Goal: Task Accomplishment & Management: Use online tool/utility

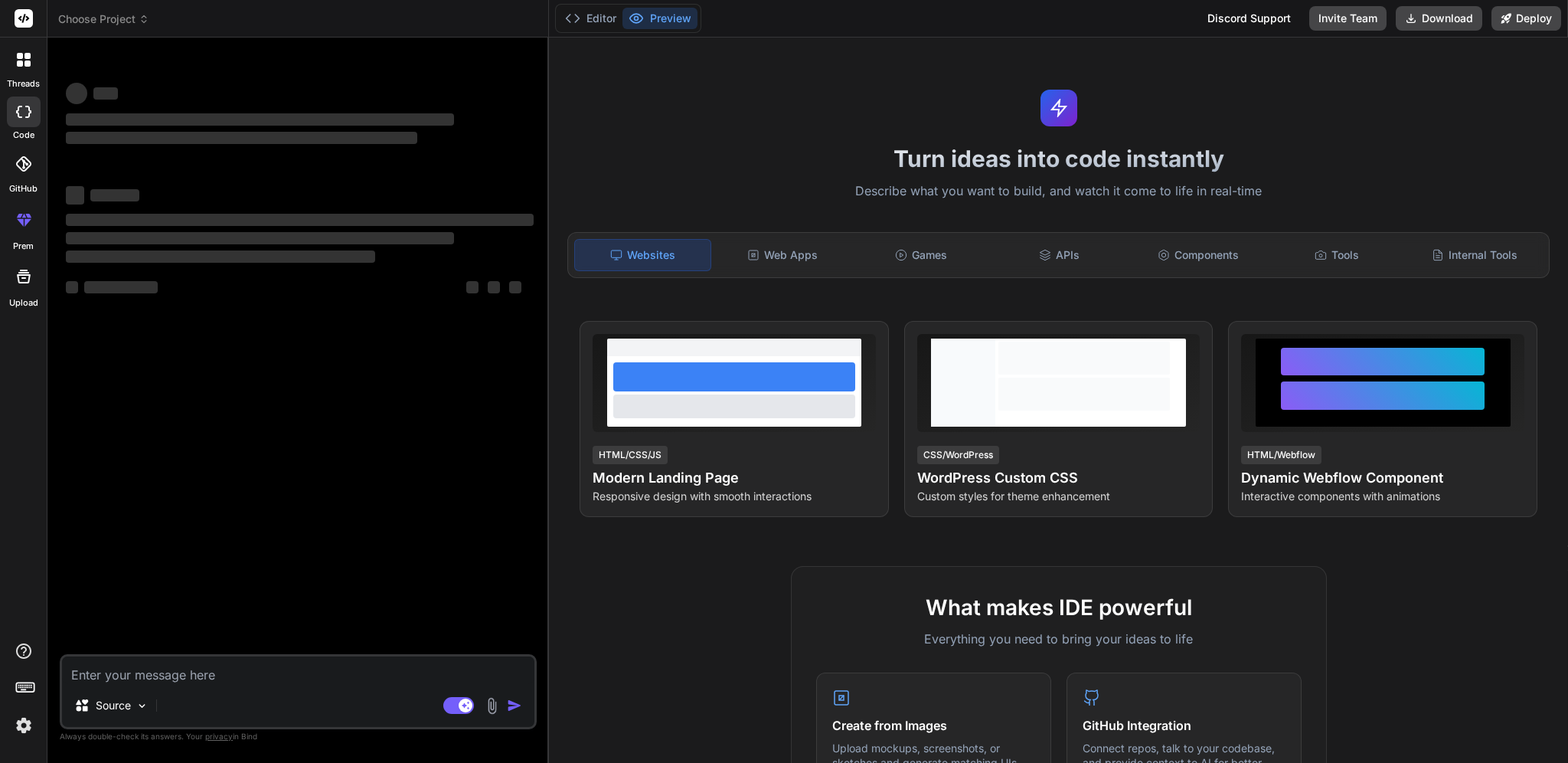
type textarea "x"
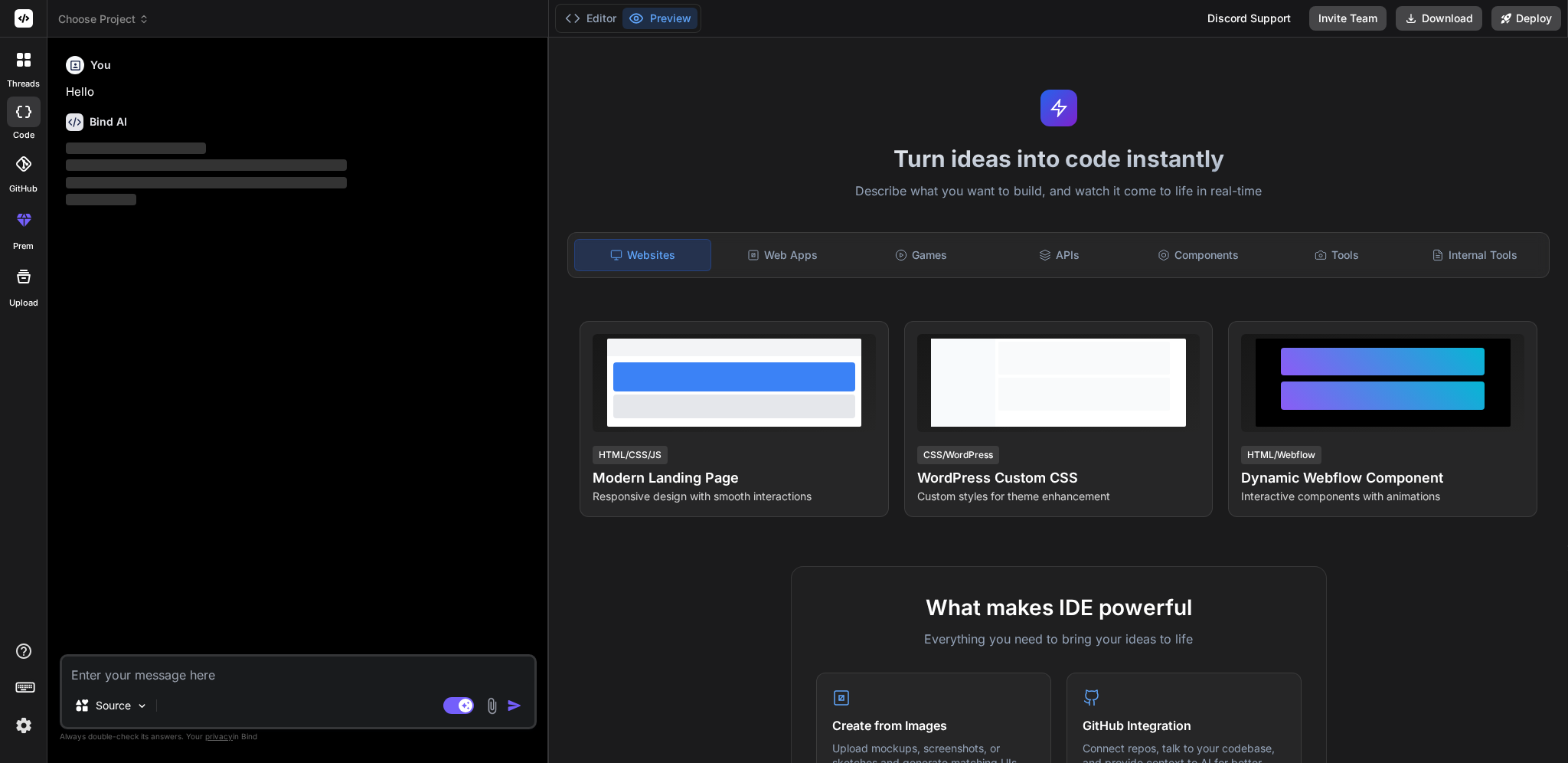
type textarea "\"
type textarea "x"
type textarea "\"
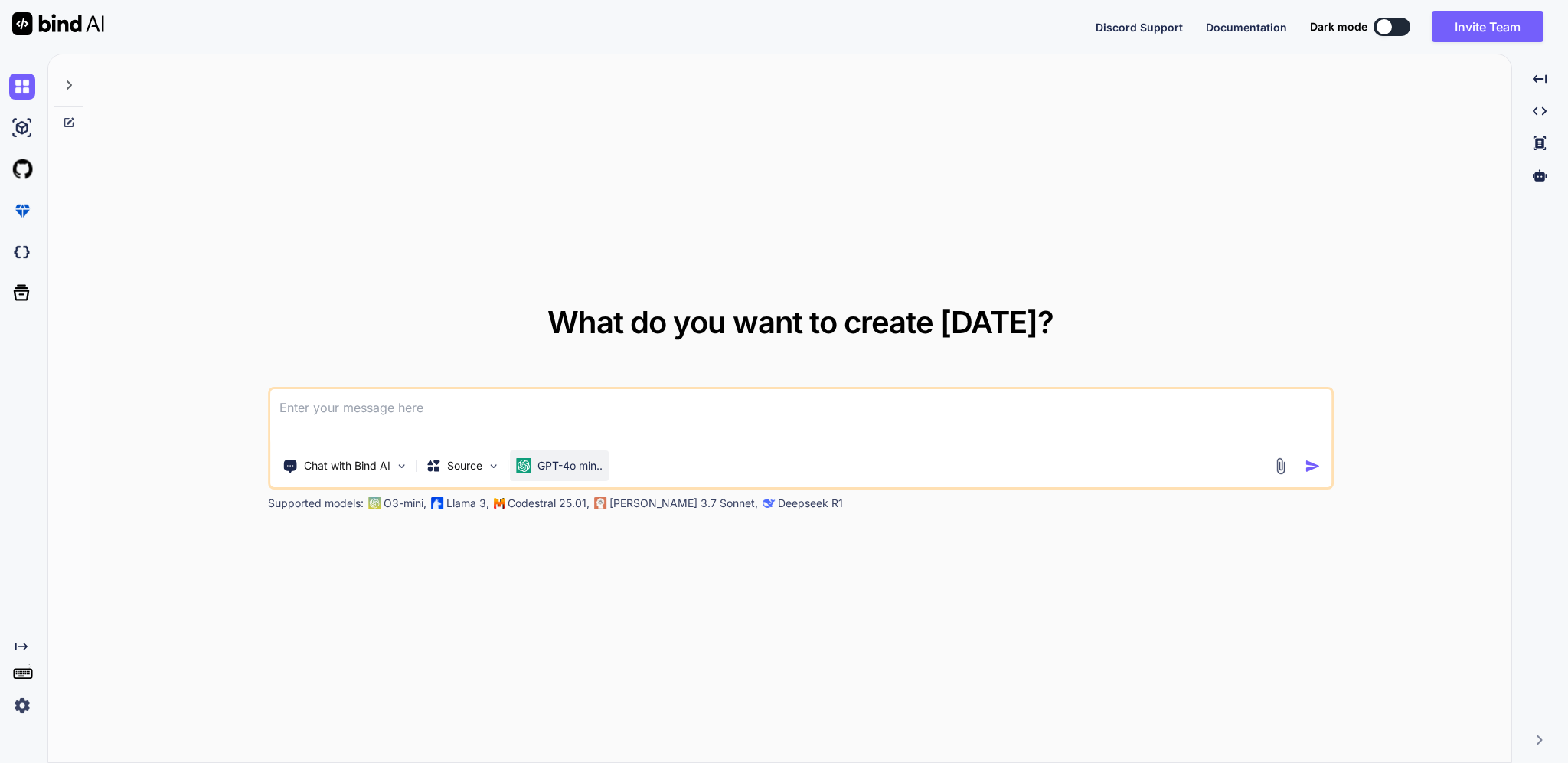
click at [546, 459] on p "GPT-4o min.." at bounding box center [570, 465] width 65 height 15
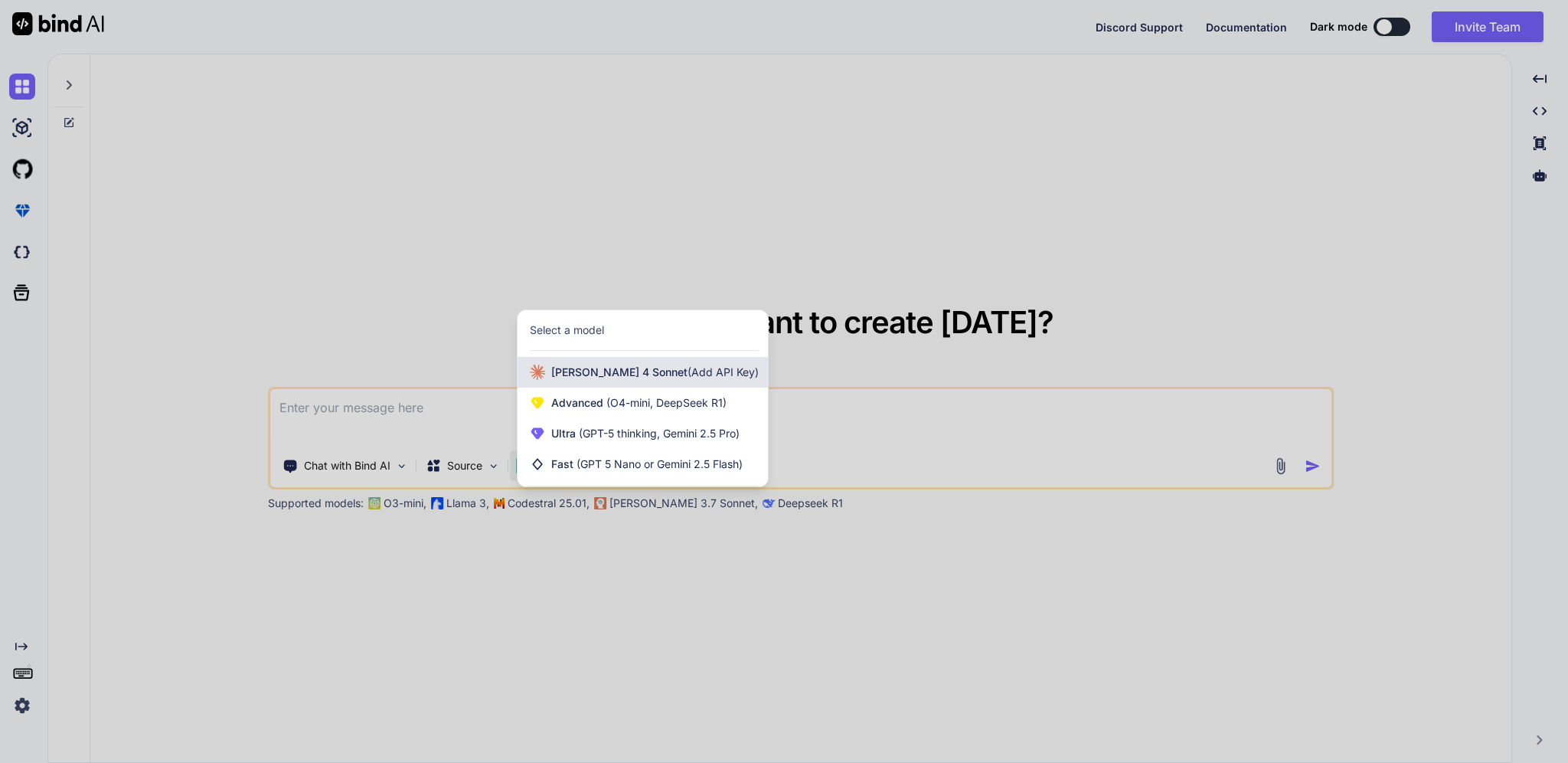
click at [586, 370] on span "Claude 4 Sonnet (Add API Key)" at bounding box center [655, 372] width 208 height 15
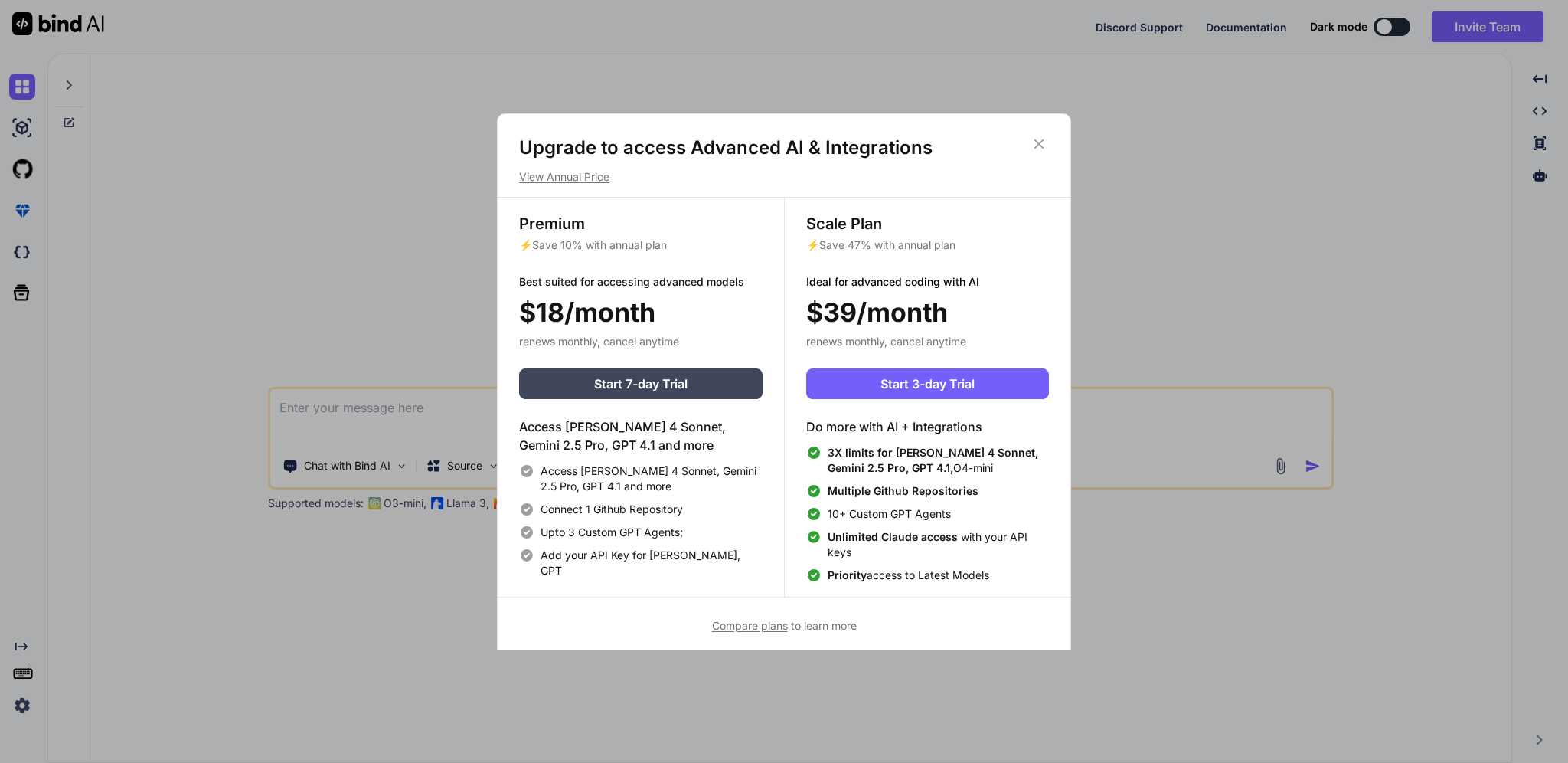
click at [394, 387] on div "Upgrade to access Advanced AI & Integrations View Annual Price Premium ⚡ Save 1…" at bounding box center [784, 381] width 1568 height 763
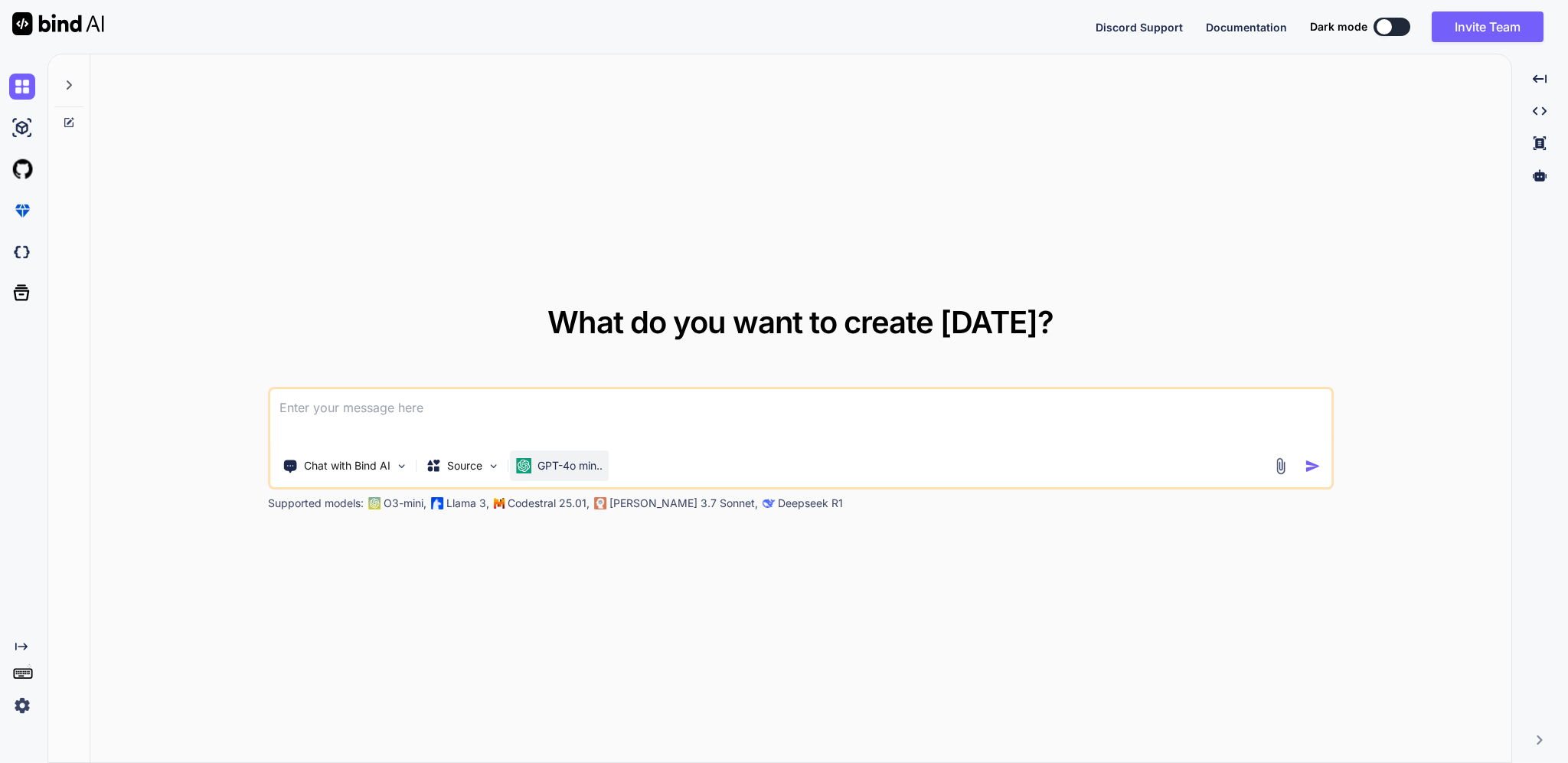
click at [567, 463] on p "GPT-4o min.." at bounding box center [570, 465] width 65 height 15
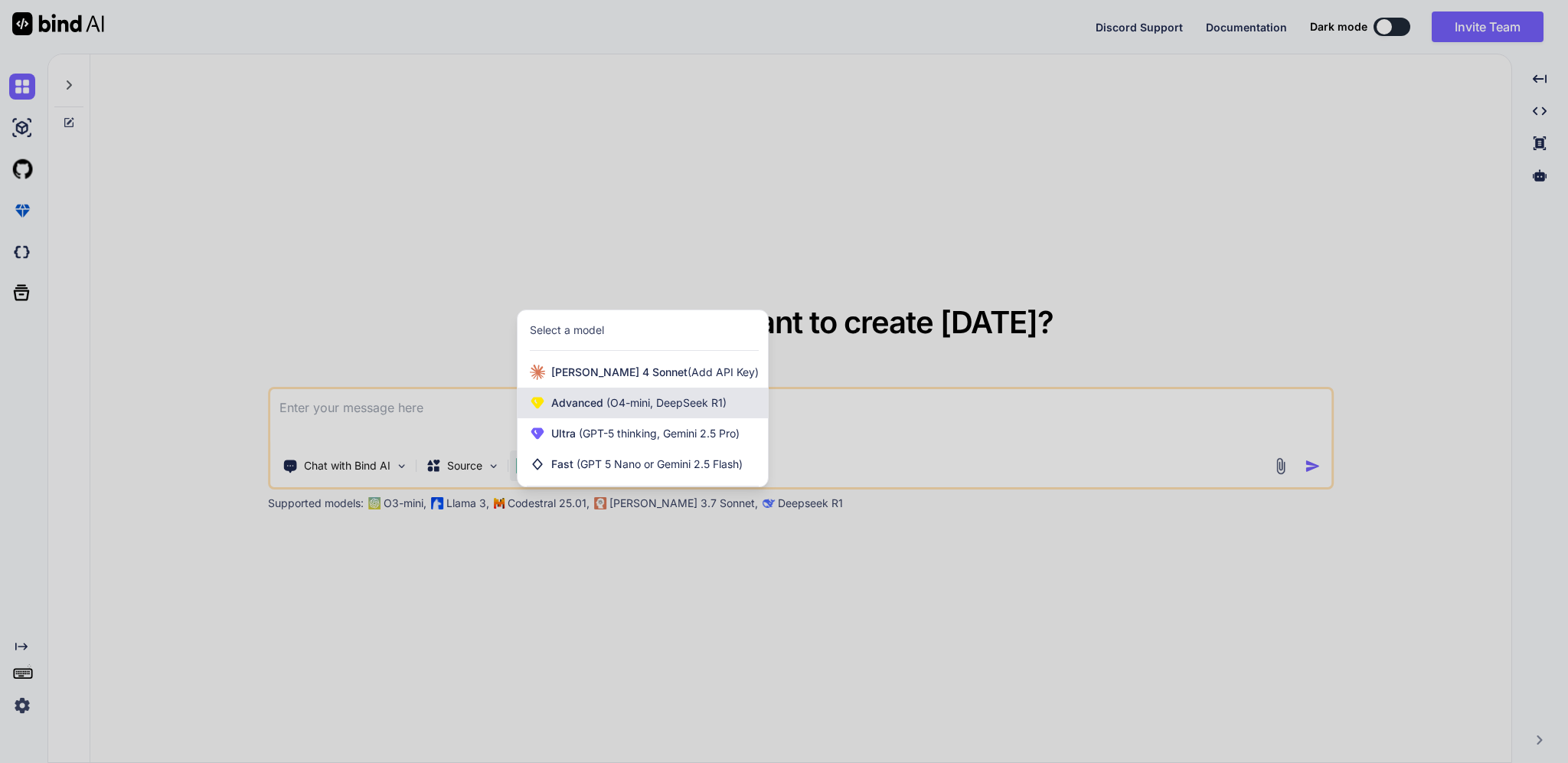
click at [675, 403] on span "(O4-mini, DeepSeek R1)" at bounding box center [665, 402] width 123 height 13
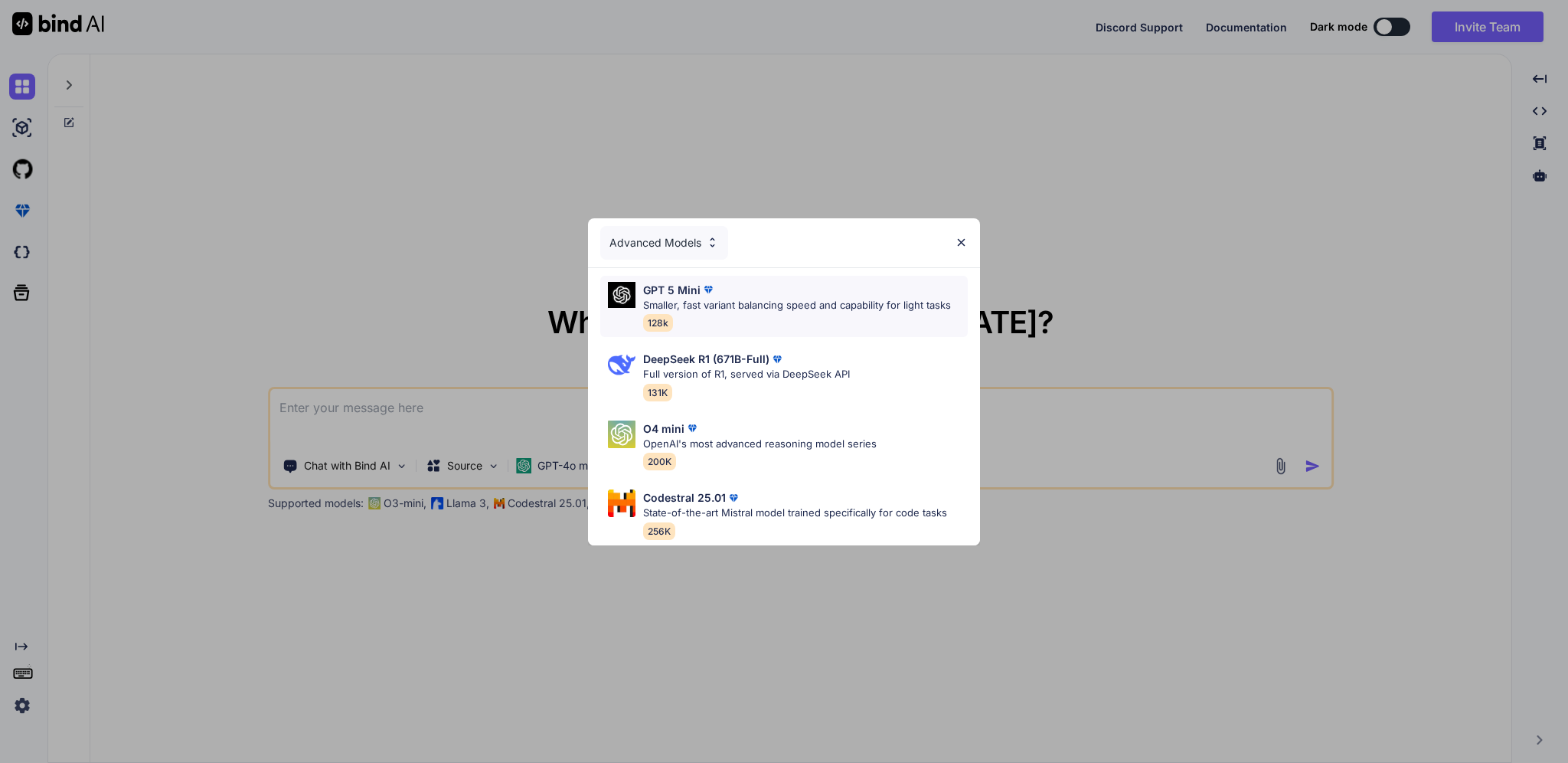
click at [688, 298] on p "Smaller, fast variant balancing speed and capability for light tasks" at bounding box center [797, 305] width 308 height 15
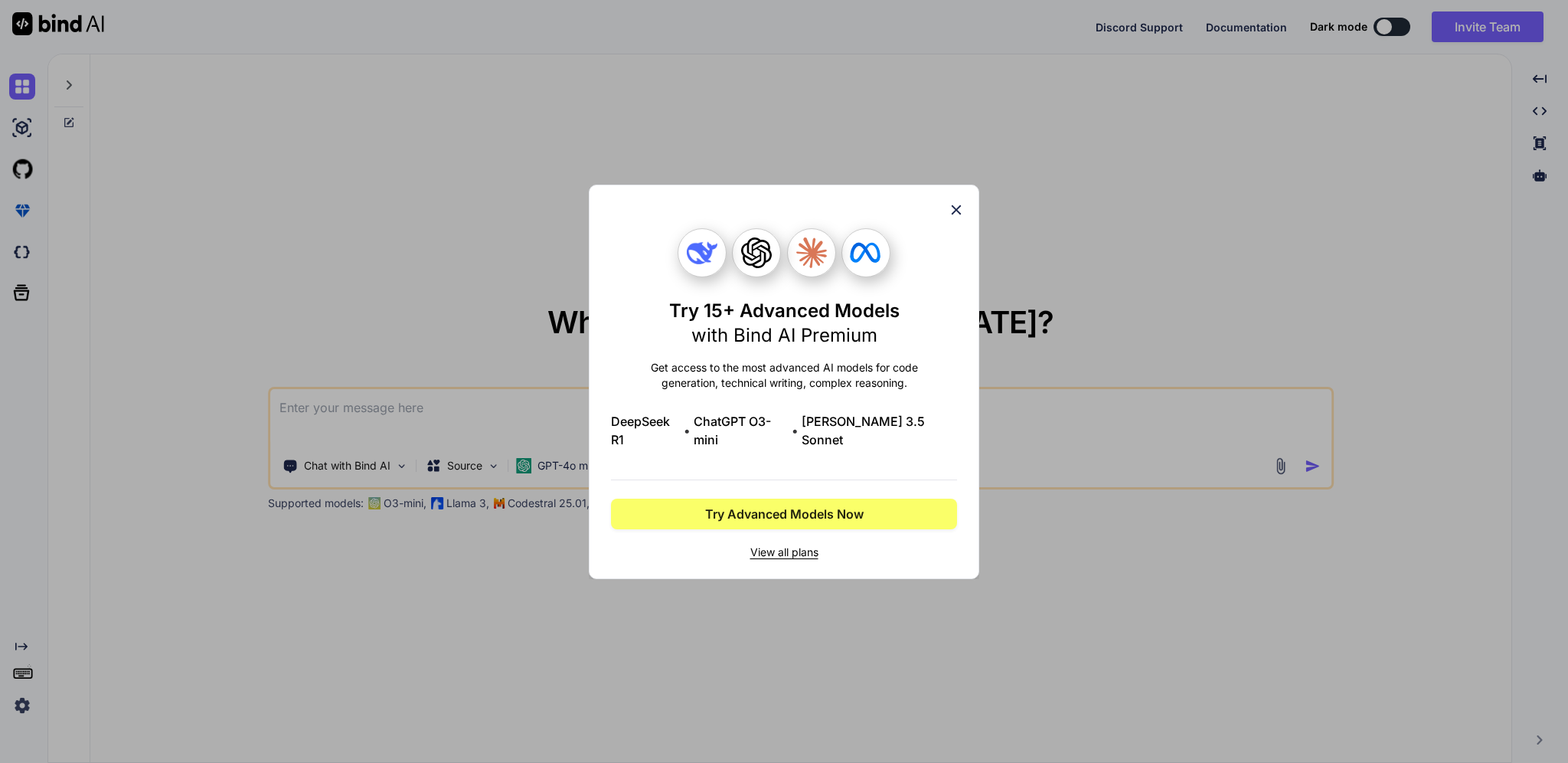
click at [954, 217] on icon at bounding box center [956, 210] width 17 height 17
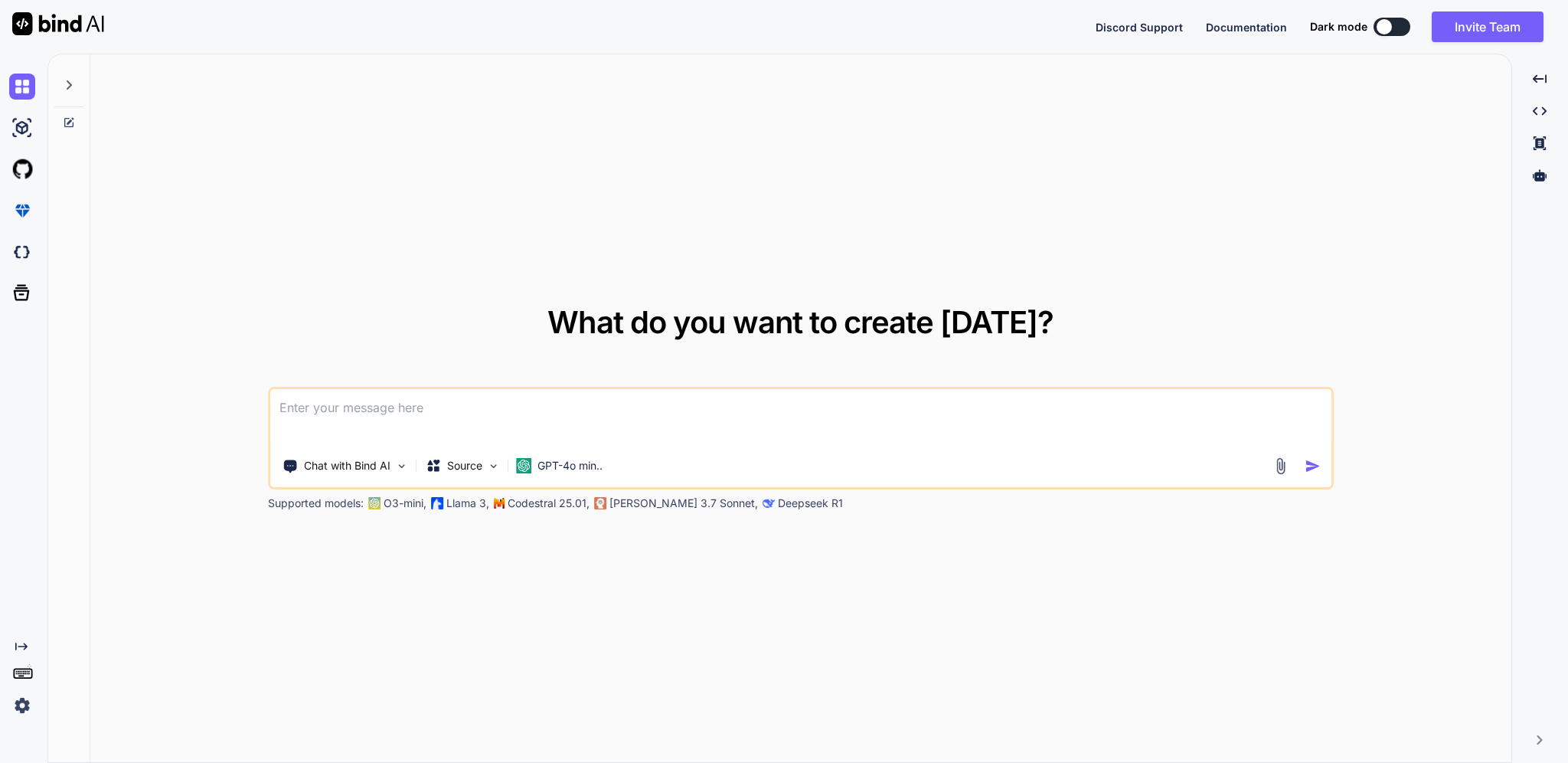
click at [411, 414] on textarea at bounding box center [801, 417] width 1061 height 57
click at [383, 466] on p "Chat with Bind AI" at bounding box center [347, 465] width 86 height 15
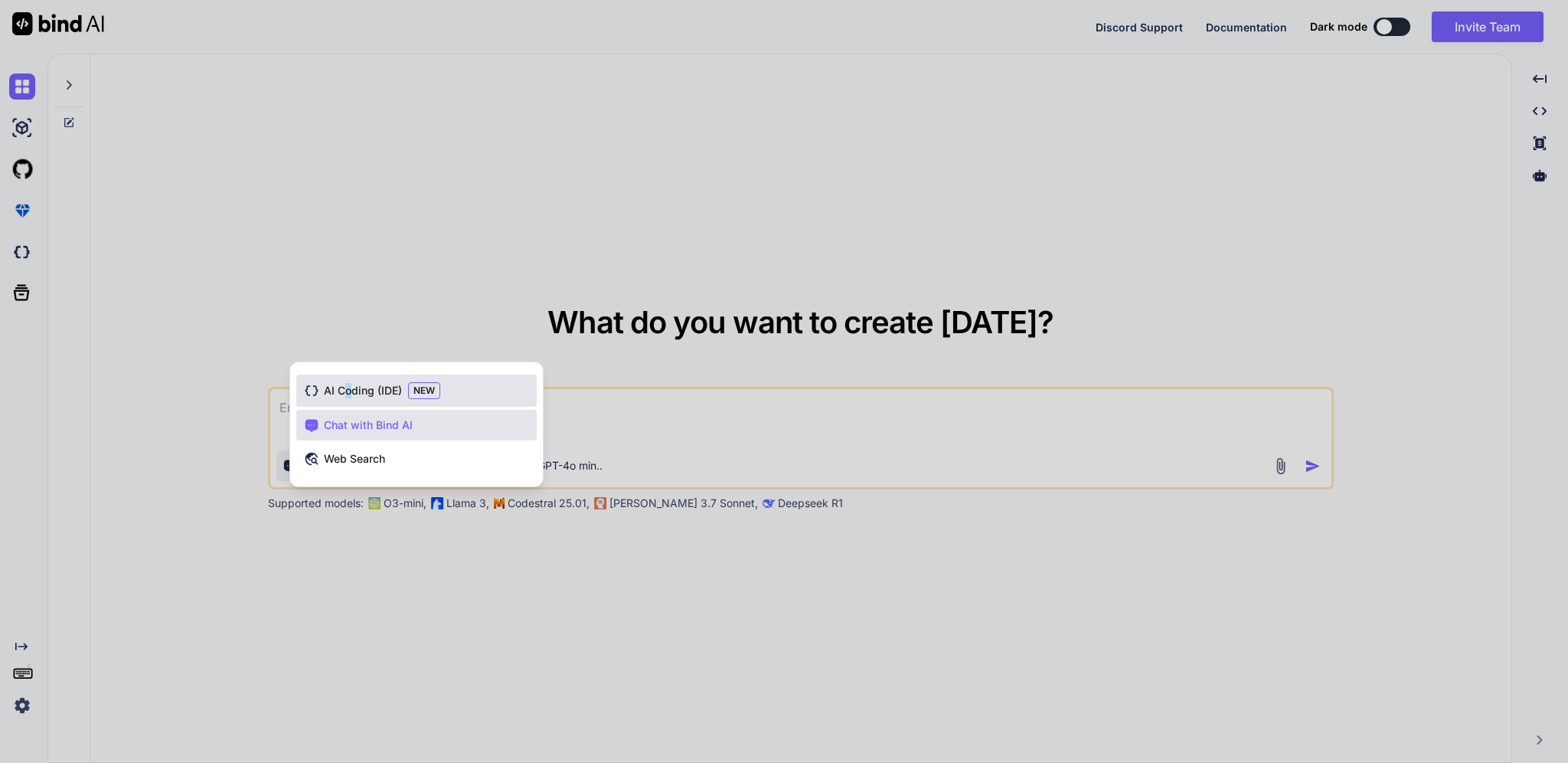
click at [349, 382] on div "AI Coding (IDE) NEW" at bounding box center [416, 391] width 240 height 32
type textarea "x"
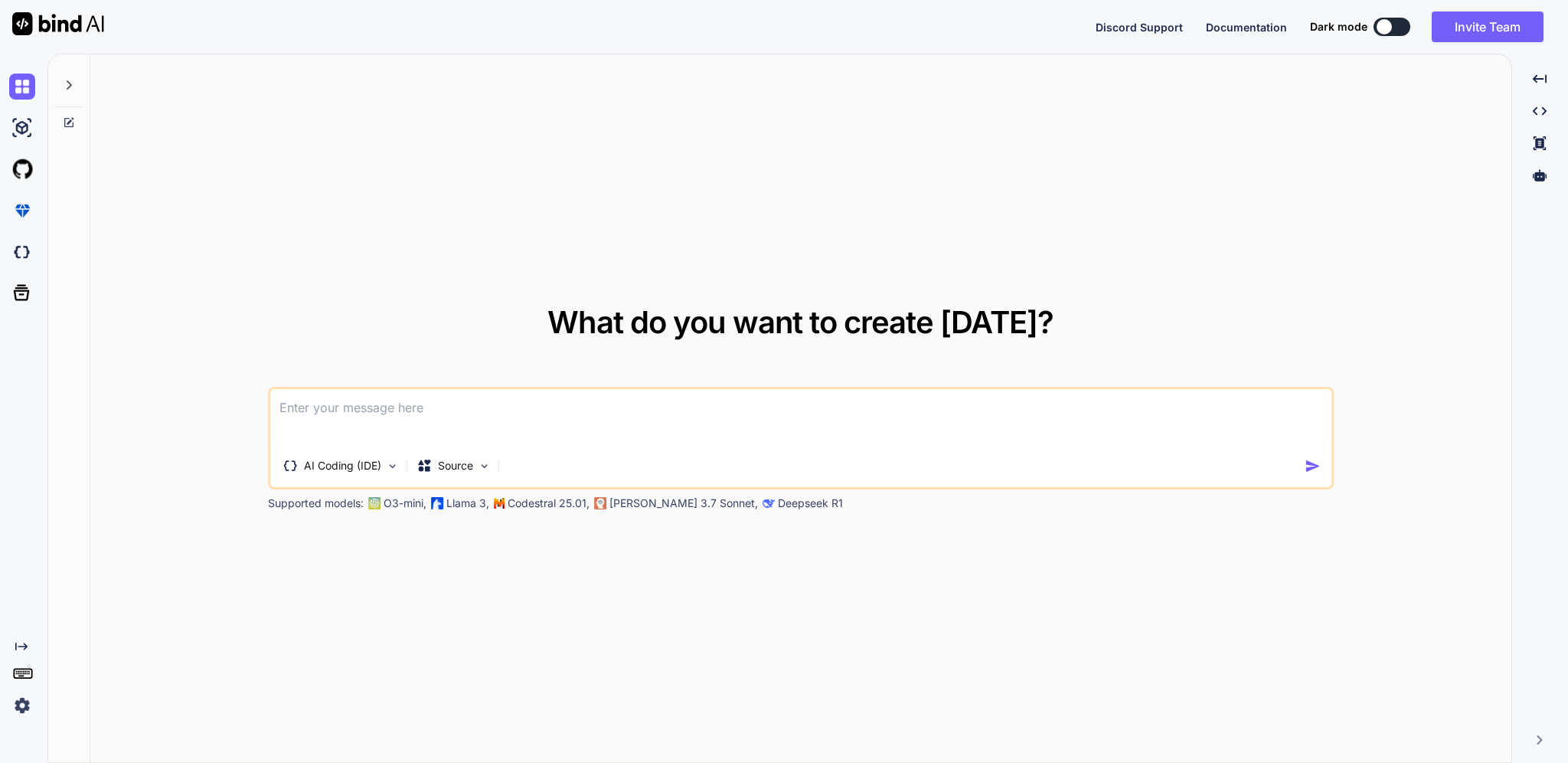
click at [364, 405] on textarea at bounding box center [801, 417] width 1061 height 57
click at [15, 210] on img at bounding box center [22, 210] width 26 height 26
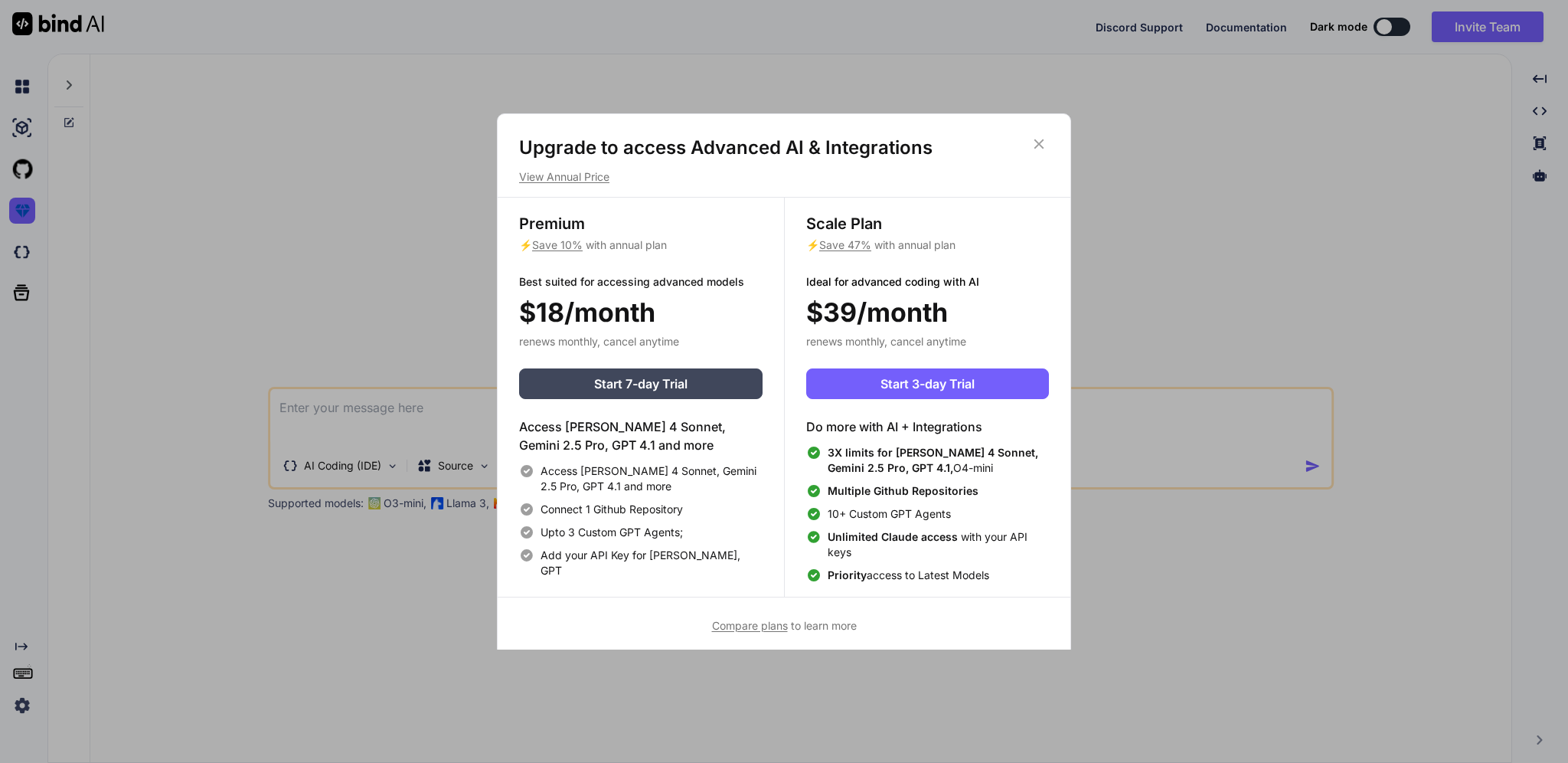
click at [883, 240] on p "⚡ Save 47% with annual plan" at bounding box center [927, 244] width 243 height 15
click at [936, 377] on span "Start 3-day Trial" at bounding box center [927, 383] width 94 height 18
click at [765, 622] on span "Compare plans" at bounding box center [750, 625] width 76 height 13
click at [363, 194] on div "Upgrade to access Advanced AI & Integrations View Annual Price Premium ⚡ Save 1…" at bounding box center [784, 381] width 1568 height 763
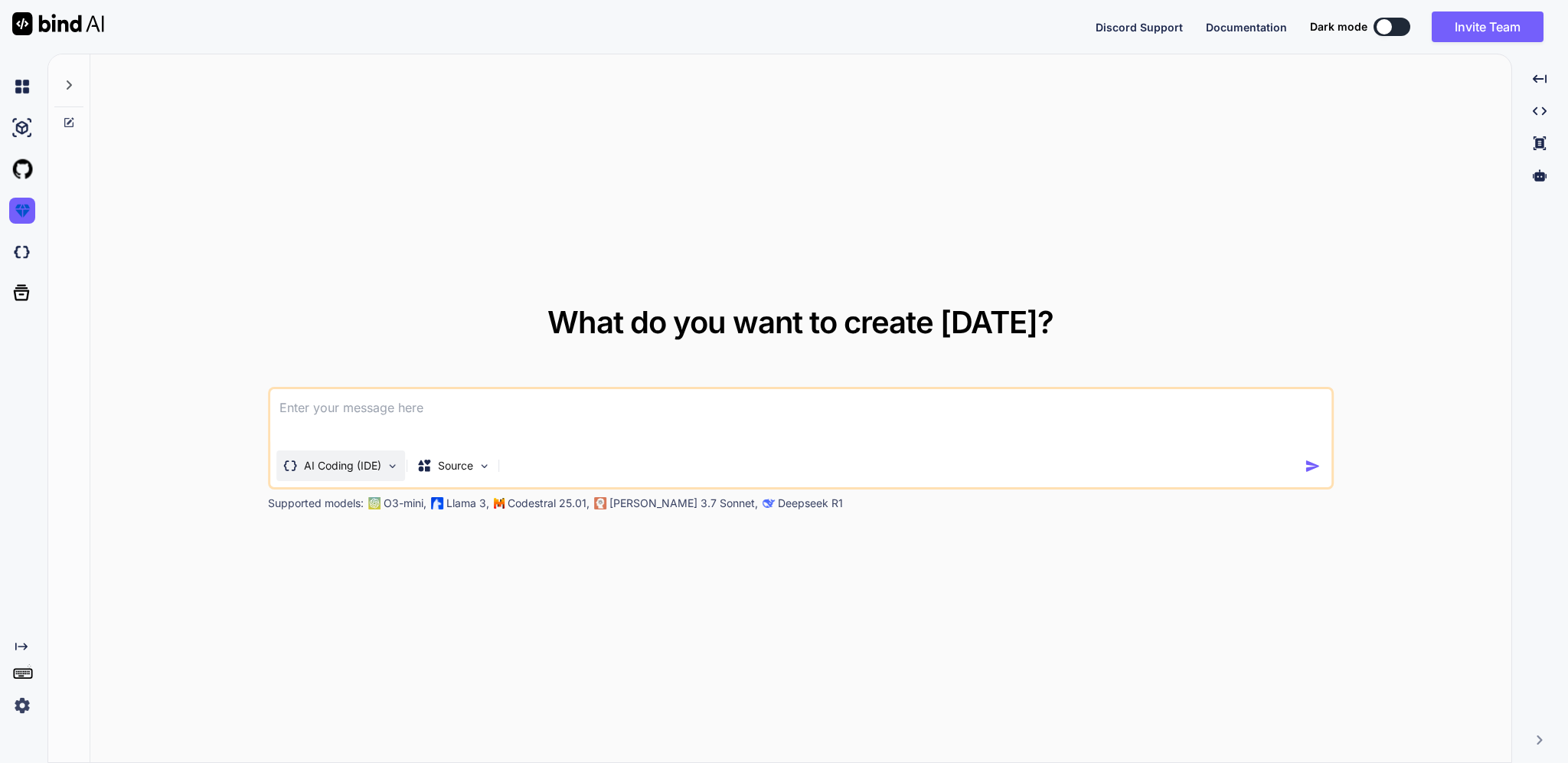
click at [390, 466] on img at bounding box center [392, 466] width 13 height 13
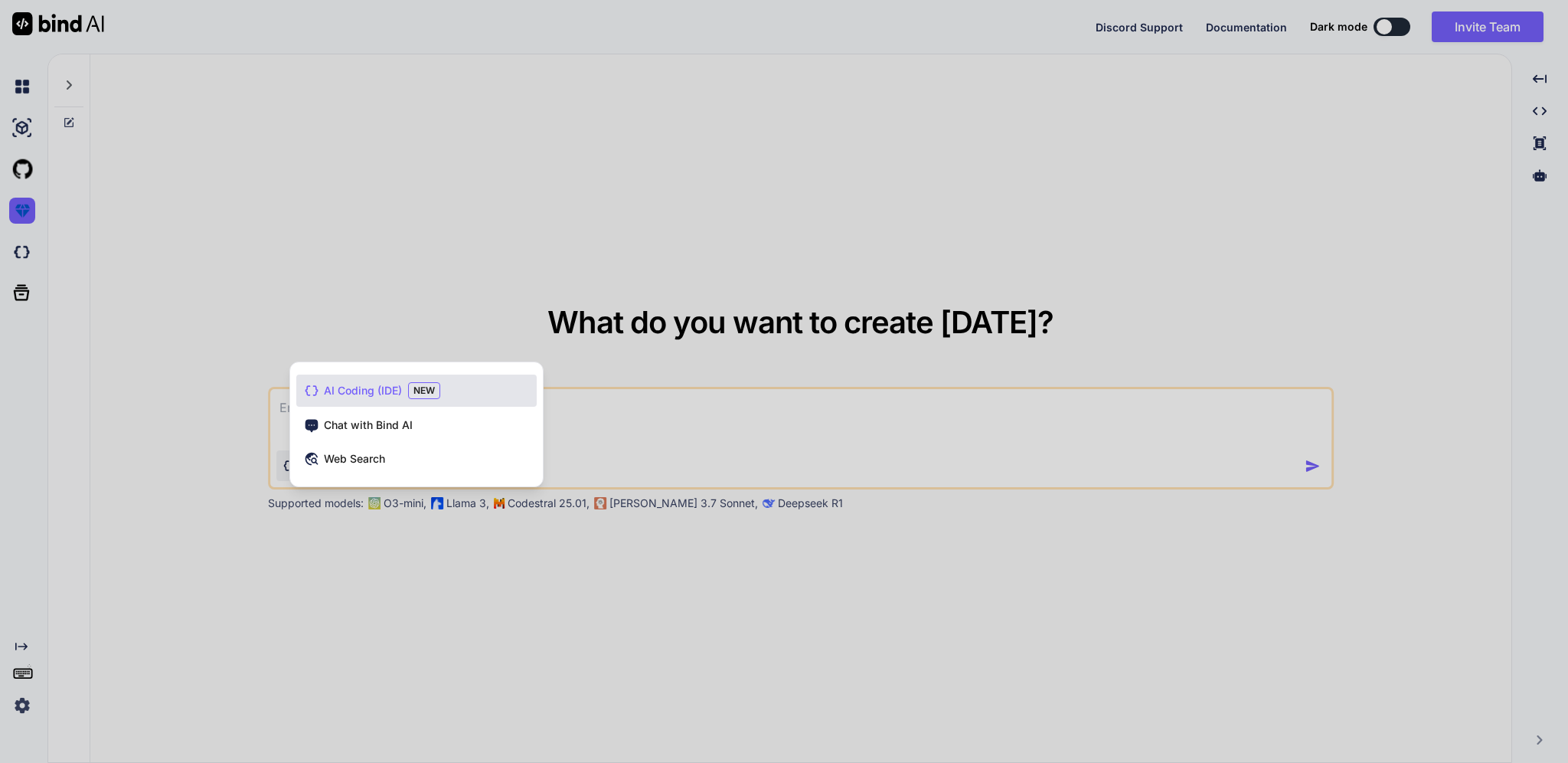
click at [204, 449] on div at bounding box center [784, 381] width 1568 height 763
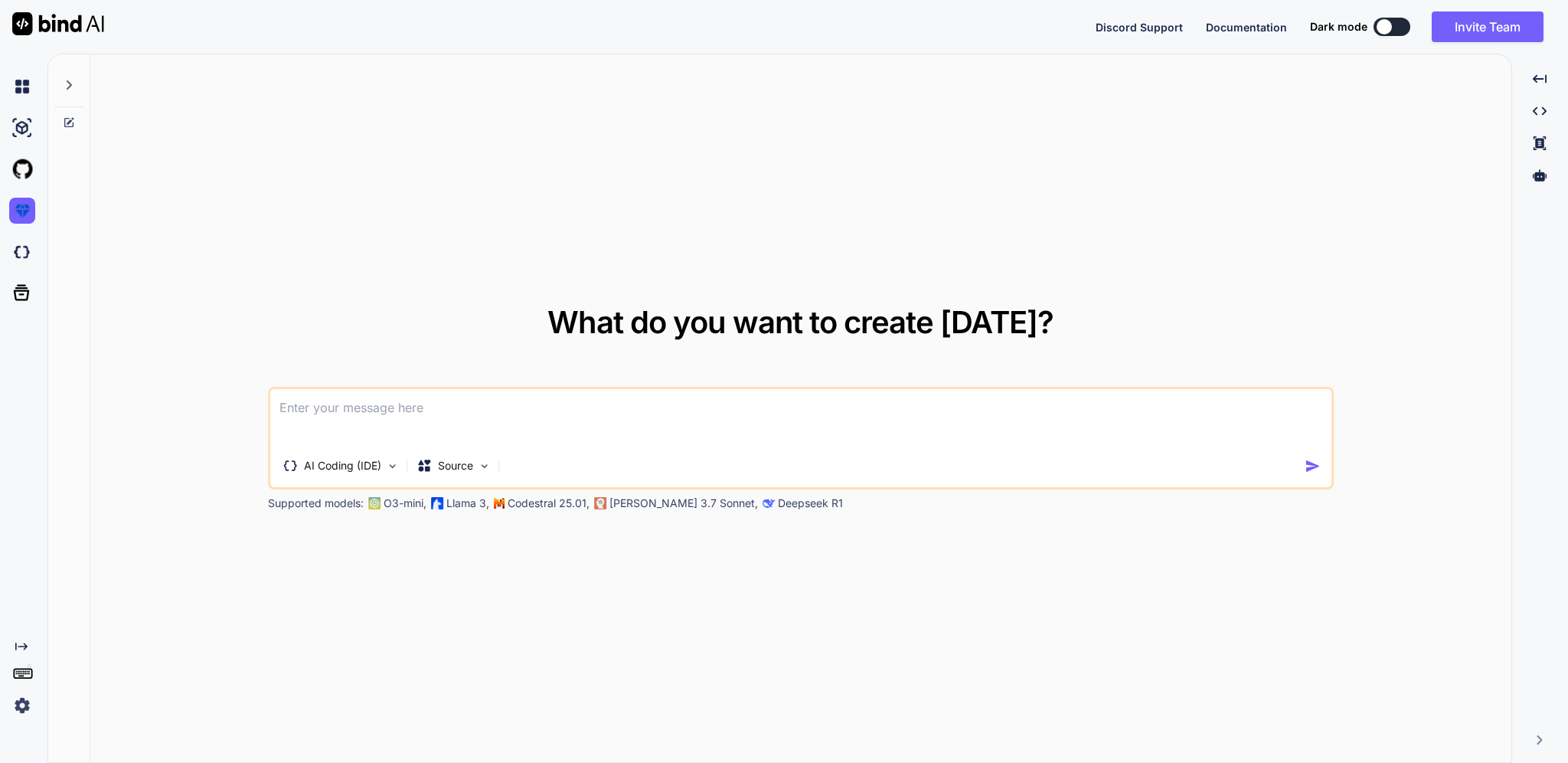
click at [505, 474] on div "AI Coding (IDE) Source" at bounding box center [787, 466] width 1035 height 31
click at [469, 461] on p "Source" at bounding box center [455, 465] width 36 height 15
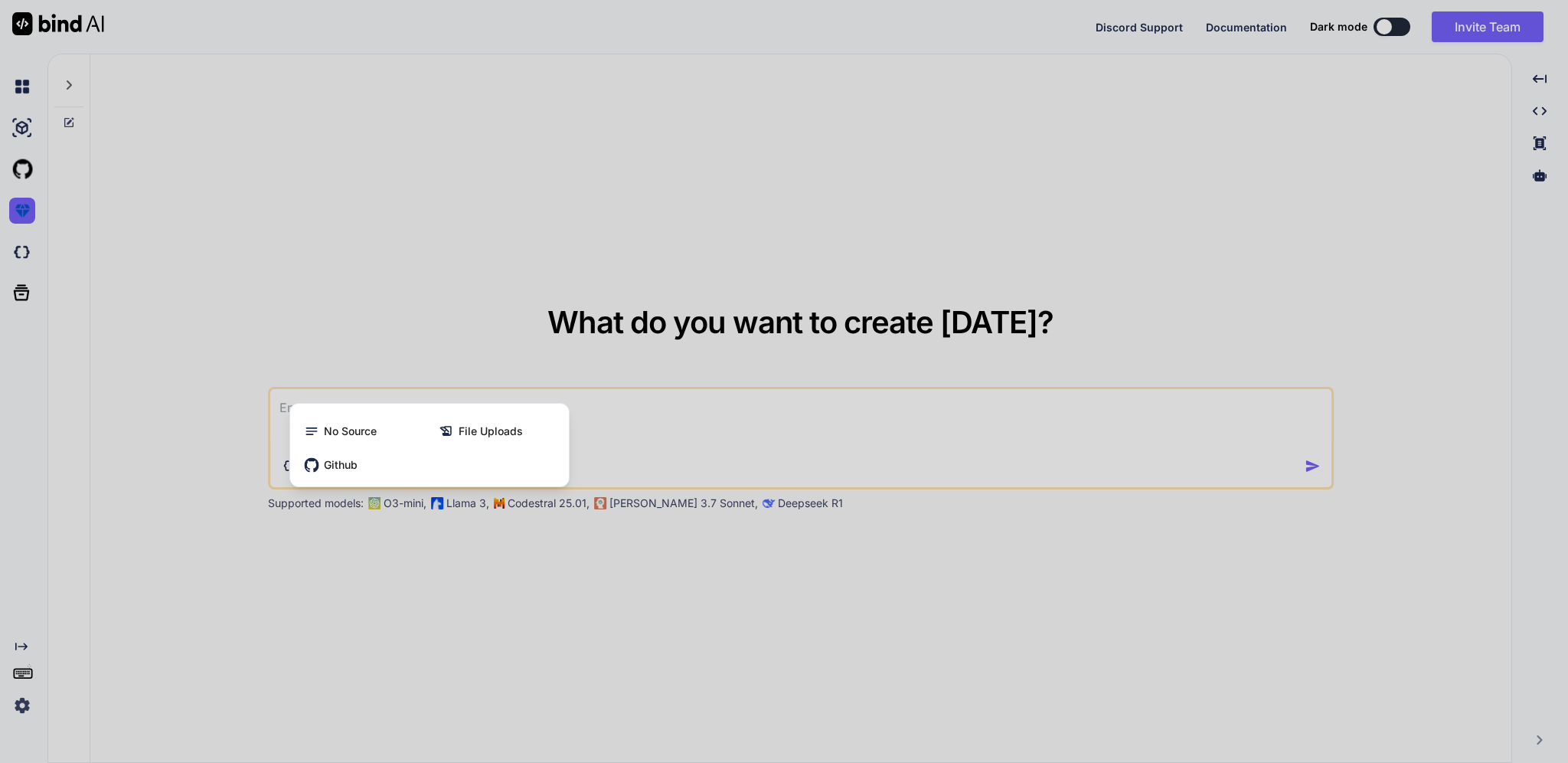
click at [452, 578] on div at bounding box center [784, 381] width 1568 height 763
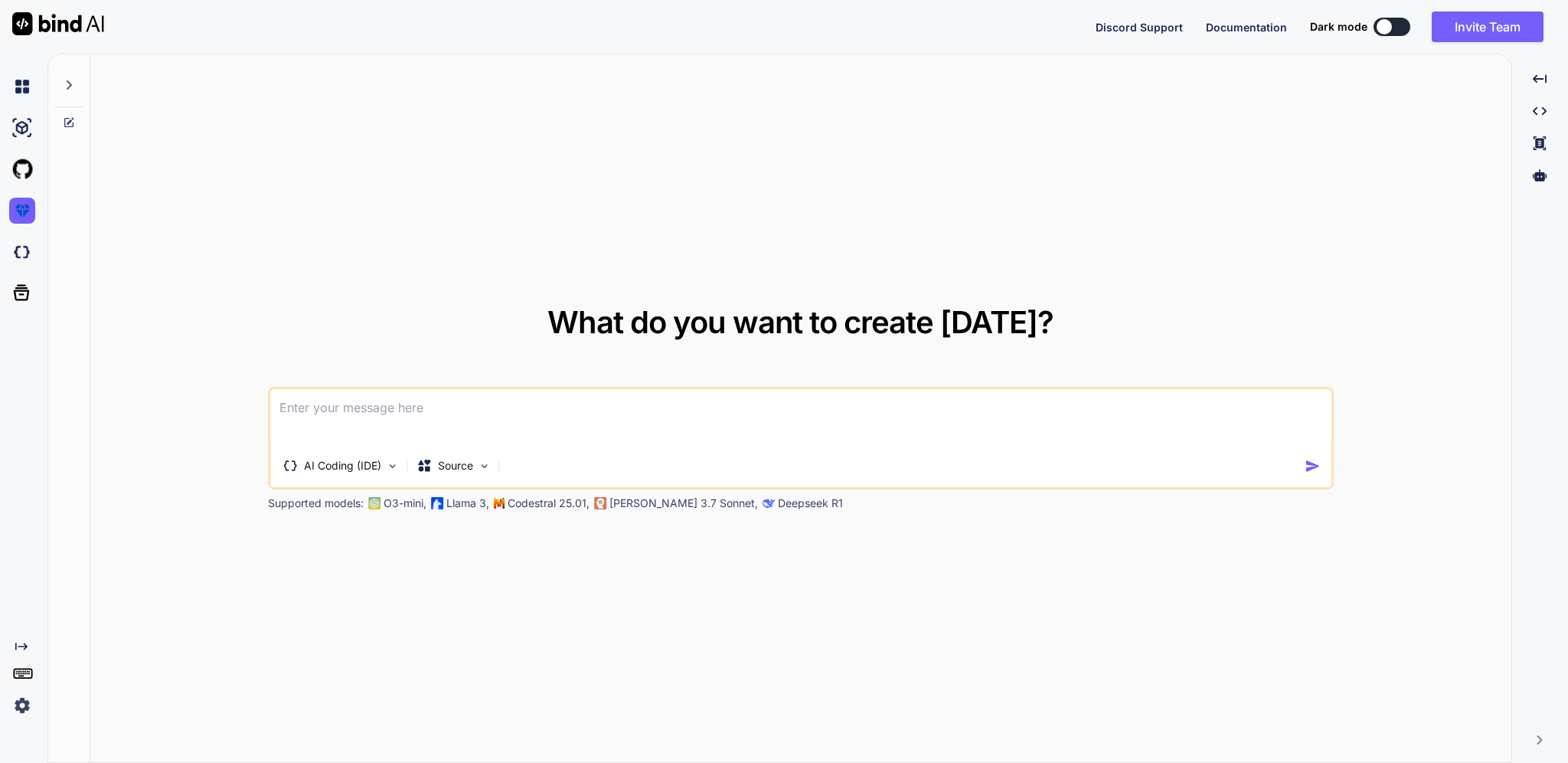
click at [468, 415] on textarea at bounding box center [801, 417] width 1061 height 57
click at [352, 470] on p "AI Coding (IDE)" at bounding box center [343, 465] width 77 height 15
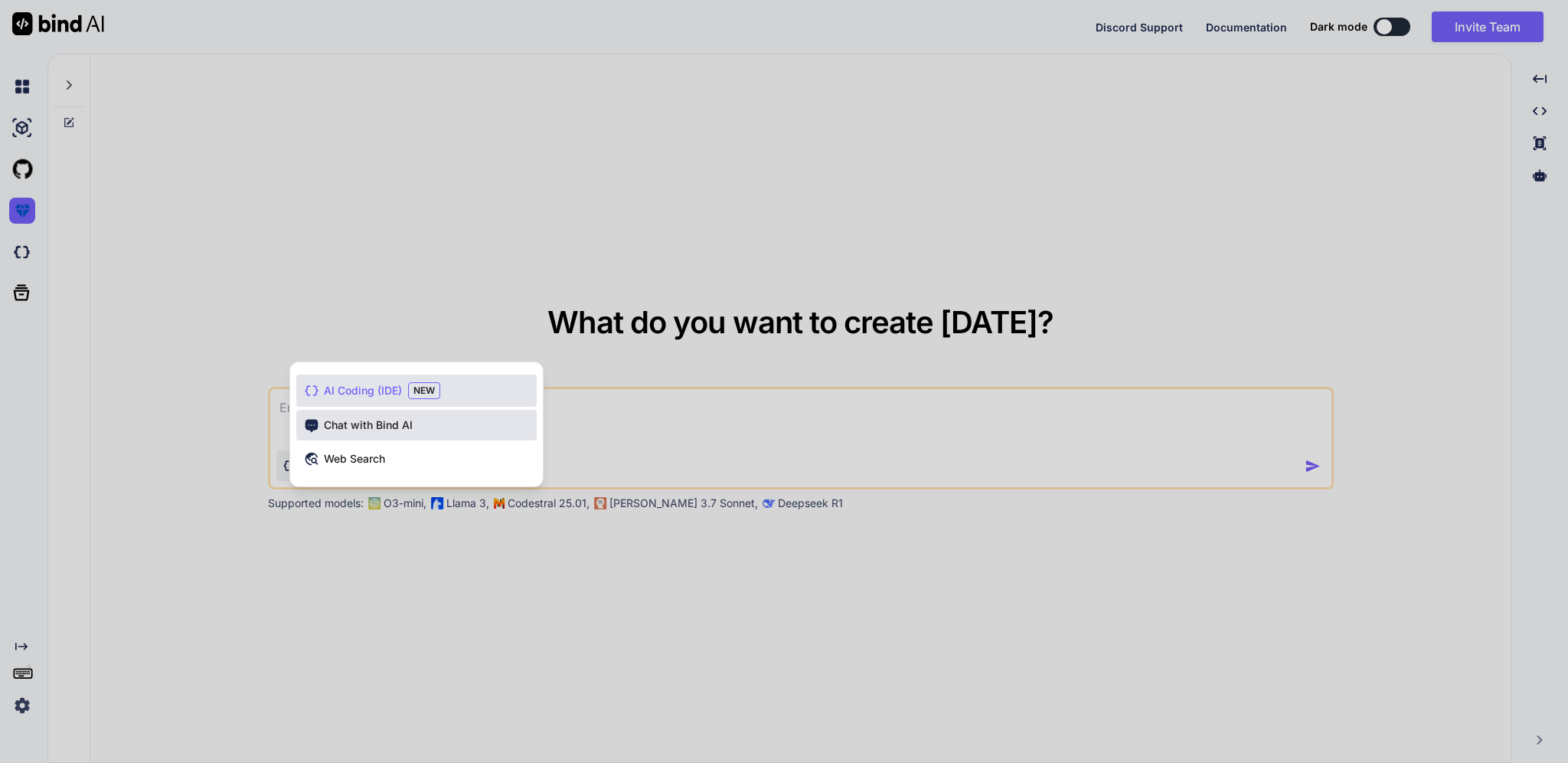
click at [401, 417] on span "Chat with Bind AI" at bounding box center [368, 425] width 89 height 15
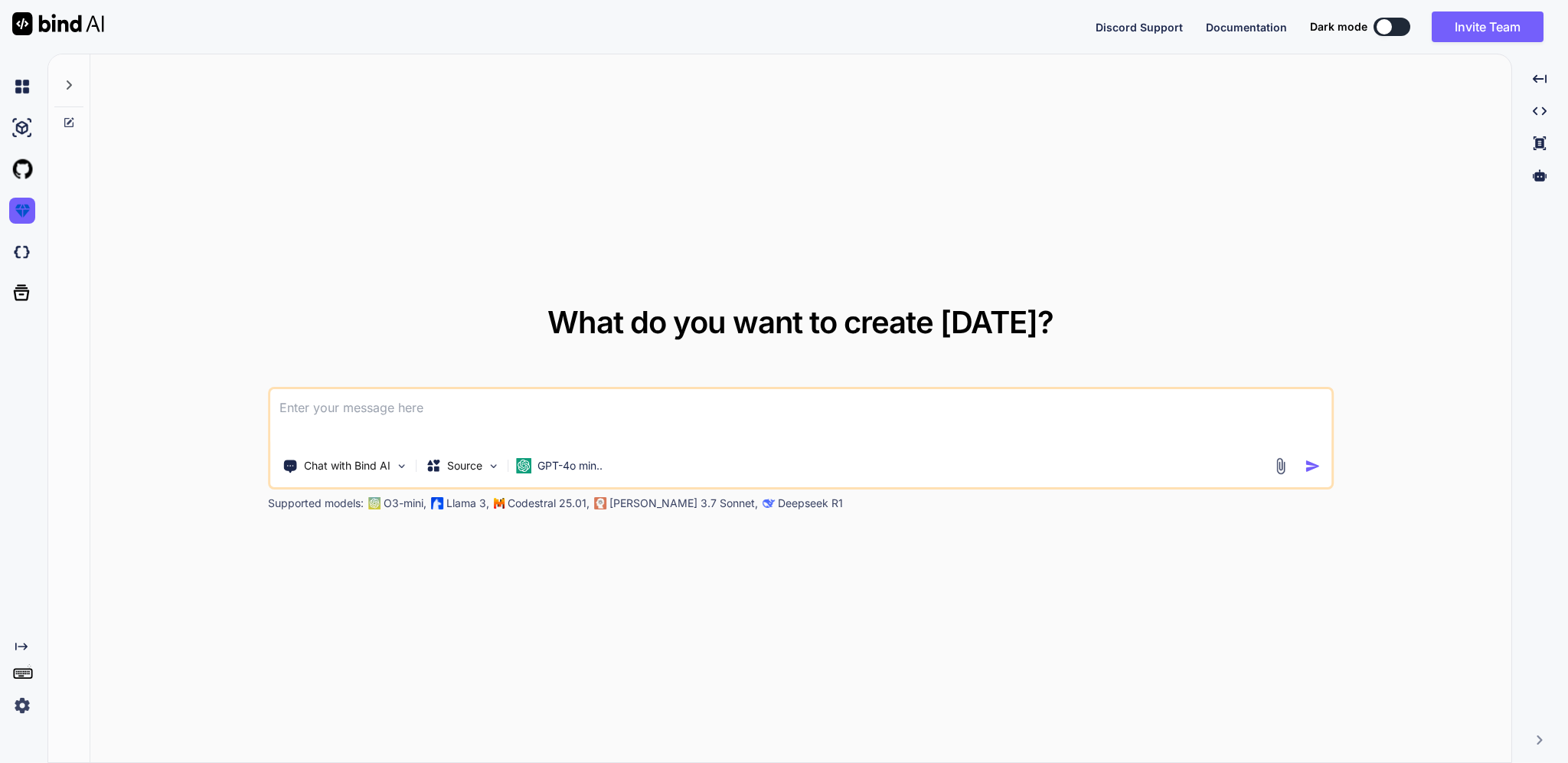
click at [615, 407] on textarea at bounding box center [801, 417] width 1061 height 57
paste textarea "Hệ thống Web App Quản lý Thi thử và Luyện tập TOEIC Speaking & Writing 🎯 Tổng q…"
type textarea "Hệ thống Web App Quản lý Thi thử và Luyện tập TOEIC Speaking & Writing 🎯 Tổng q…"
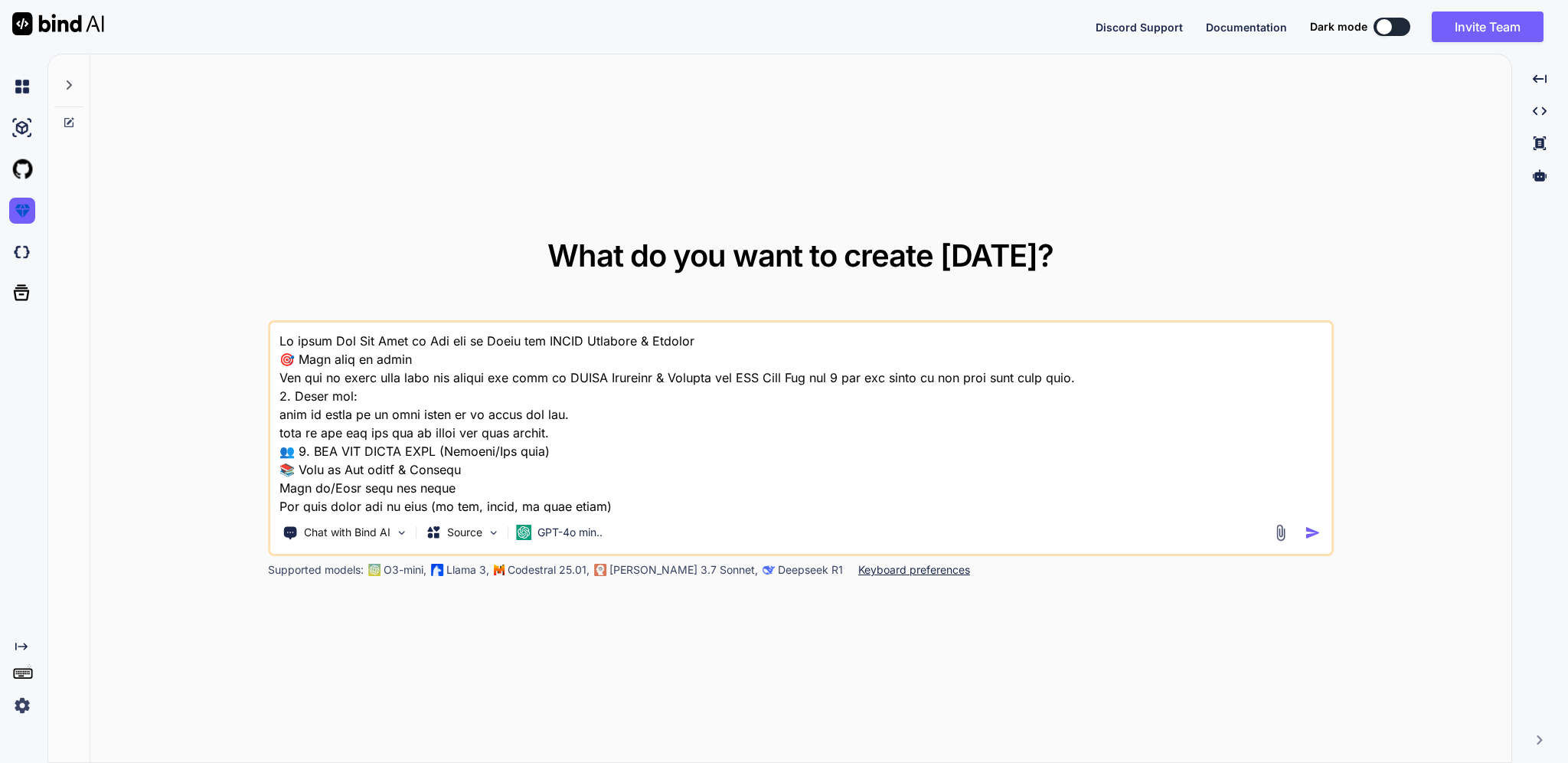
scroll to position [2502, 0]
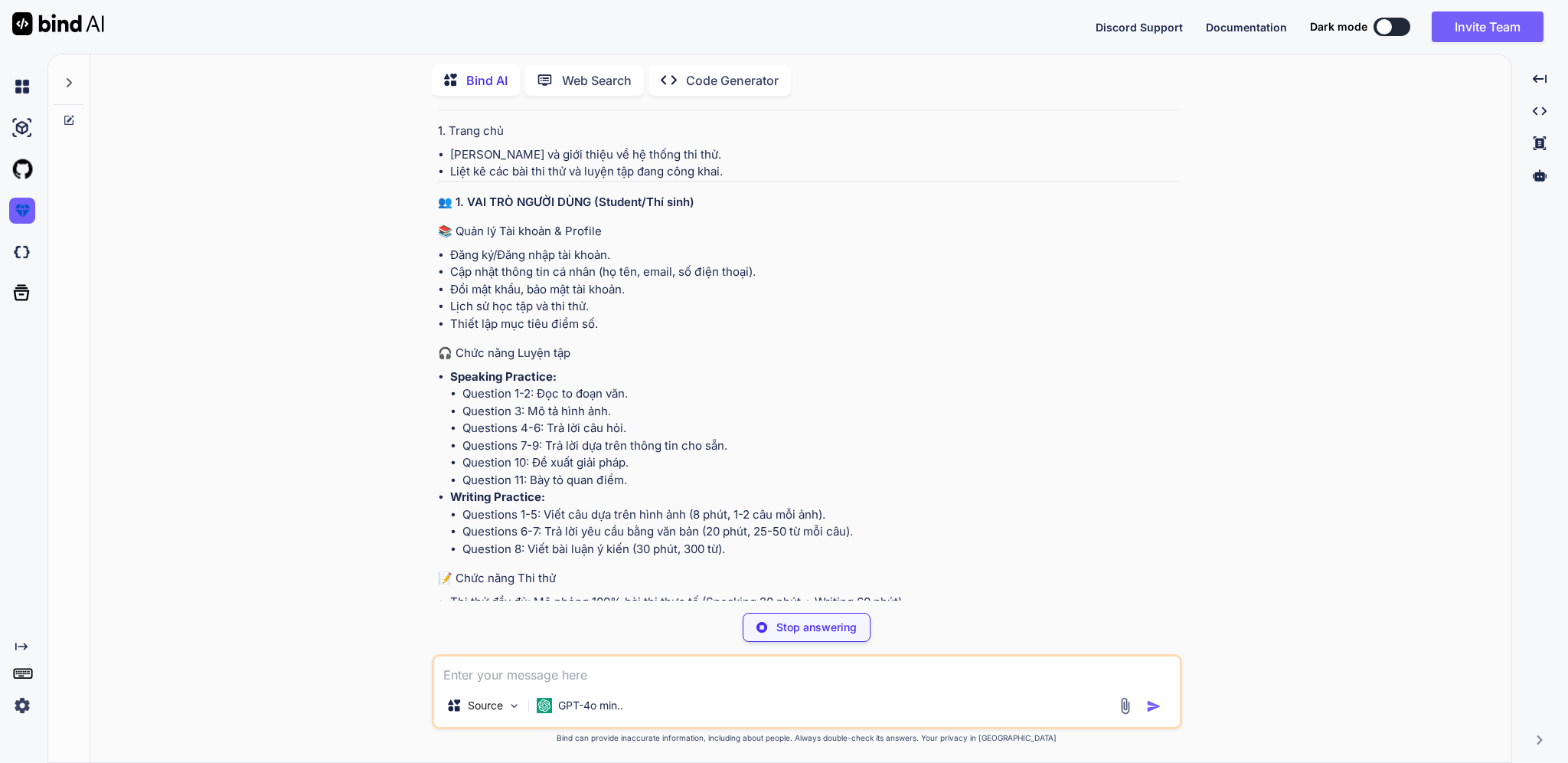
scroll to position [1082, 0]
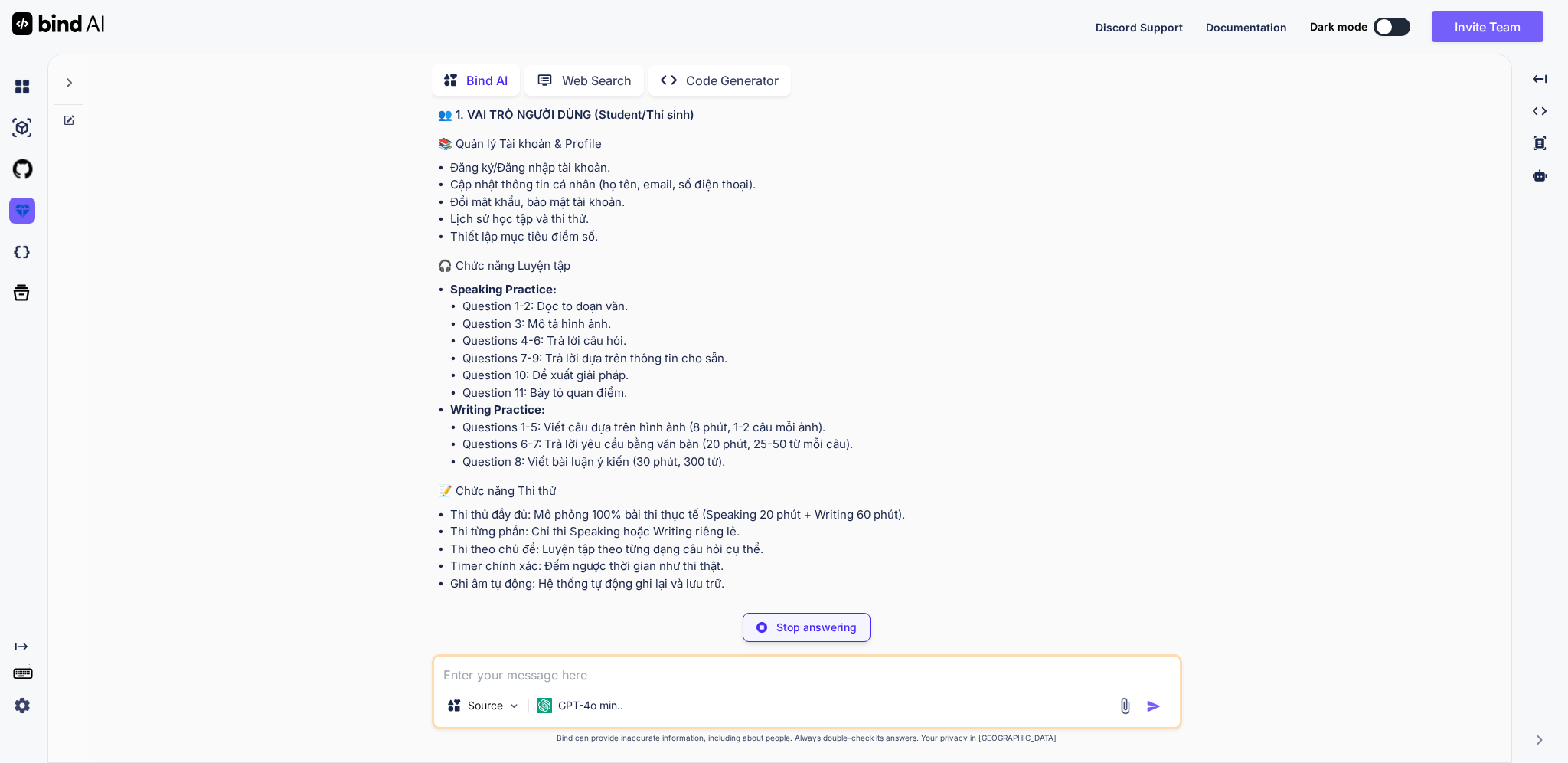
click at [704, 85] on p "Code Generator" at bounding box center [732, 80] width 92 height 18
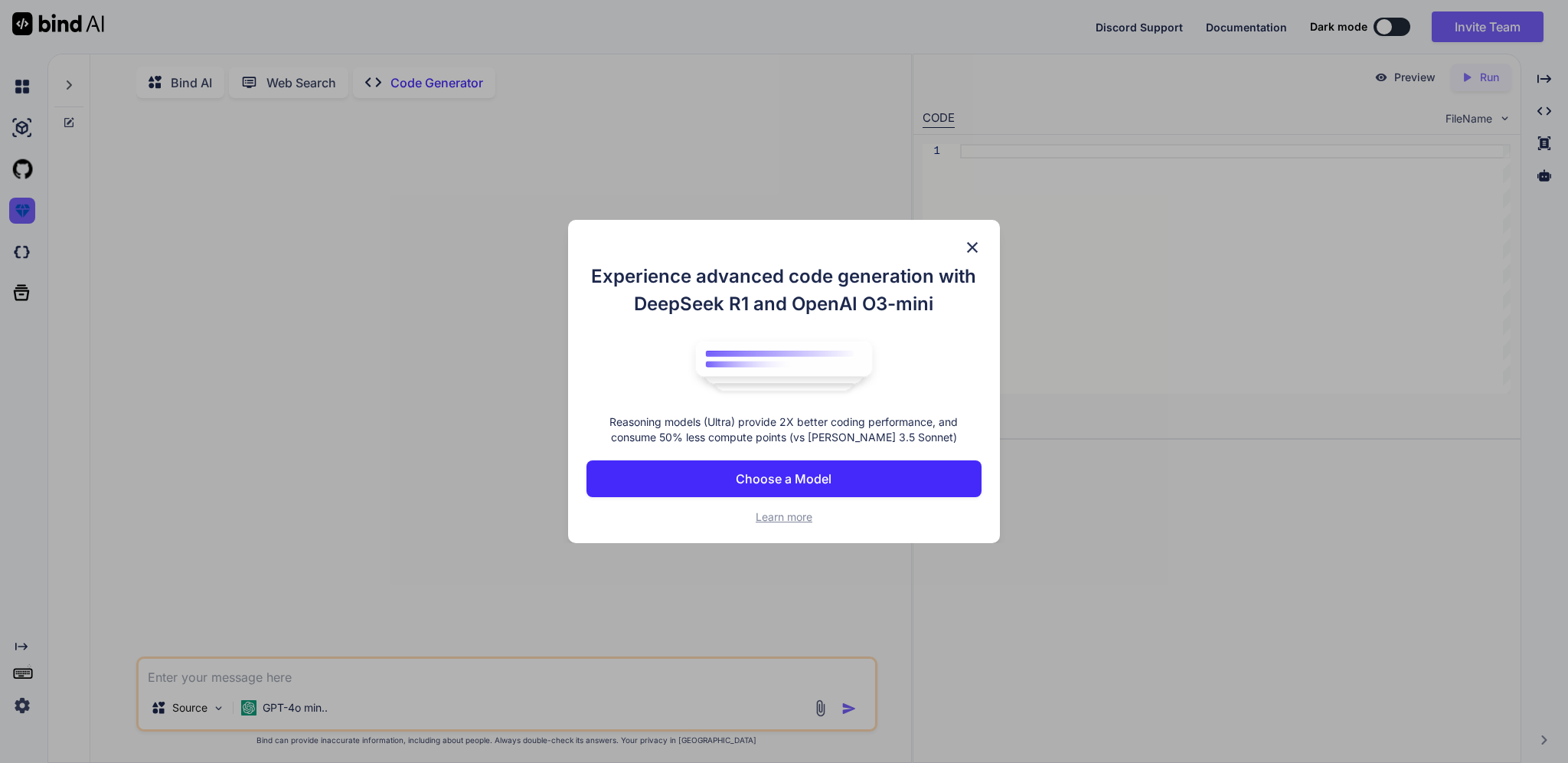
click at [870, 476] on button "Choose a Model" at bounding box center [783, 478] width 394 height 37
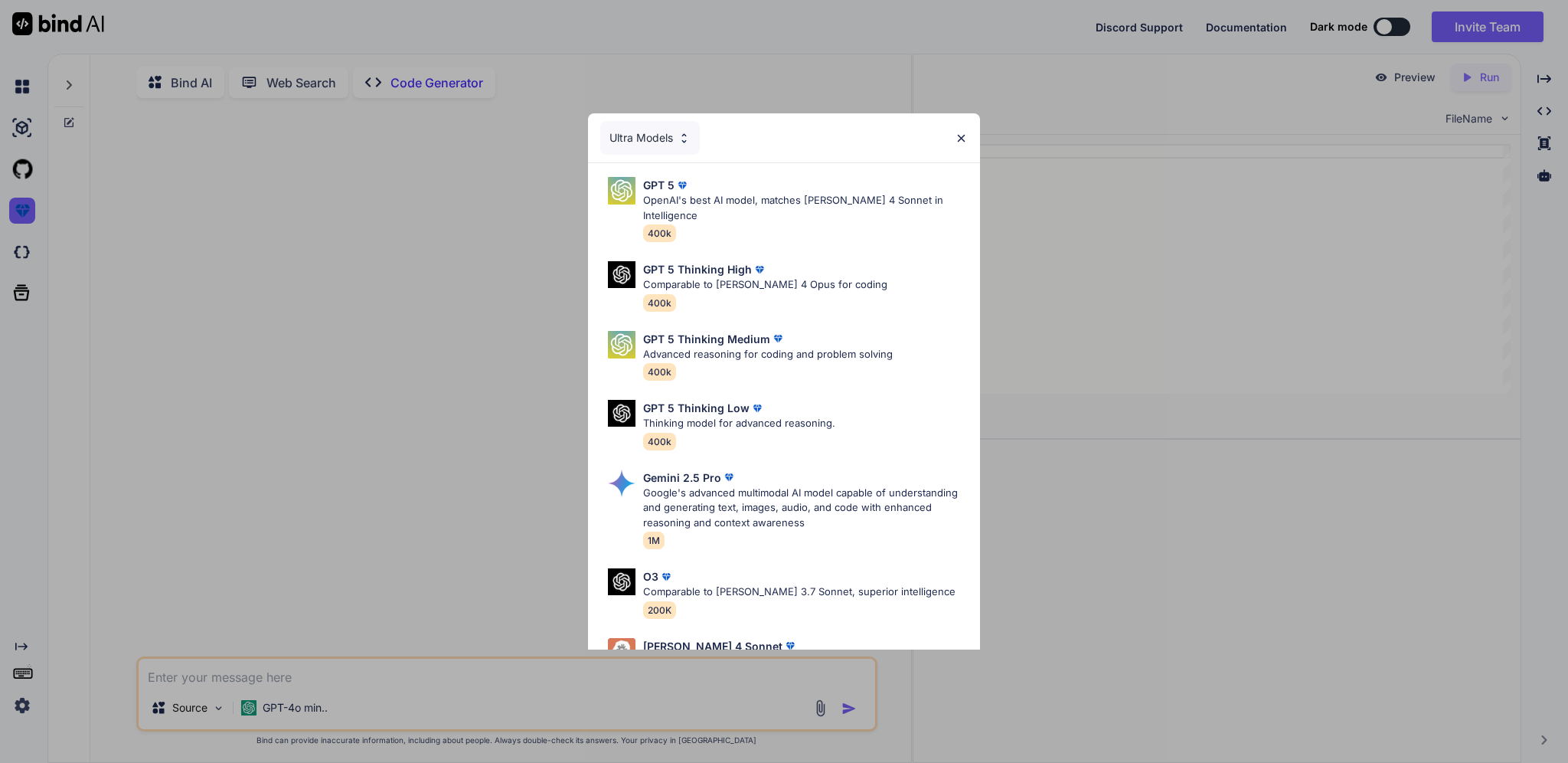
click at [653, 130] on div "Ultra Models" at bounding box center [650, 138] width 100 height 34
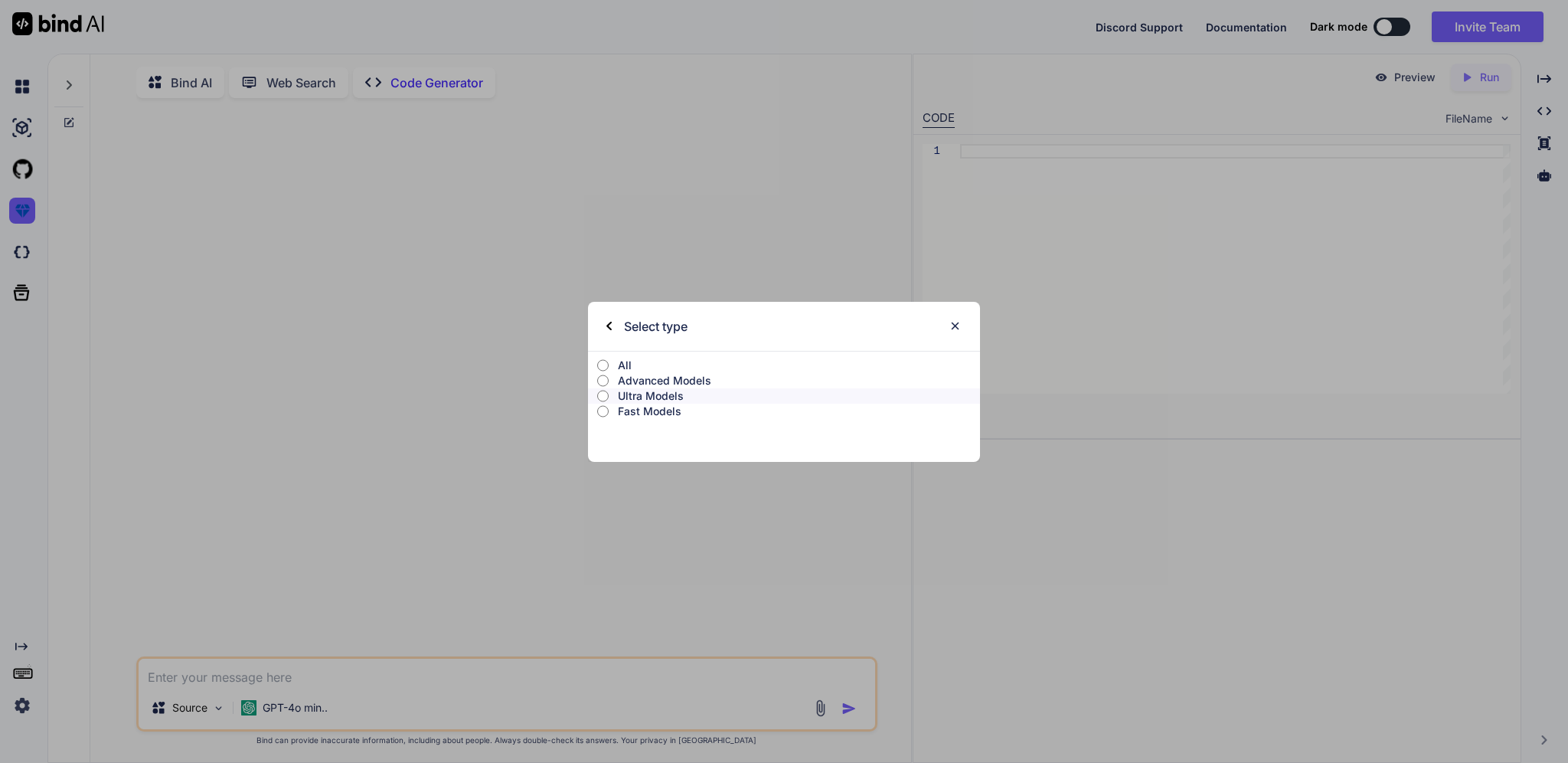
click at [670, 371] on p "All" at bounding box center [799, 365] width 362 height 15
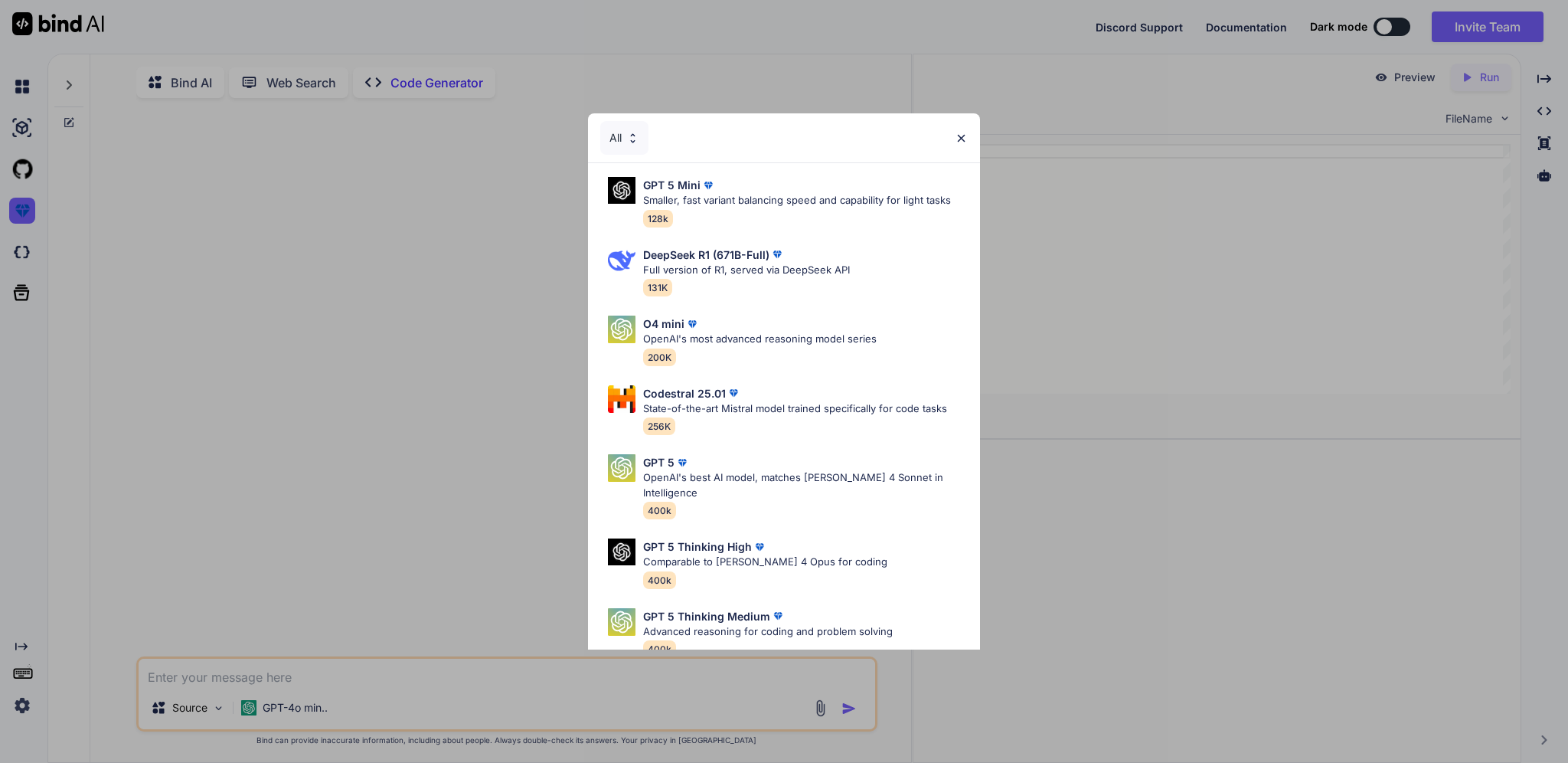
click at [624, 122] on div "All" at bounding box center [624, 138] width 48 height 34
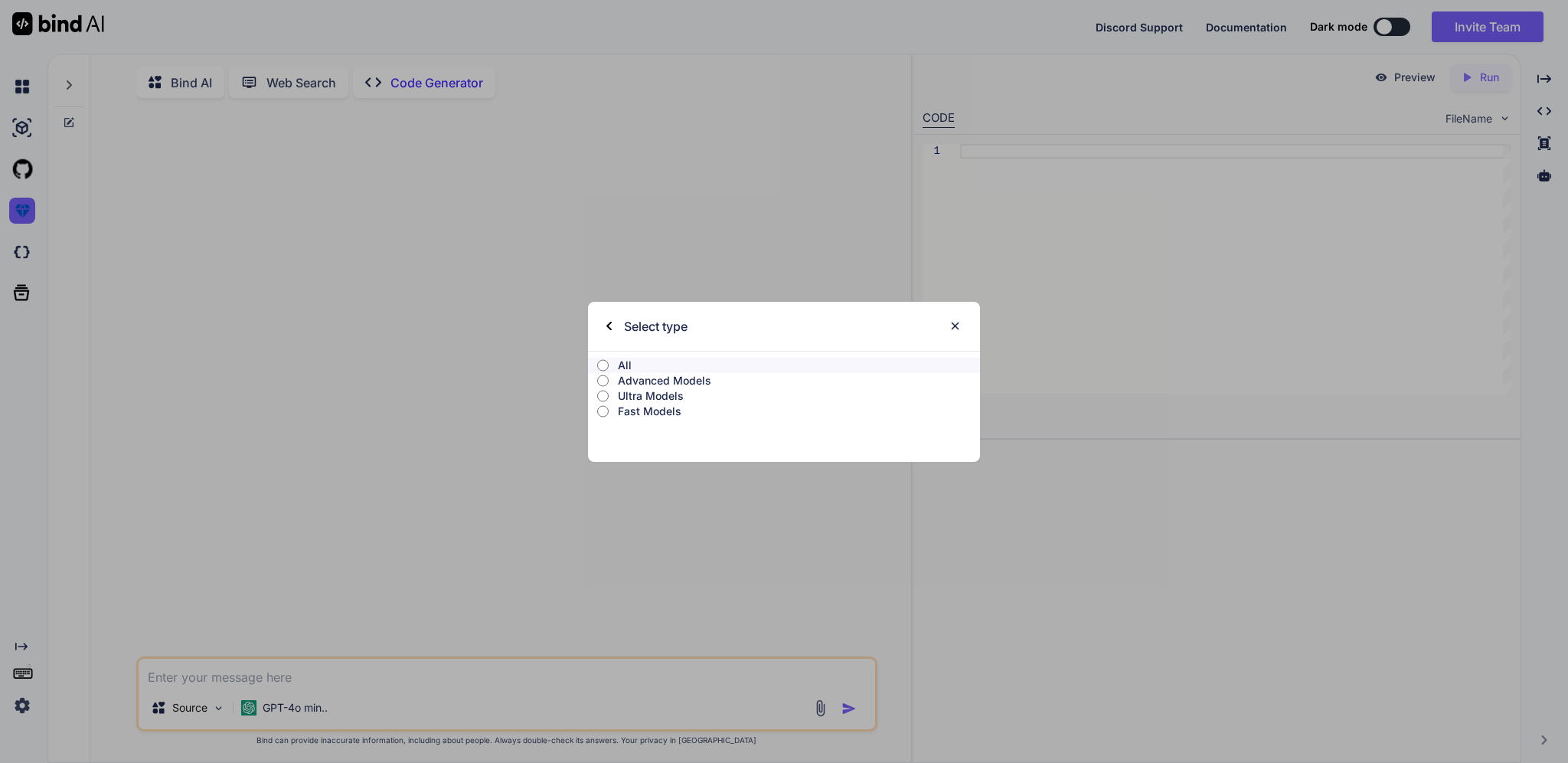
click at [660, 414] on p "Fast Models" at bounding box center [799, 411] width 362 height 15
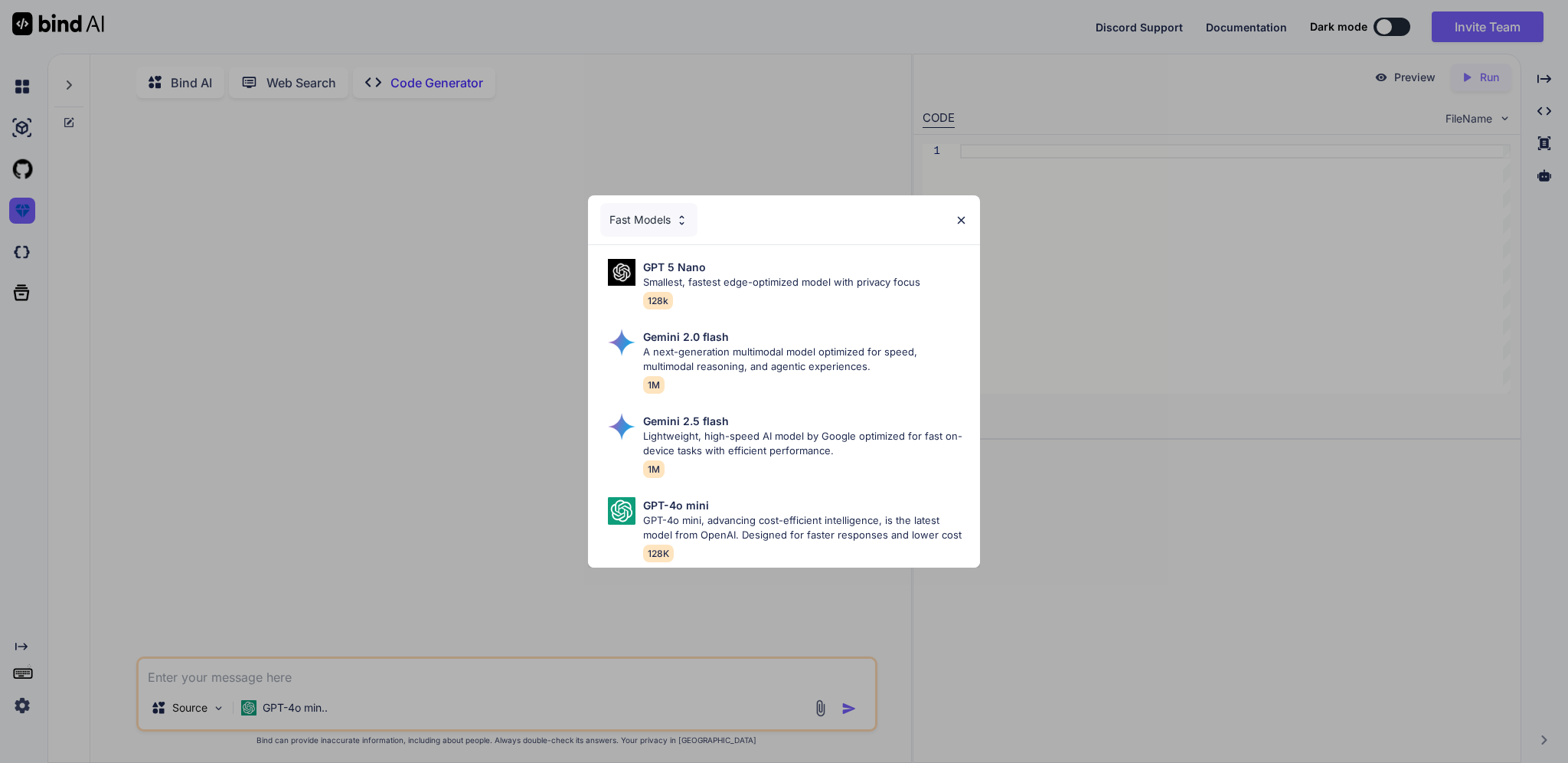
click at [621, 203] on div "Fast Models" at bounding box center [649, 220] width 97 height 34
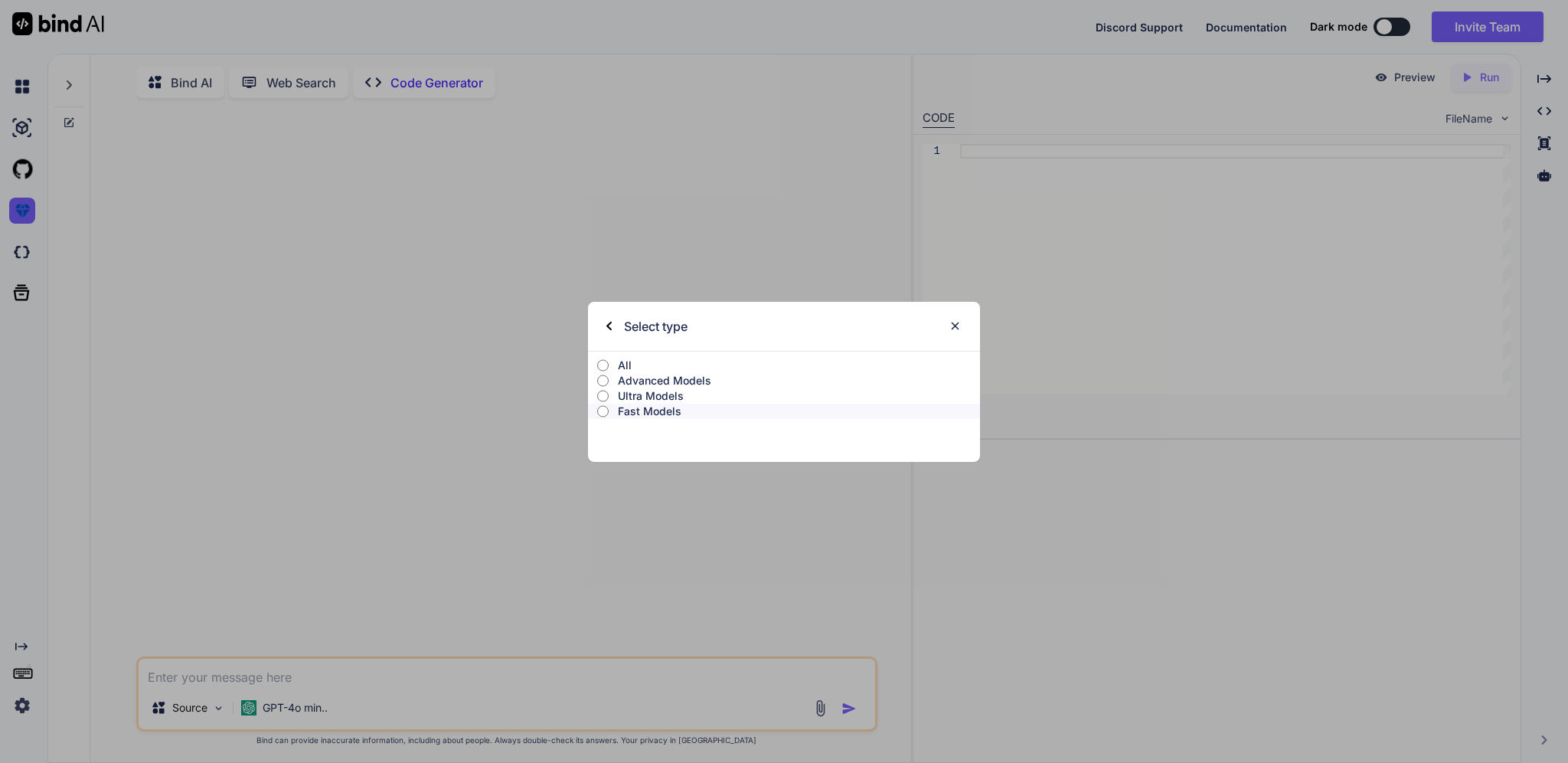
click at [679, 394] on p "Ultra Models" at bounding box center [799, 395] width 362 height 15
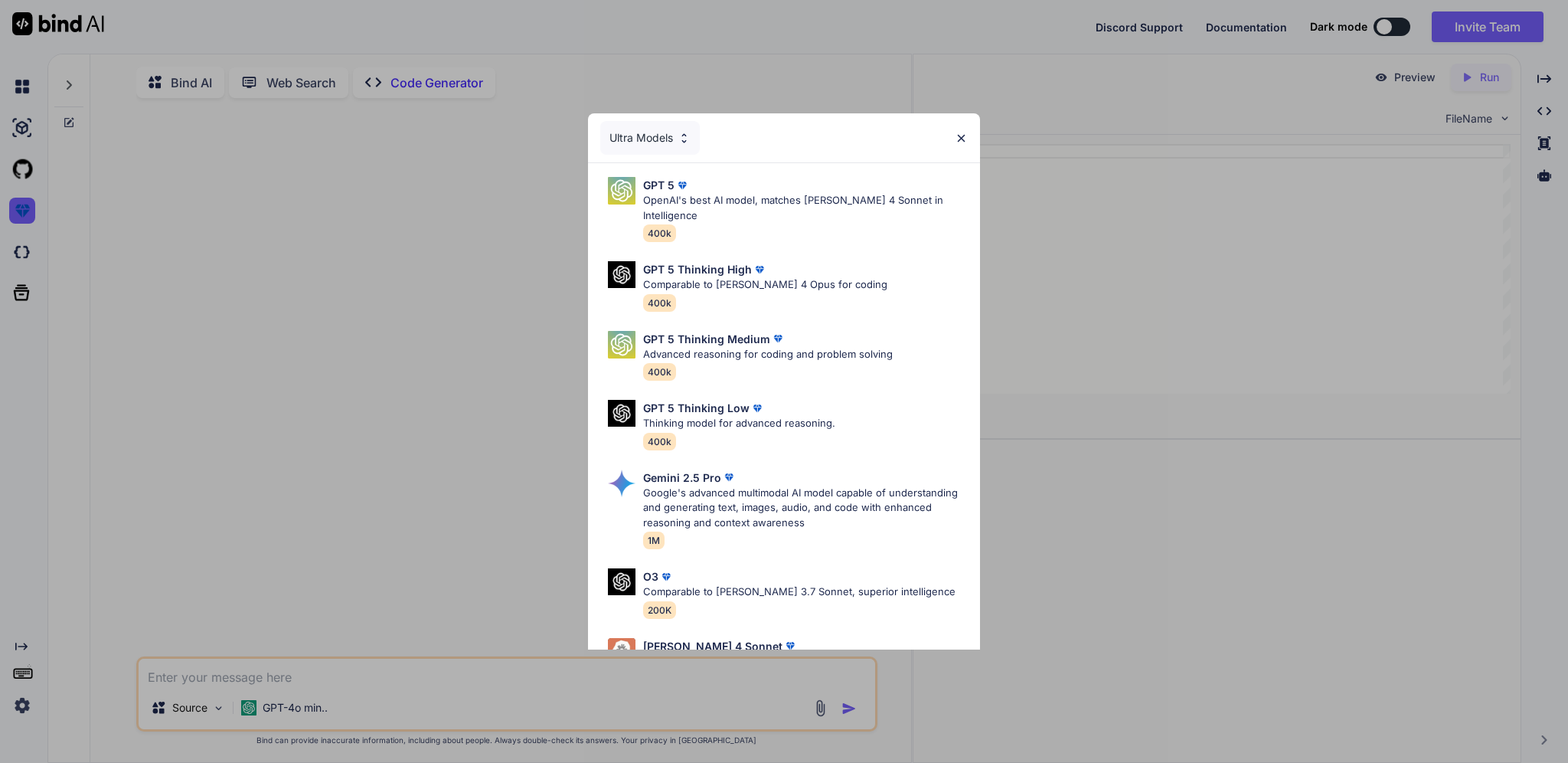
click at [646, 130] on div "Ultra Models" at bounding box center [650, 138] width 100 height 34
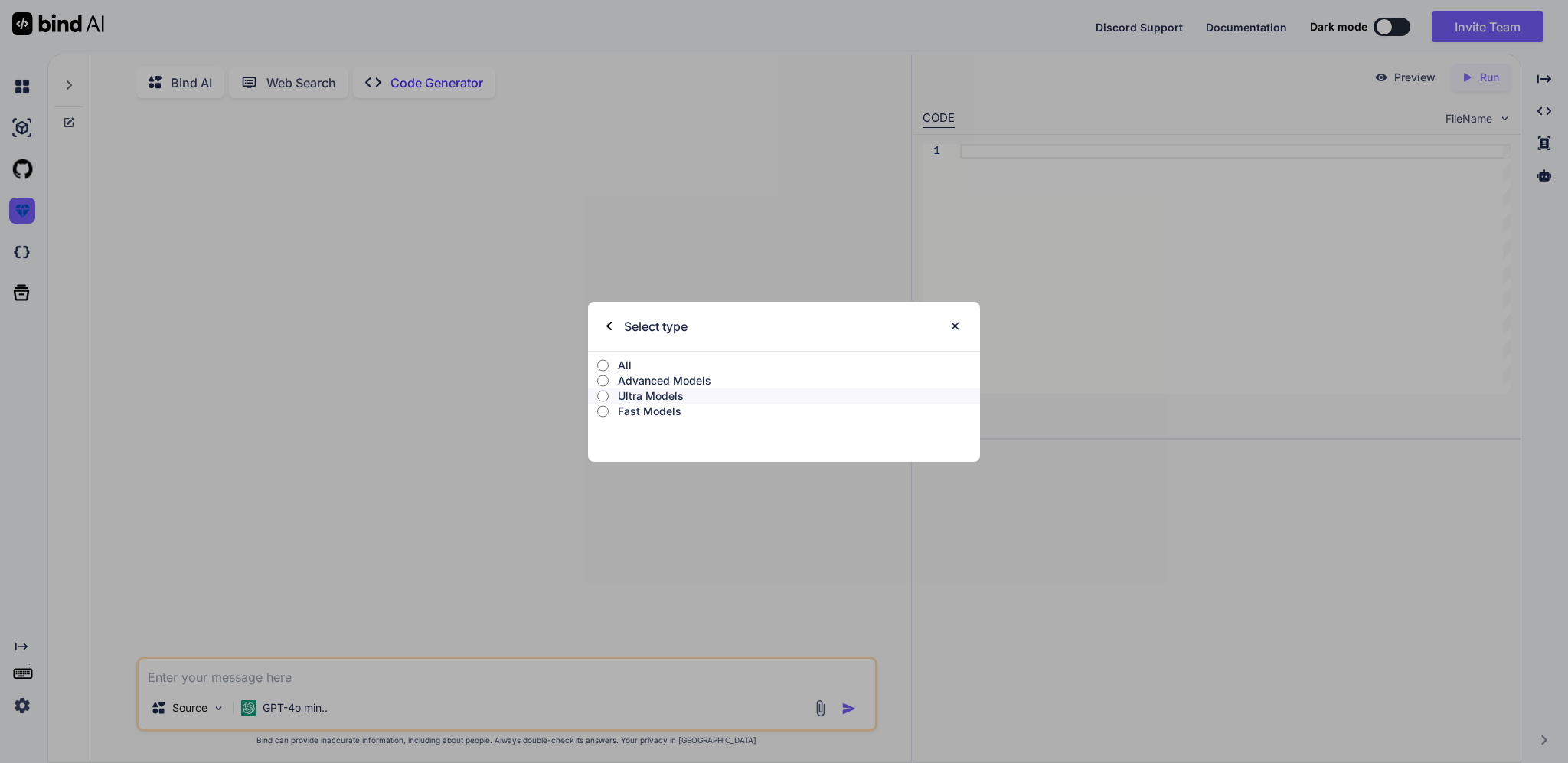
click at [690, 368] on p "All" at bounding box center [799, 365] width 362 height 15
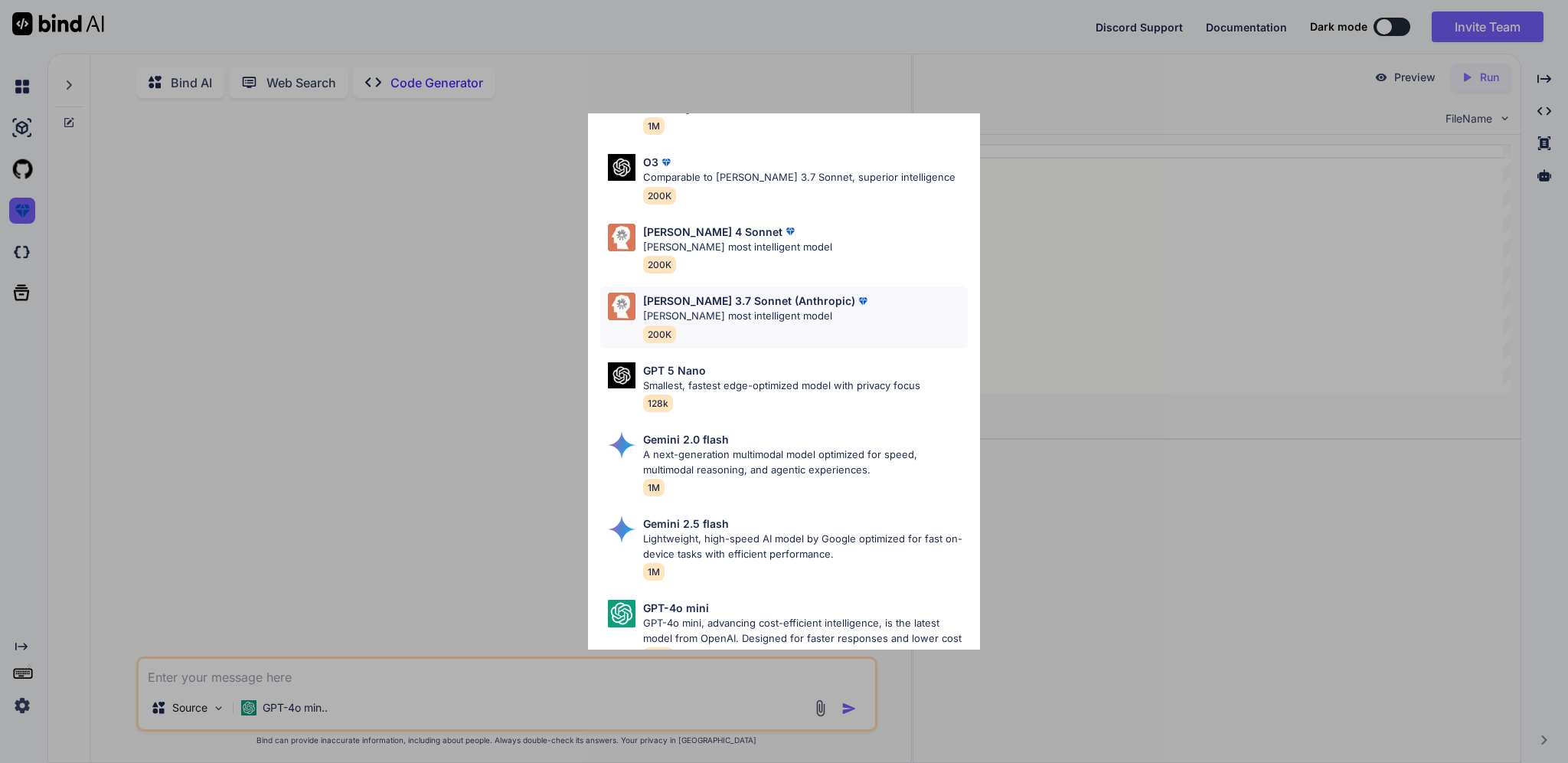
scroll to position [727, 0]
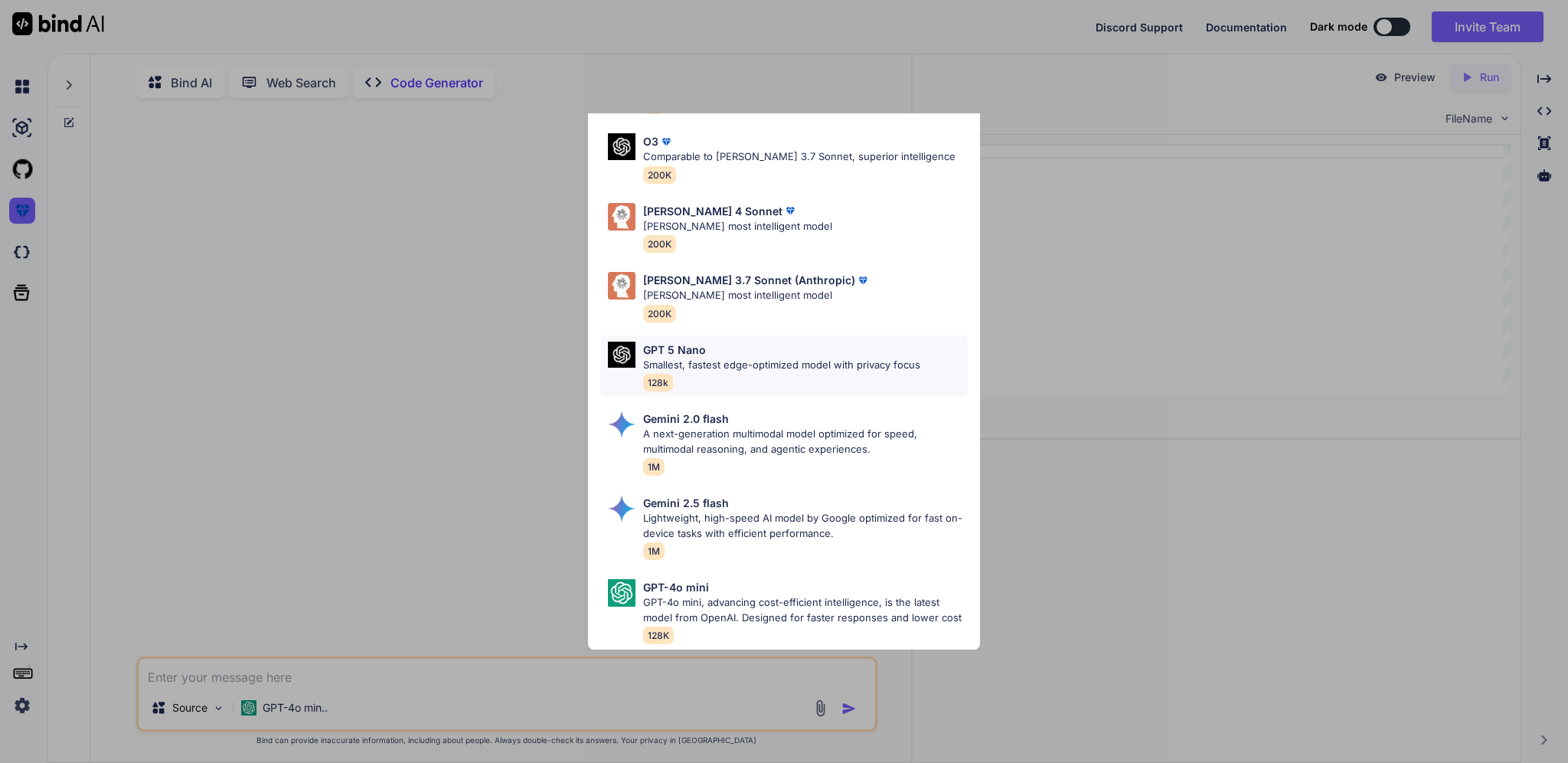
click at [765, 346] on div "GPT 5 Nano Smallest, fastest edge-optimized model with privacy focus 128k" at bounding box center [782, 366] width 277 height 50
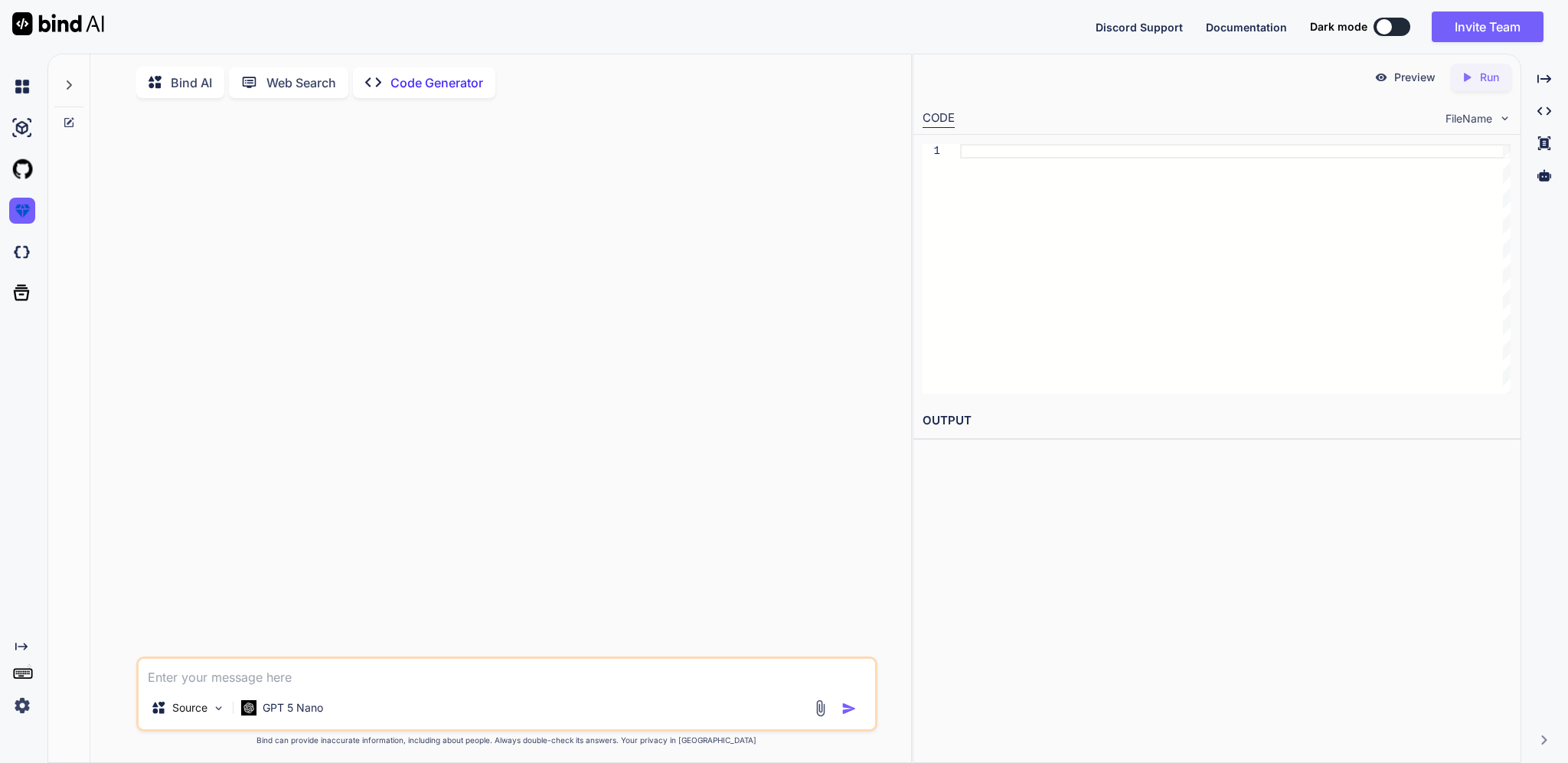
click at [386, 677] on textarea at bounding box center [507, 672] width 737 height 28
paste textarea "Hệ thống Web App Quản lý Thi thử và Luyện tập TOEIC Speaking & Writing 🎯 Tổng q…"
type textarea "Hệ thống Web App Quản lý Thi thử và Luyện tập TOEIC Speaking & Writing 🎯 Tổng q…"
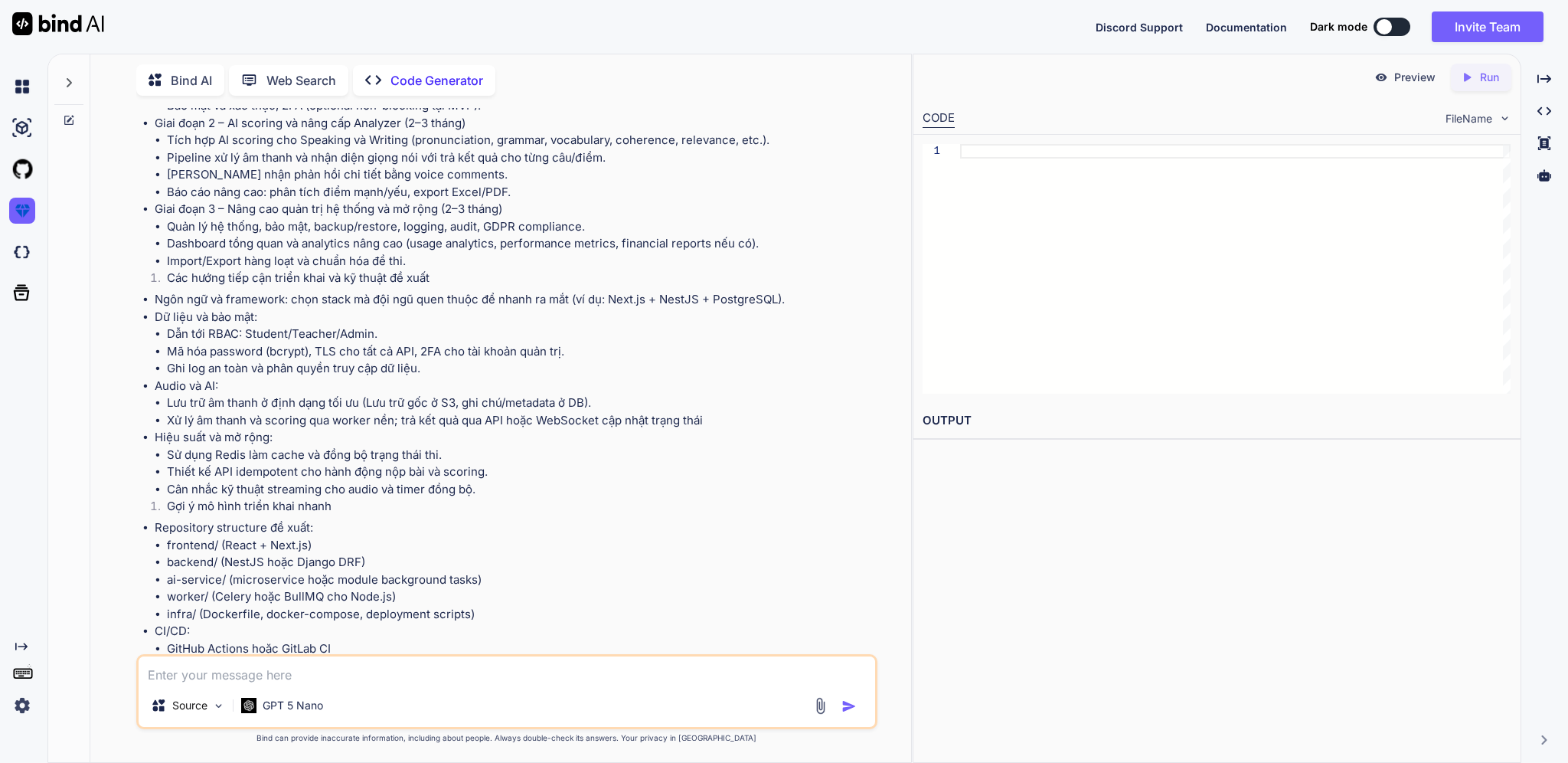
scroll to position [3301, 0]
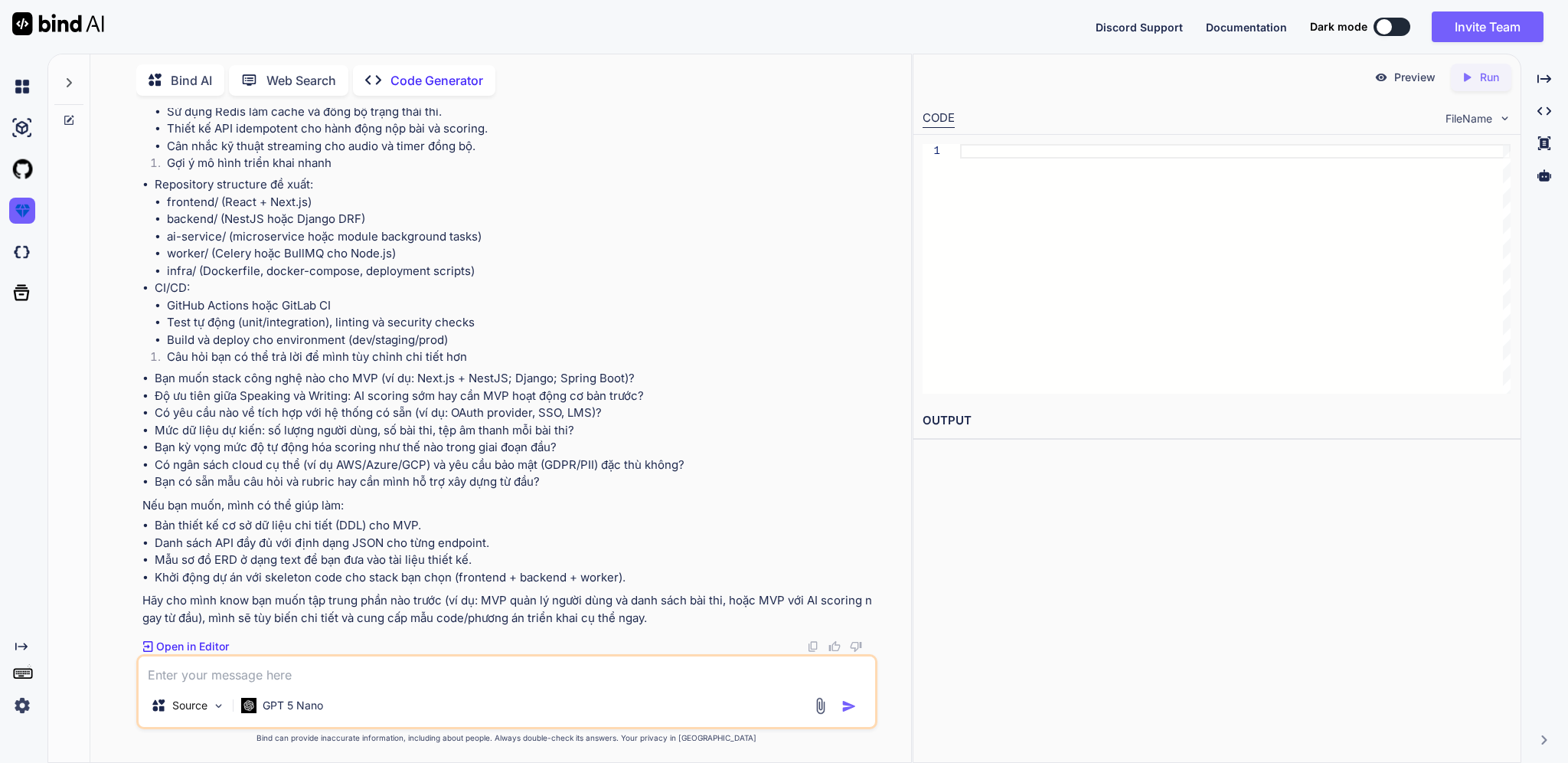
click at [207, 647] on p "Open in Editor" at bounding box center [193, 646] width 73 height 15
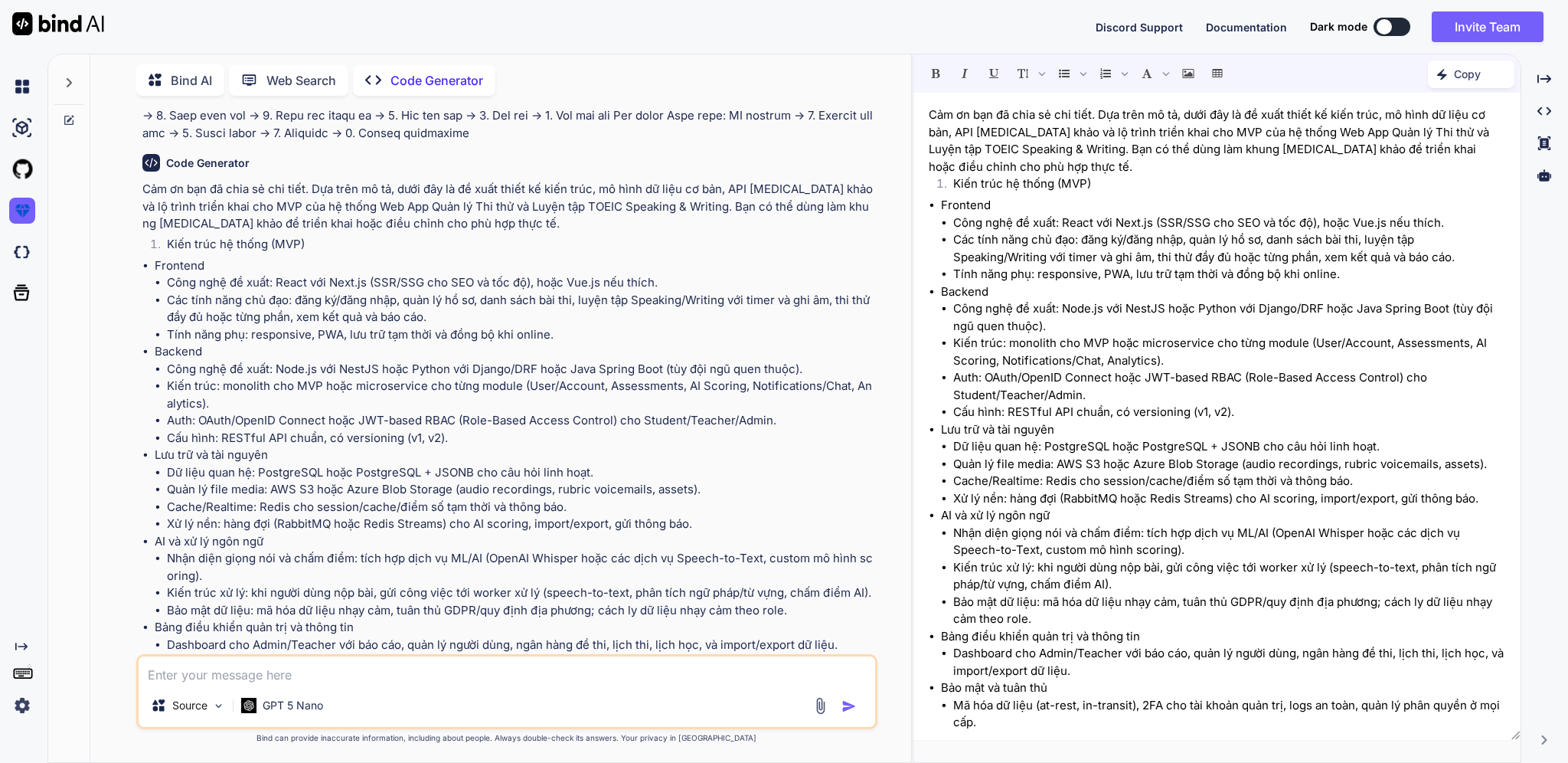
scroll to position [543, 0]
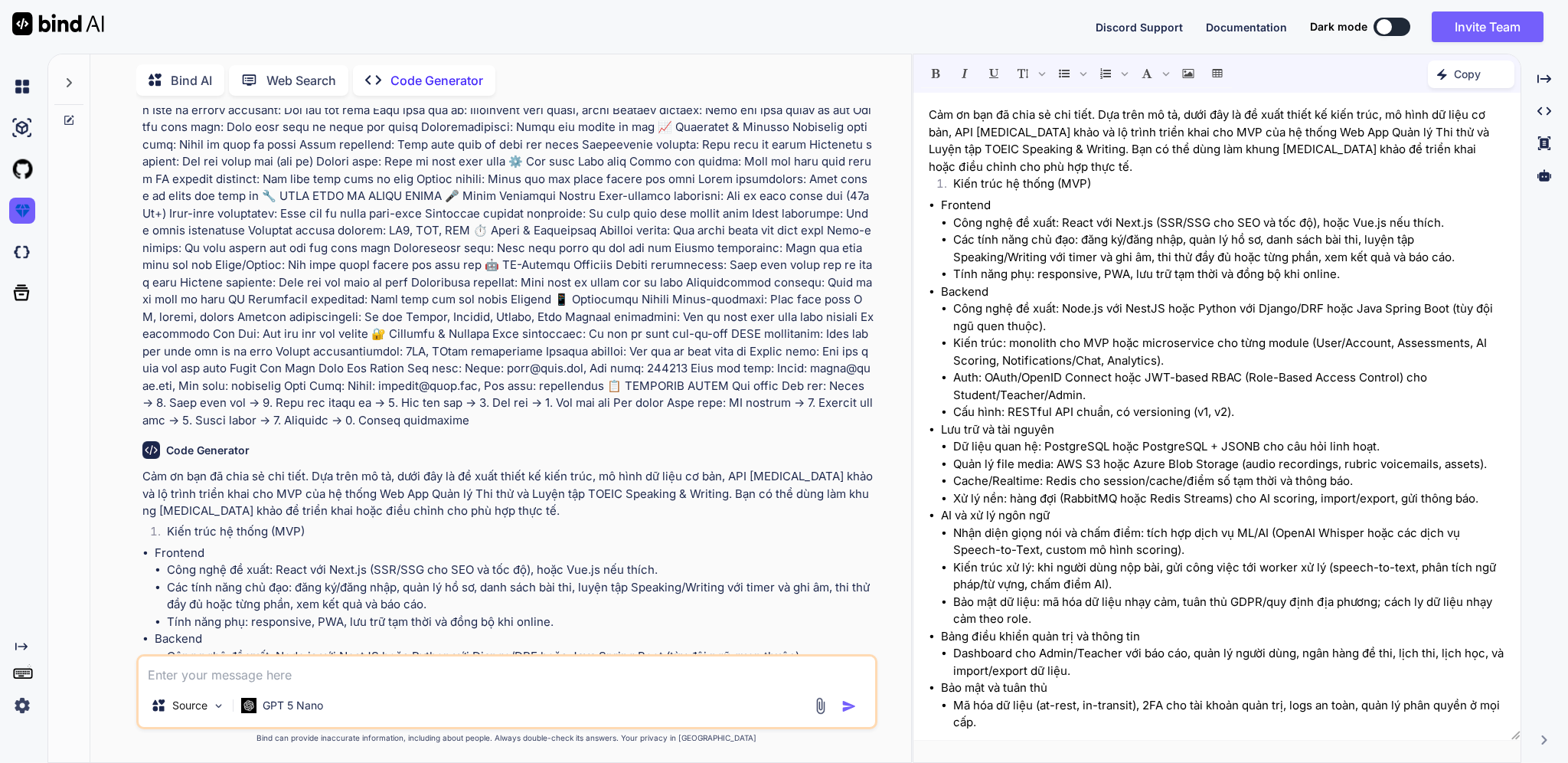
click at [447, 65] on div "Created with Pixso. Code Generator" at bounding box center [424, 80] width 142 height 31
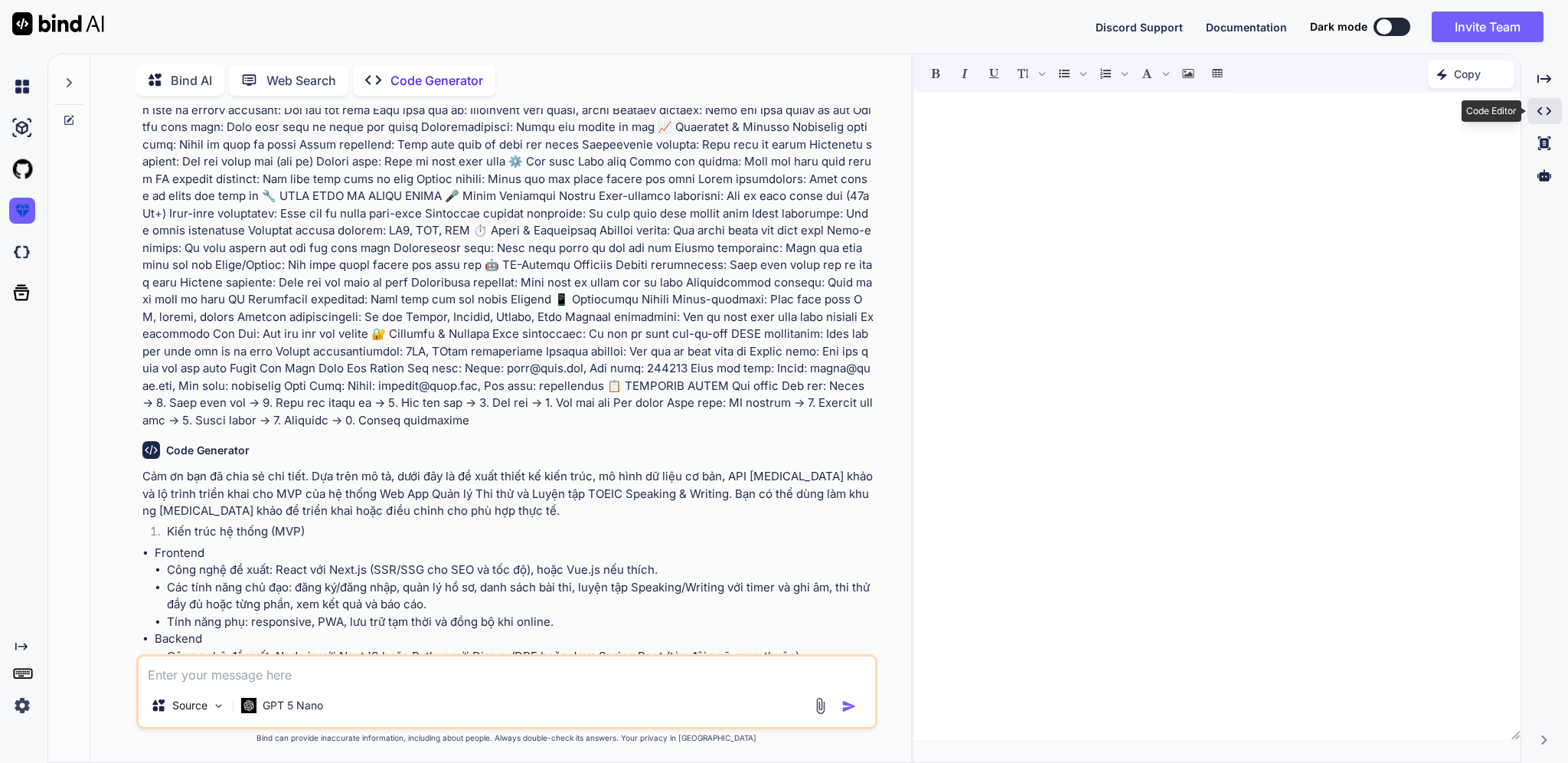
click at [1550, 108] on icon "Created with Pixso." at bounding box center [1544, 111] width 13 height 13
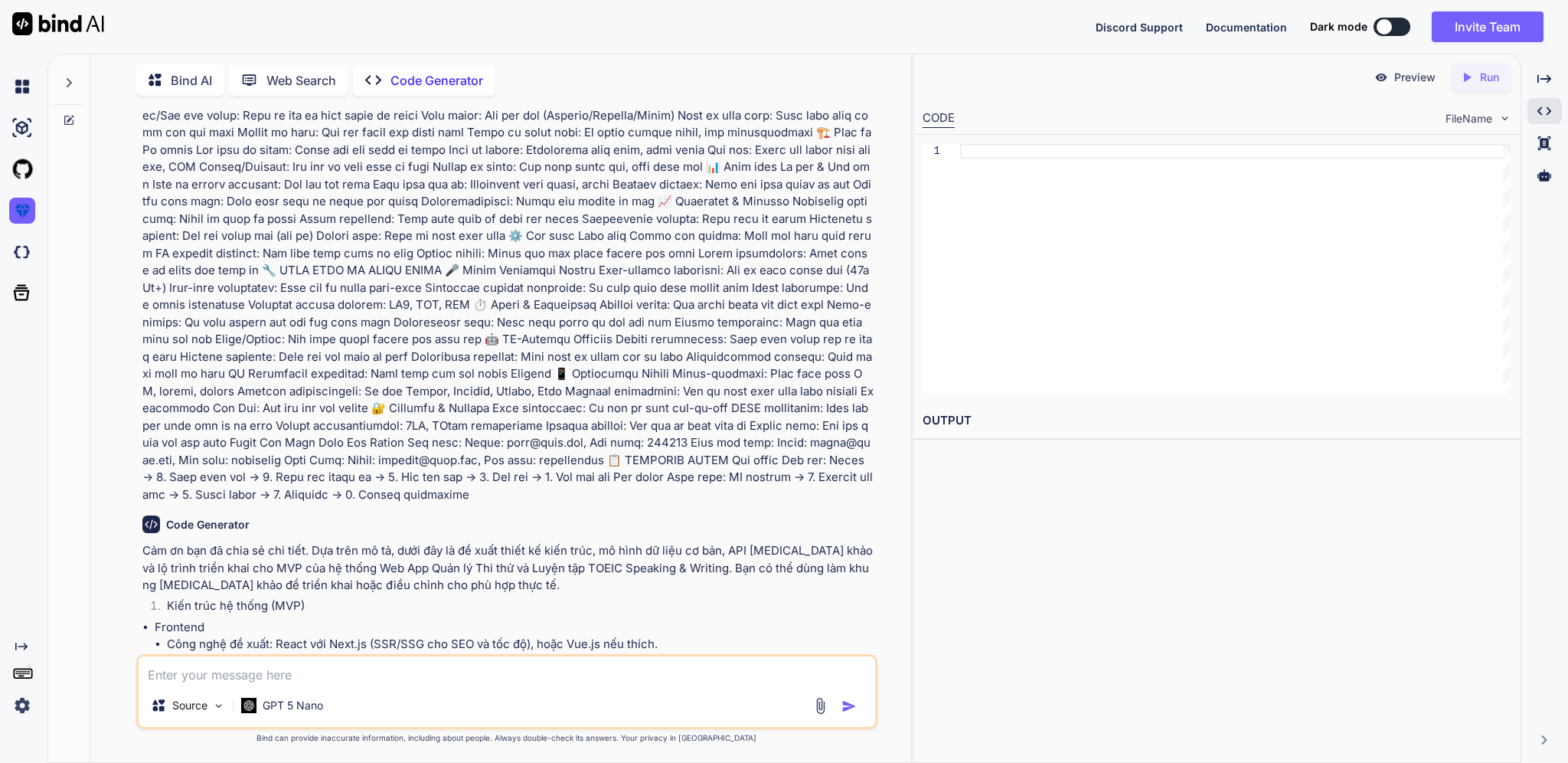
scroll to position [510, 0]
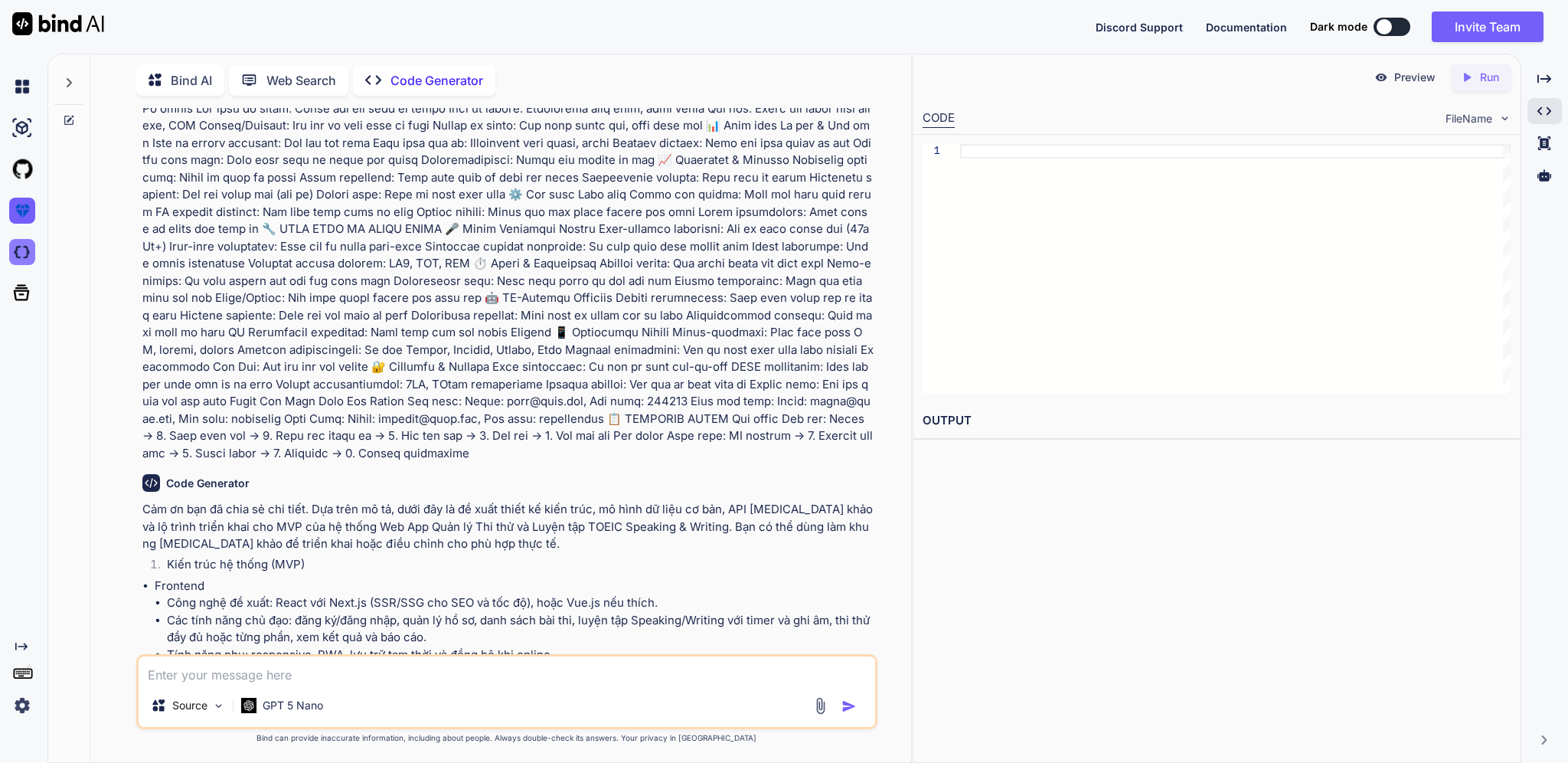
click at [13, 249] on img at bounding box center [22, 251] width 26 height 26
click at [437, 74] on p "Code Generator" at bounding box center [436, 80] width 92 height 18
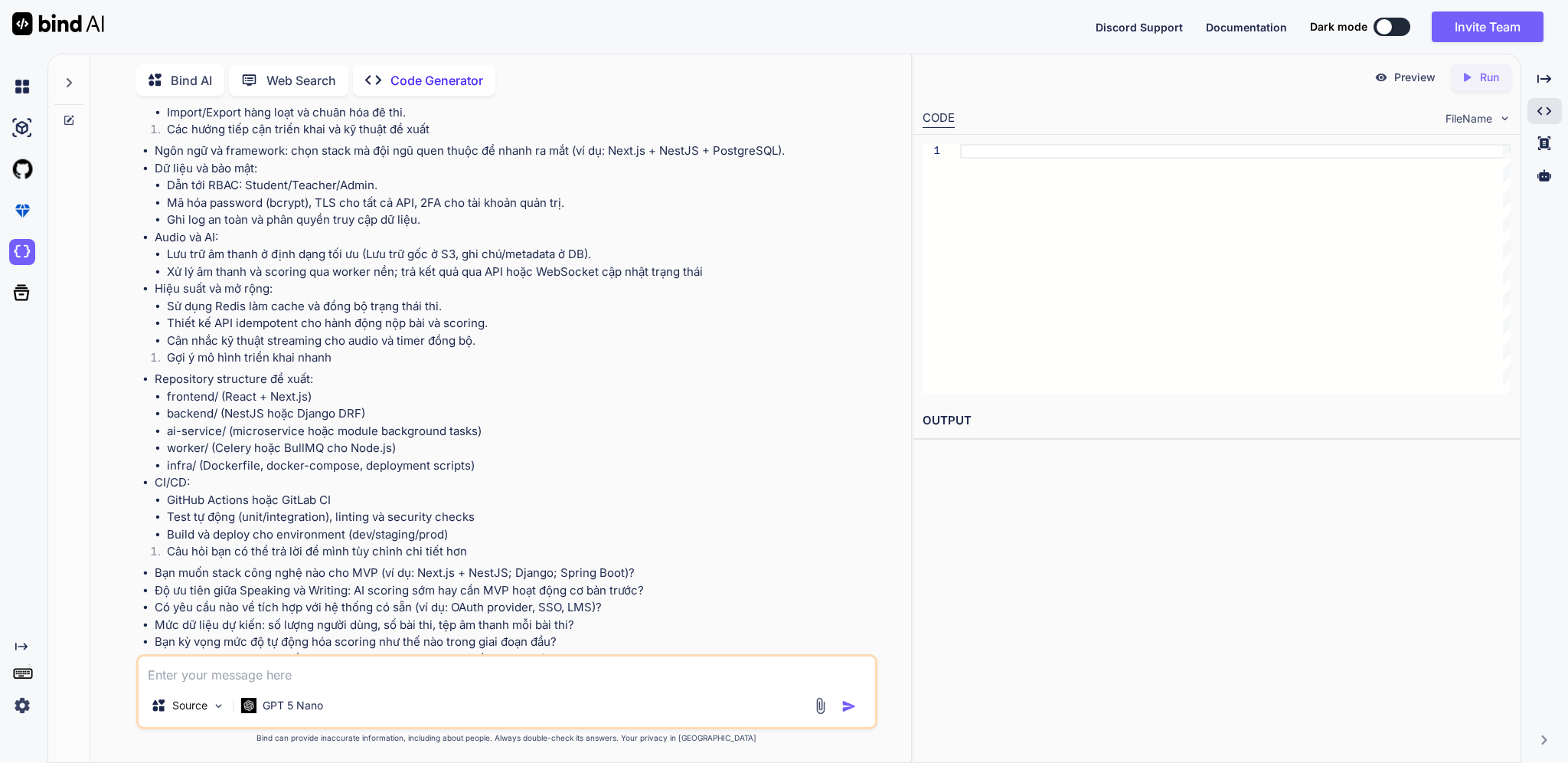
scroll to position [3301, 0]
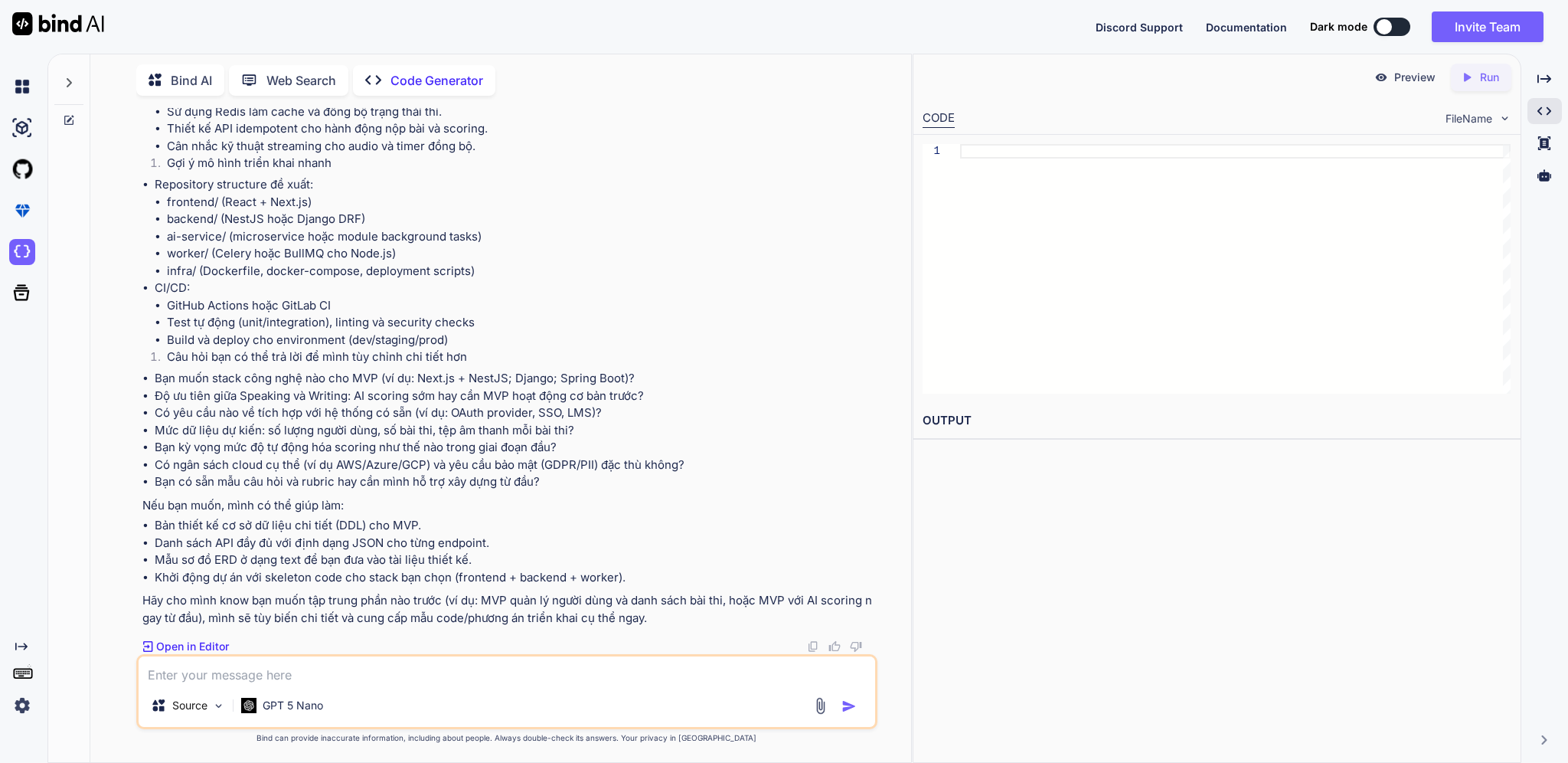
click at [518, 670] on textarea at bounding box center [507, 670] width 737 height 28
type textarea "hãy tạo code cho dự án này"
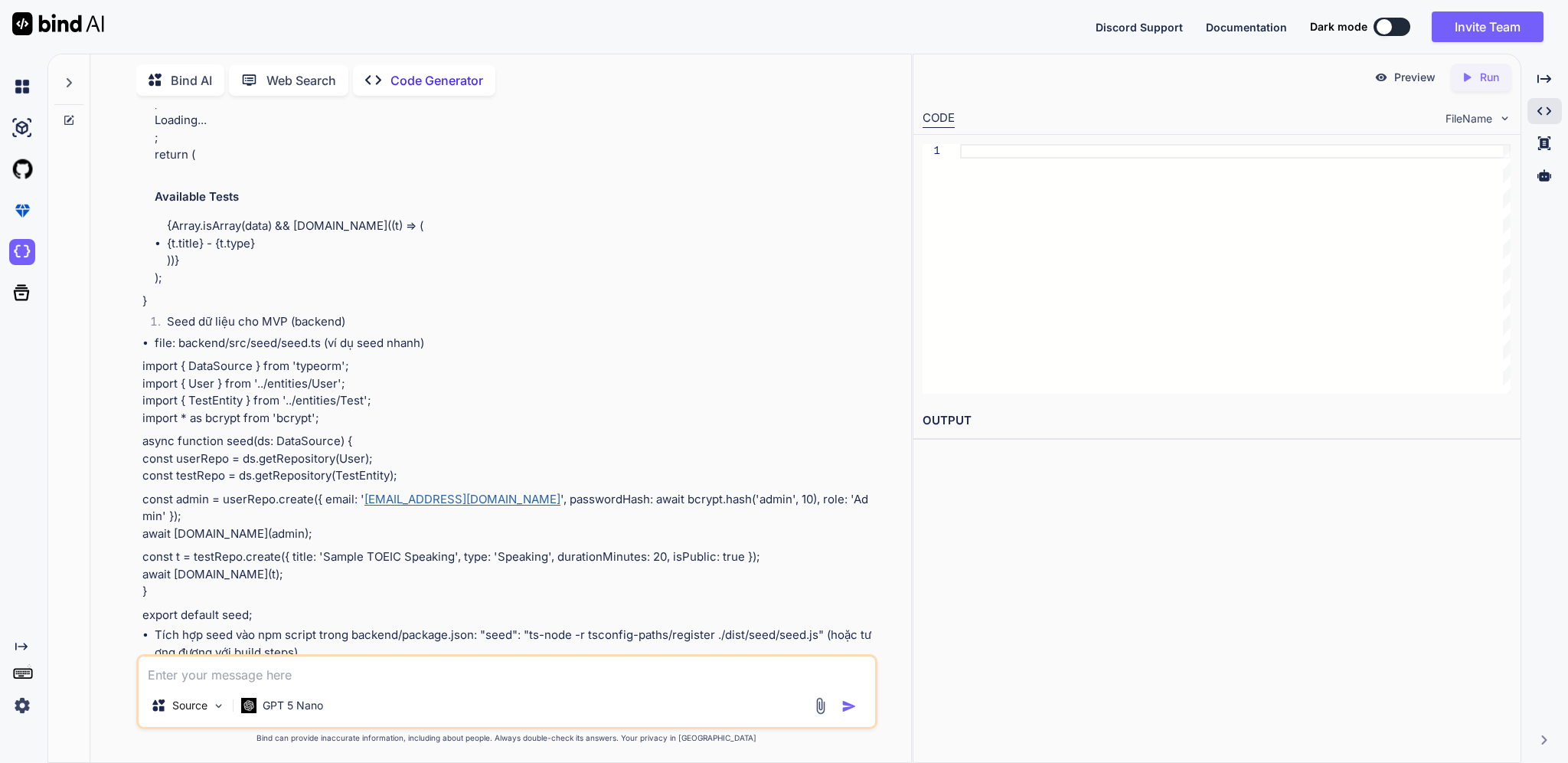
scroll to position [13678, 0]
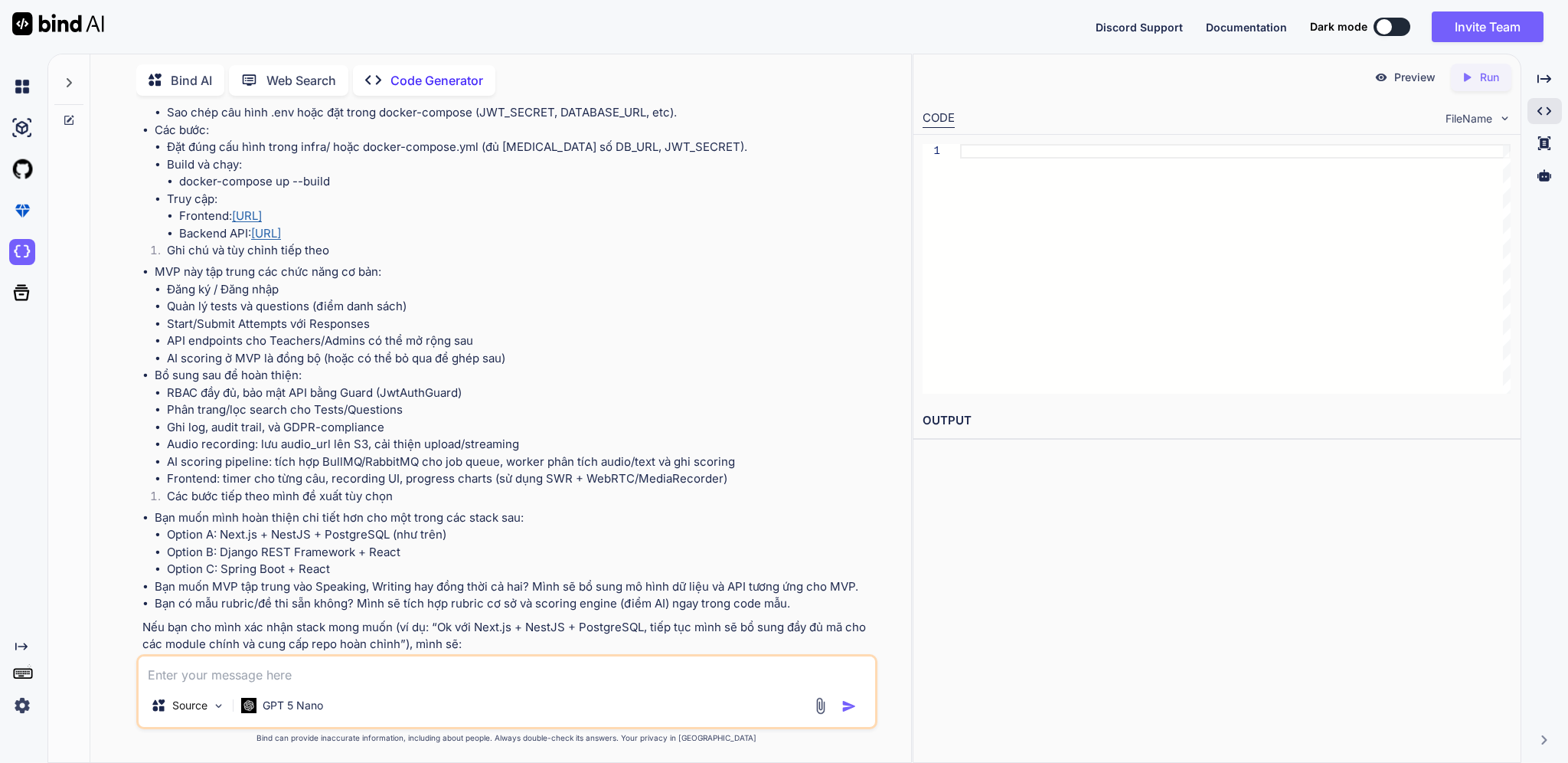
click at [1498, 106] on div "CODE FileName" at bounding box center [1216, 117] width 606 height 34
click at [1498, 108] on div "CODE FileName" at bounding box center [1216, 117] width 606 height 34
click at [1488, 114] on span "FileName" at bounding box center [1468, 118] width 47 height 15
click at [24, 93] on img at bounding box center [22, 86] width 26 height 26
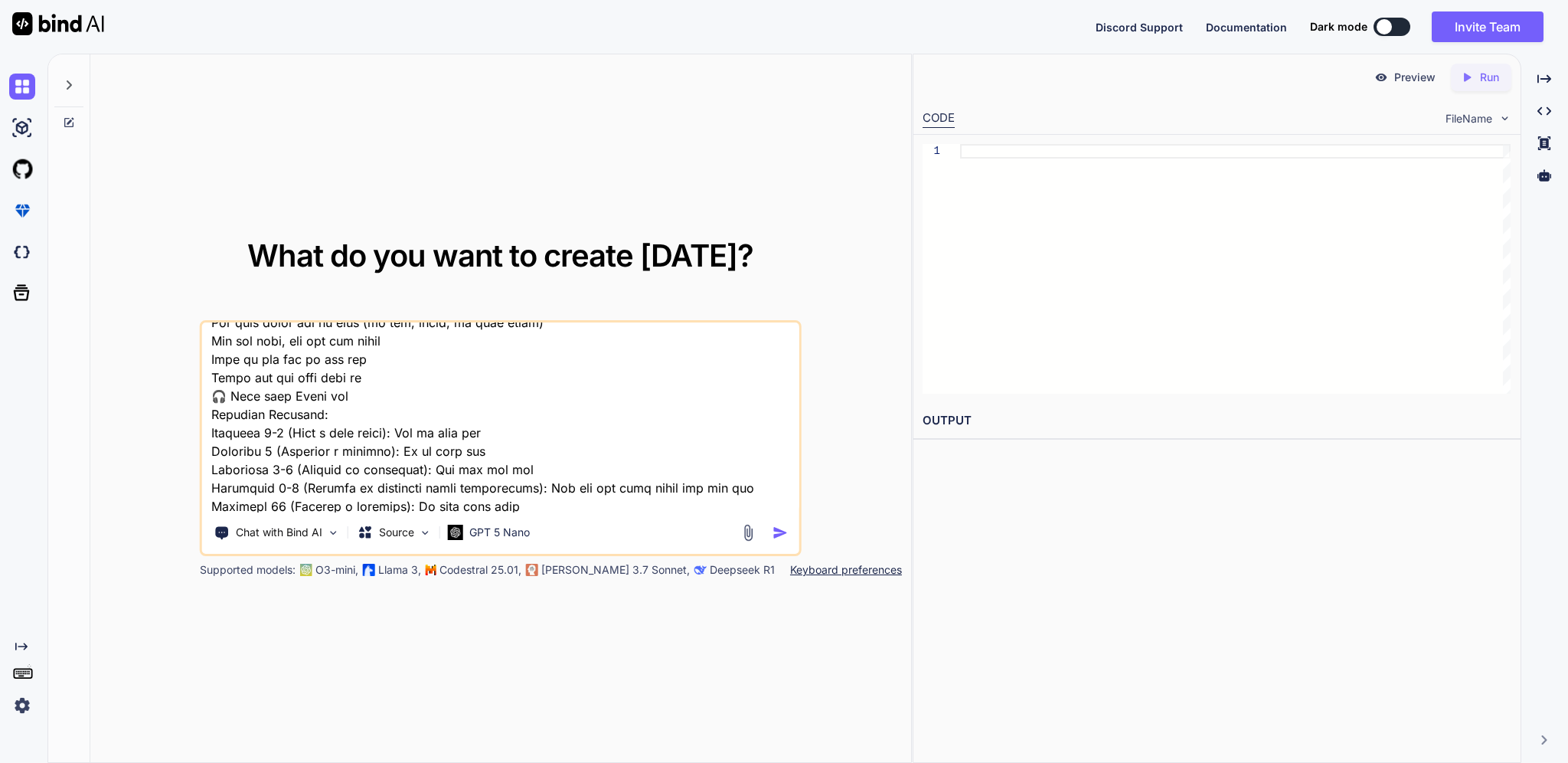
scroll to position [204, 0]
click at [24, 128] on img at bounding box center [22, 127] width 26 height 26
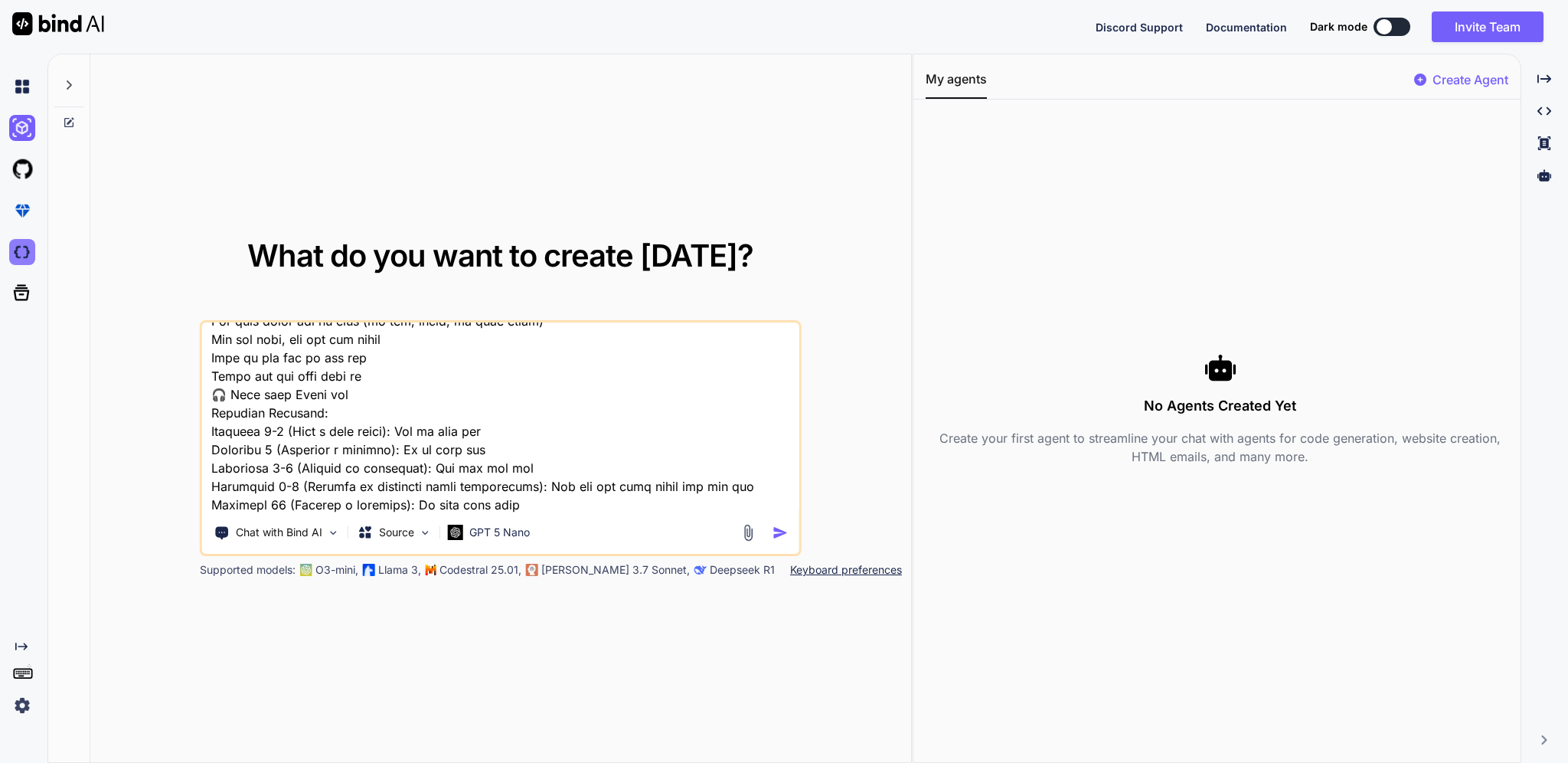
click at [15, 245] on img at bounding box center [22, 251] width 26 height 26
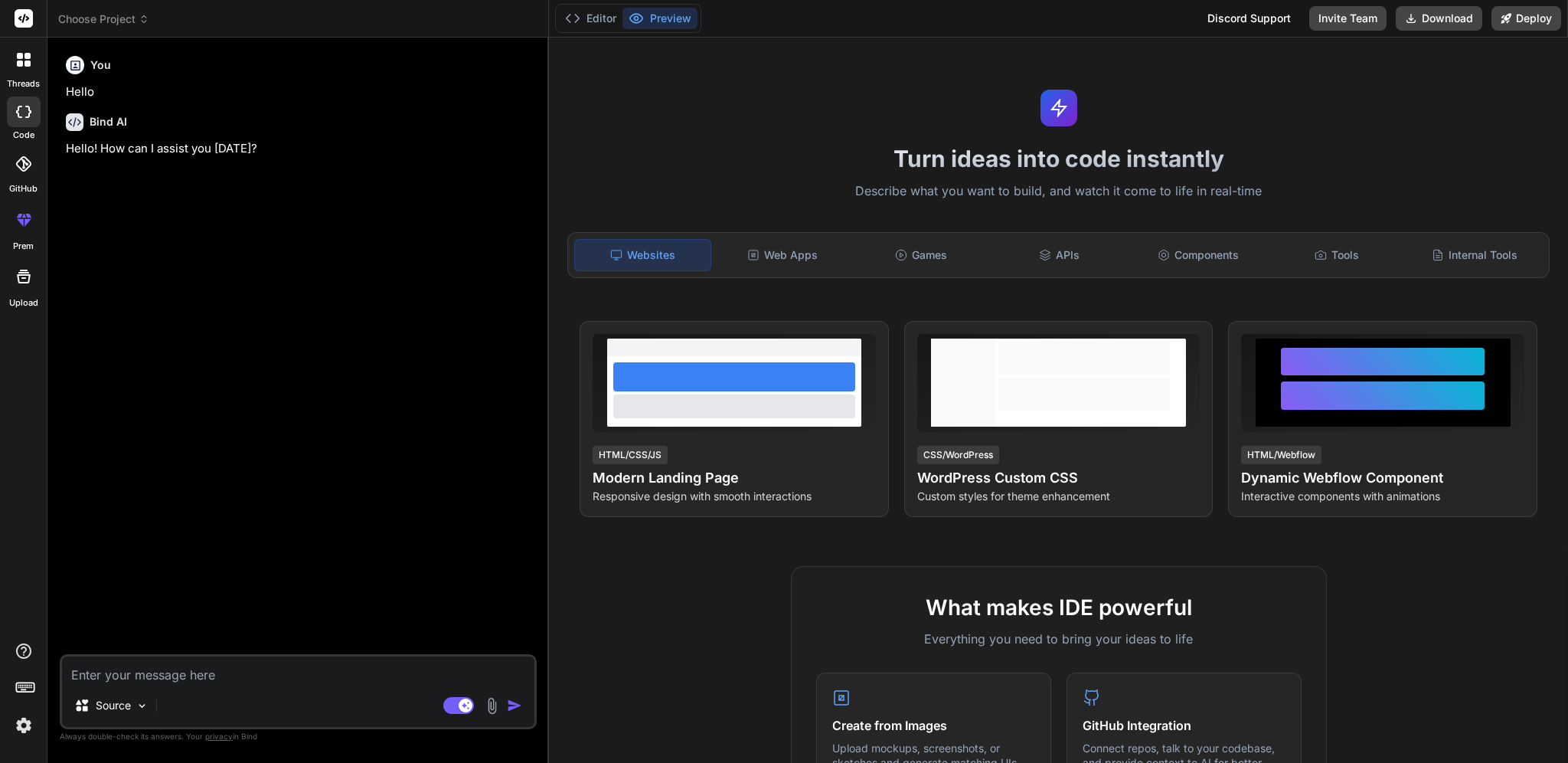
click at [34, 112] on div at bounding box center [24, 111] width 34 height 31
click at [8, 54] on div at bounding box center [24, 59] width 32 height 32
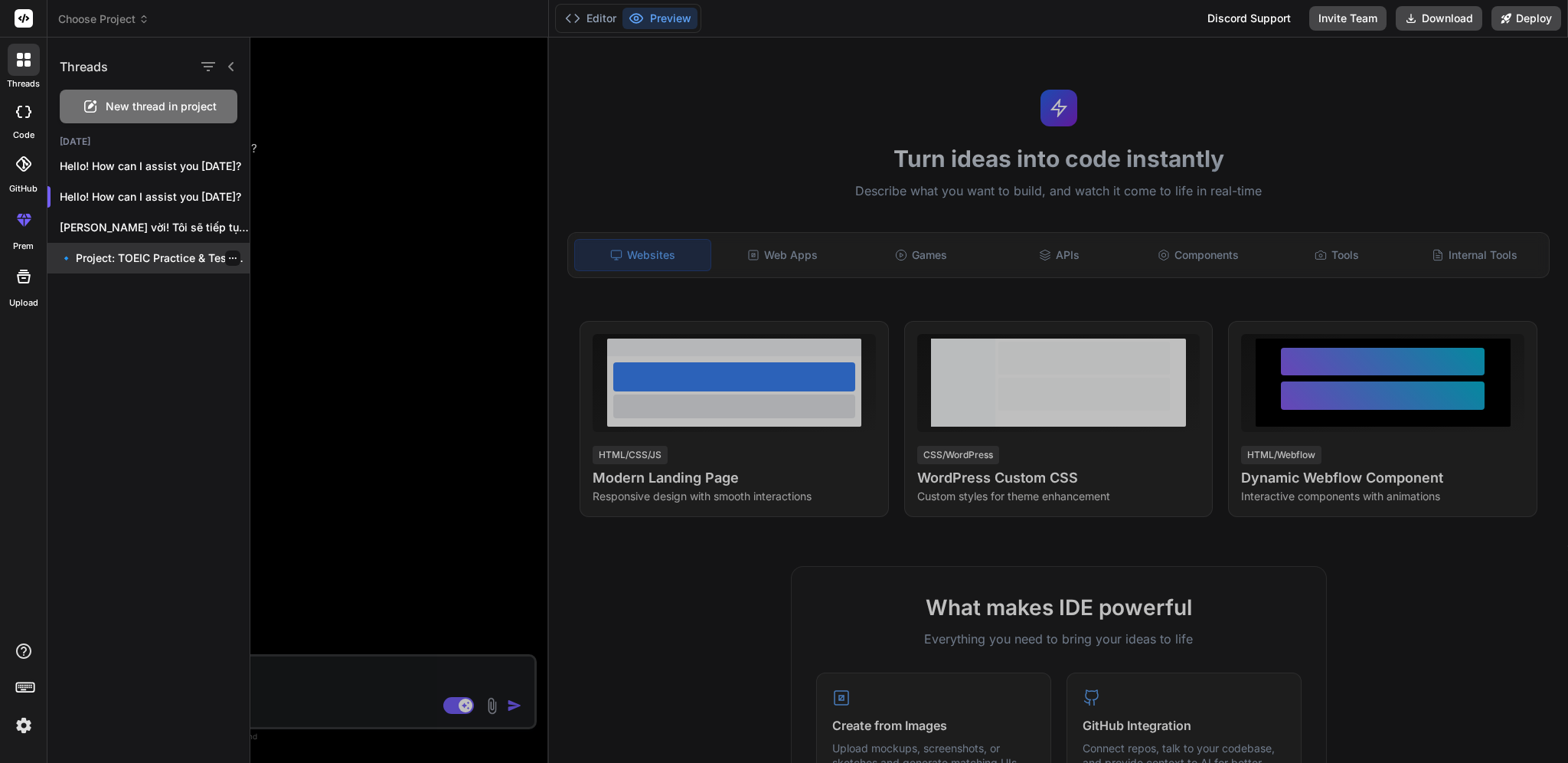
click at [153, 261] on p "🔹 Project: TOEIC Practice & Test Management..." at bounding box center [155, 258] width 190 height 15
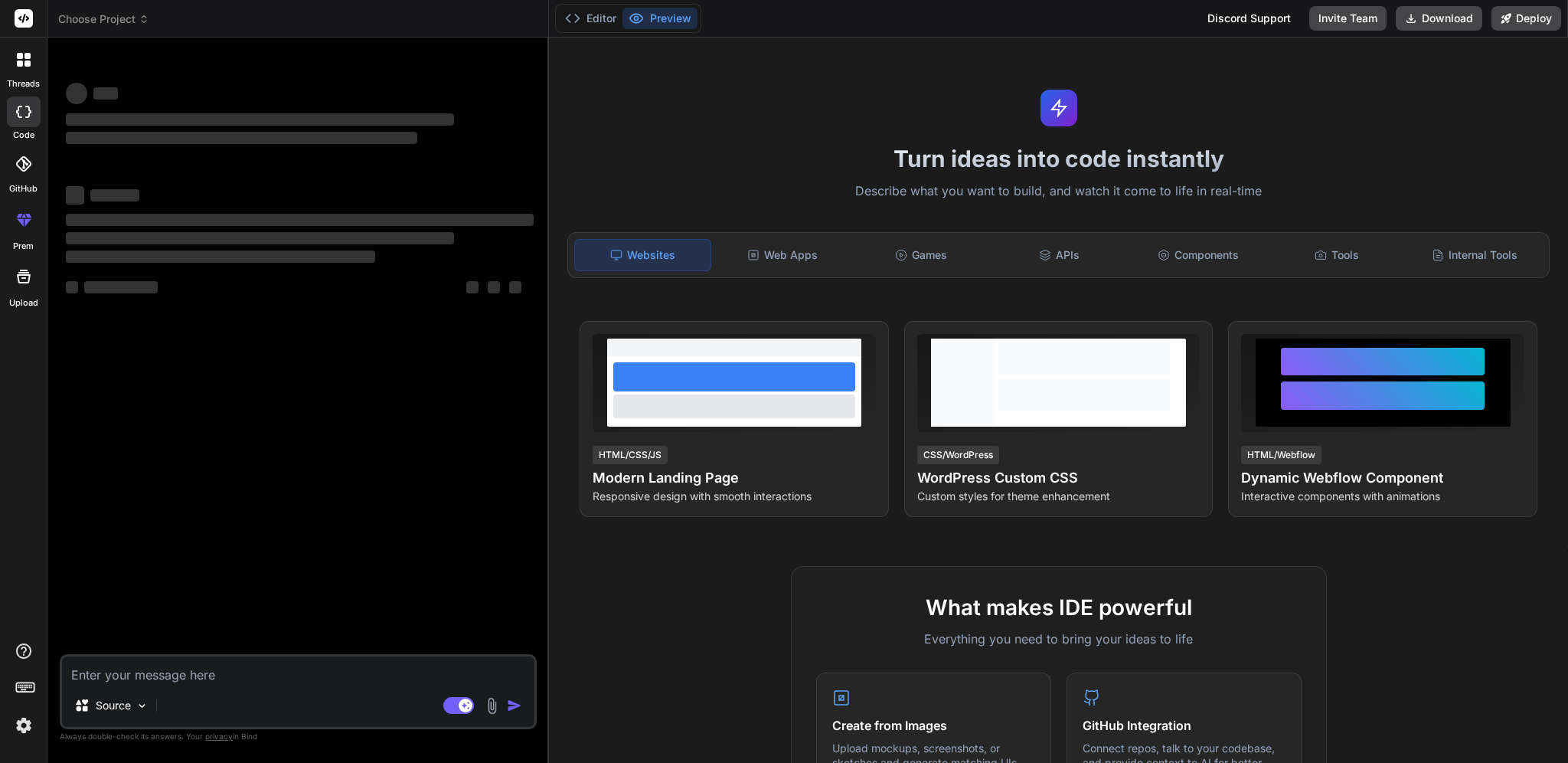
click at [17, 43] on div at bounding box center [24, 59] width 32 height 32
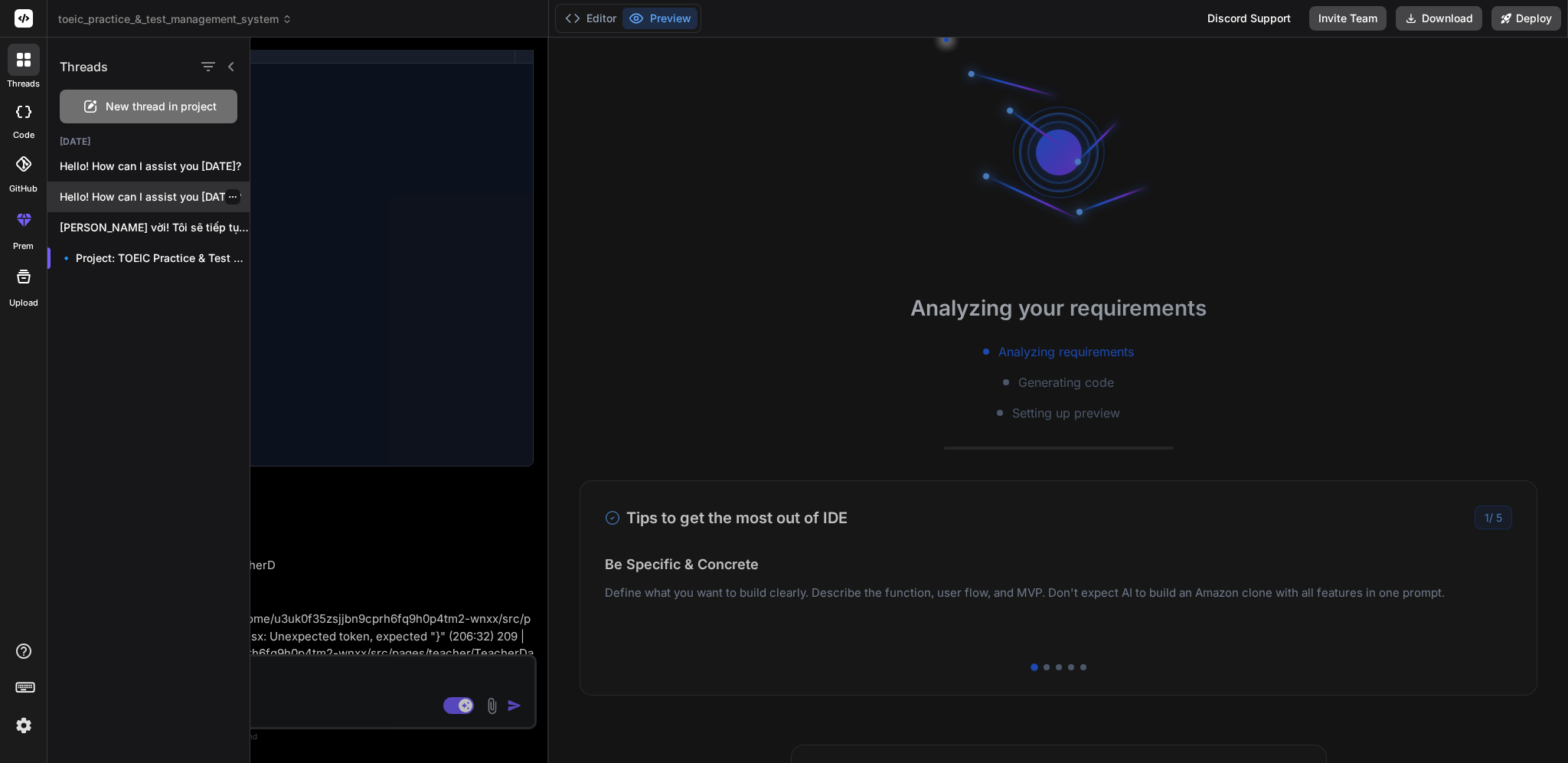
scroll to position [1702, 0]
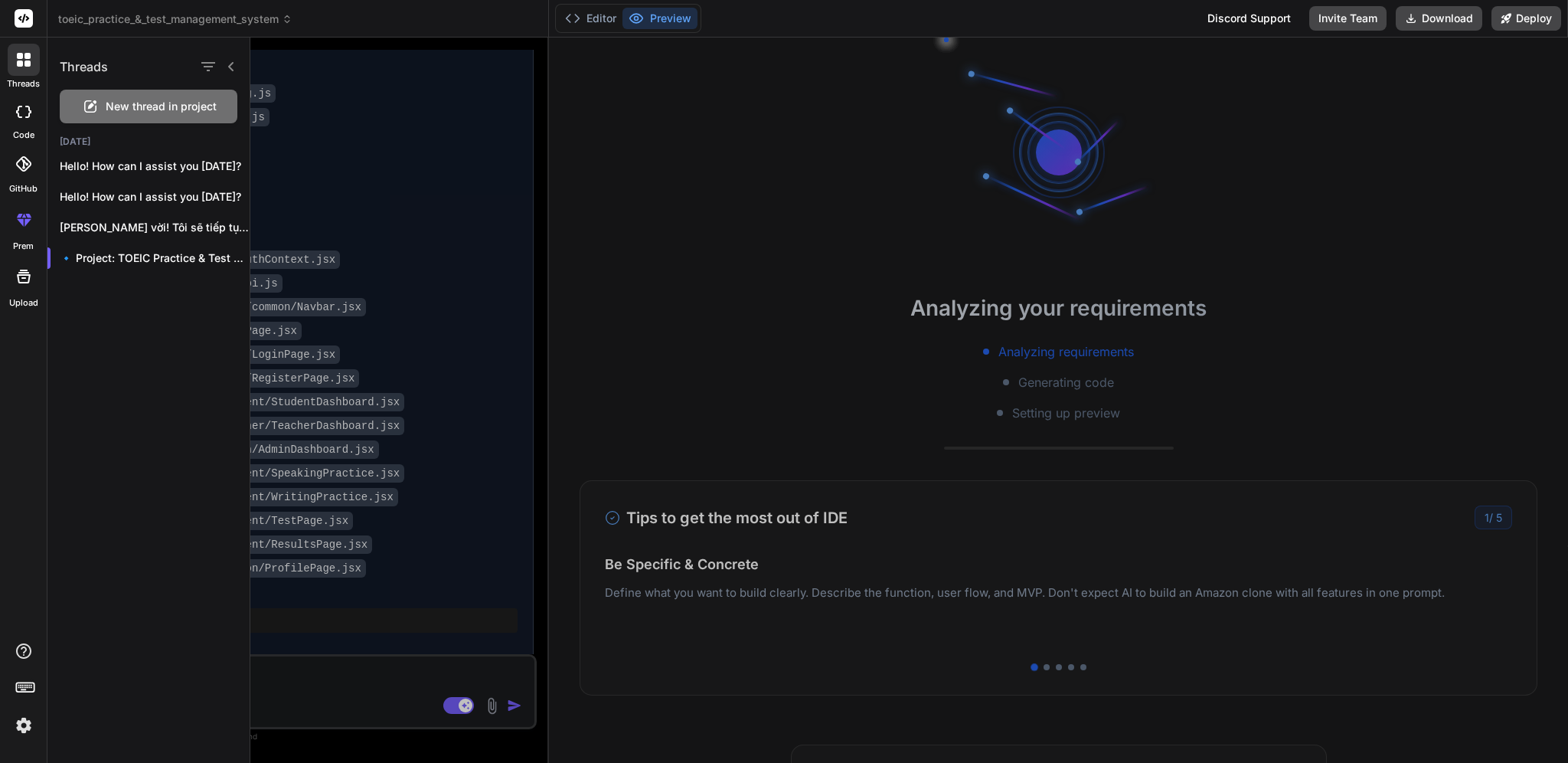
click at [760, 258] on div at bounding box center [910, 400] width 1318 height 726
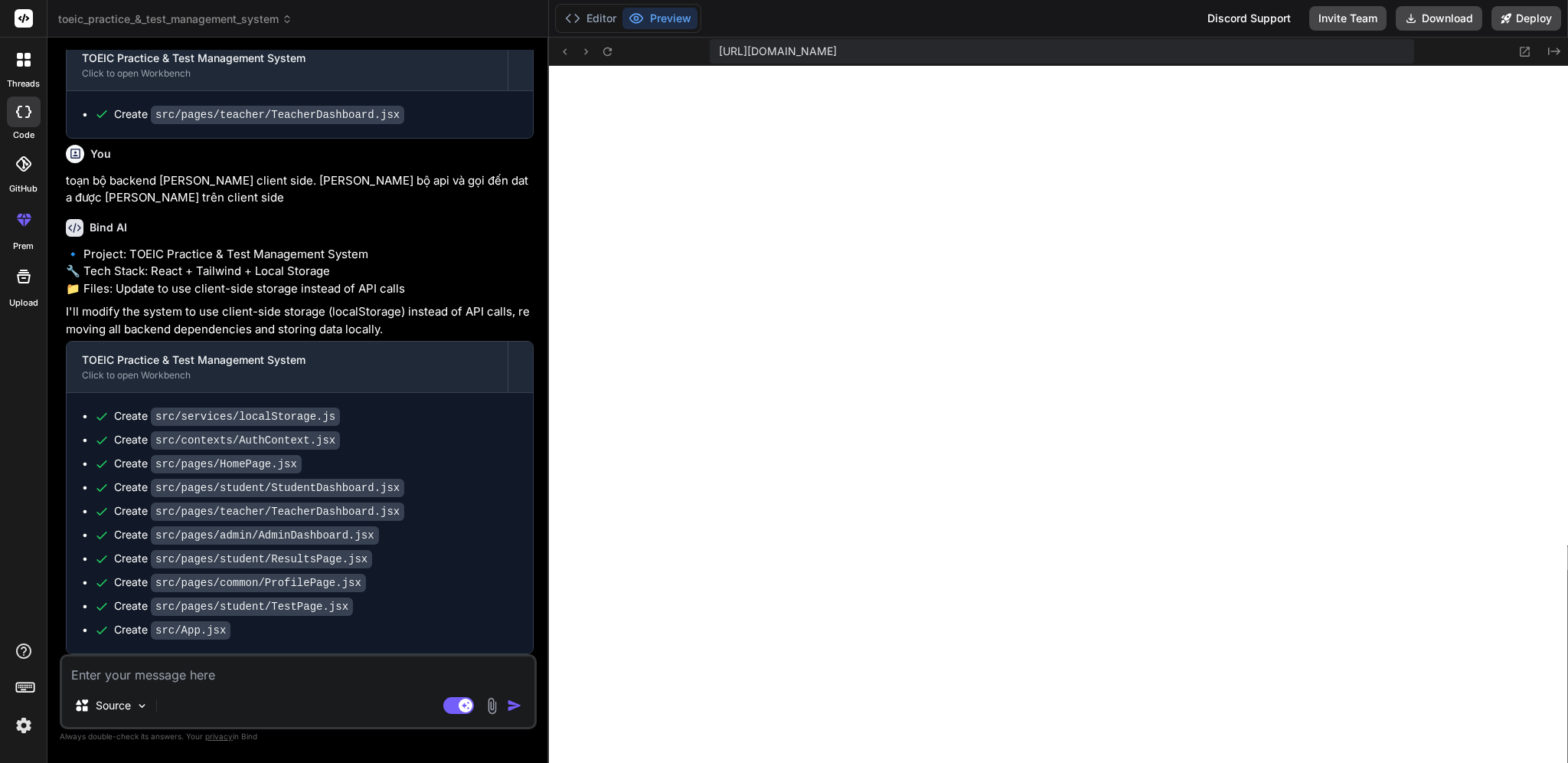
scroll to position [3000, 0]
click at [581, 14] on button "Editor" at bounding box center [590, 18] width 63 height 21
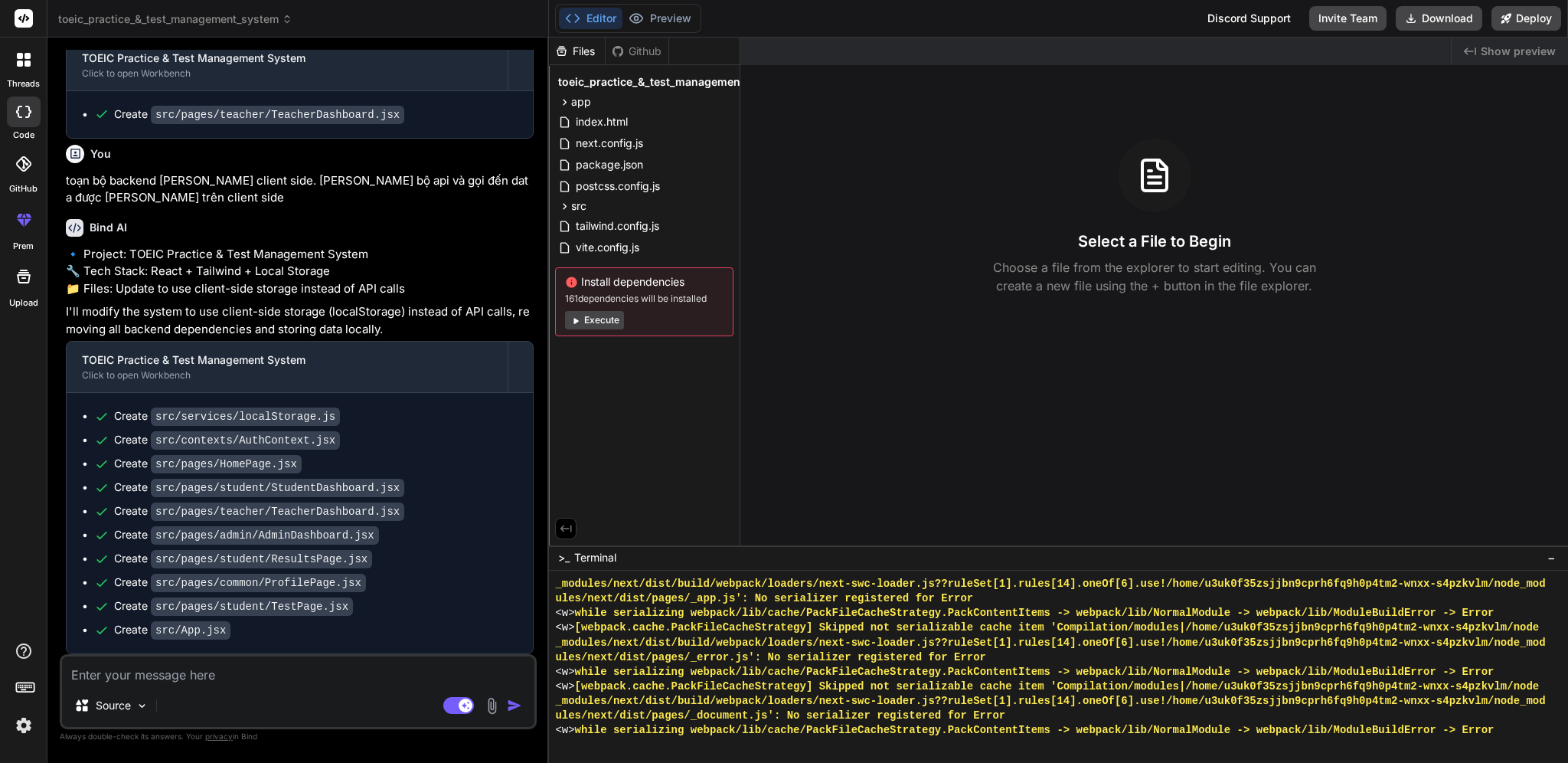
scroll to position [3001, 0]
click at [605, 320] on button "Execute" at bounding box center [594, 319] width 59 height 18
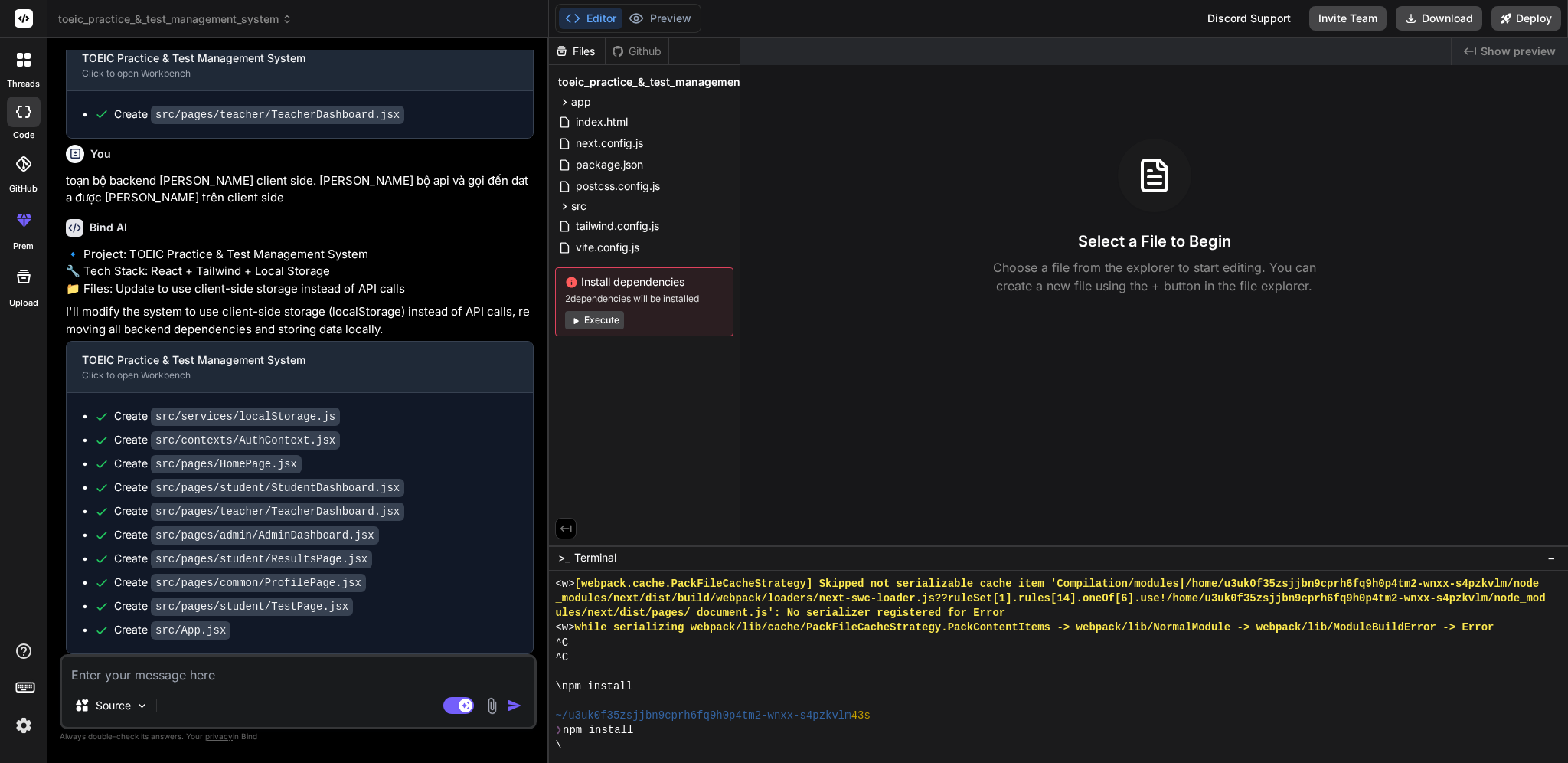
scroll to position [3206, 0]
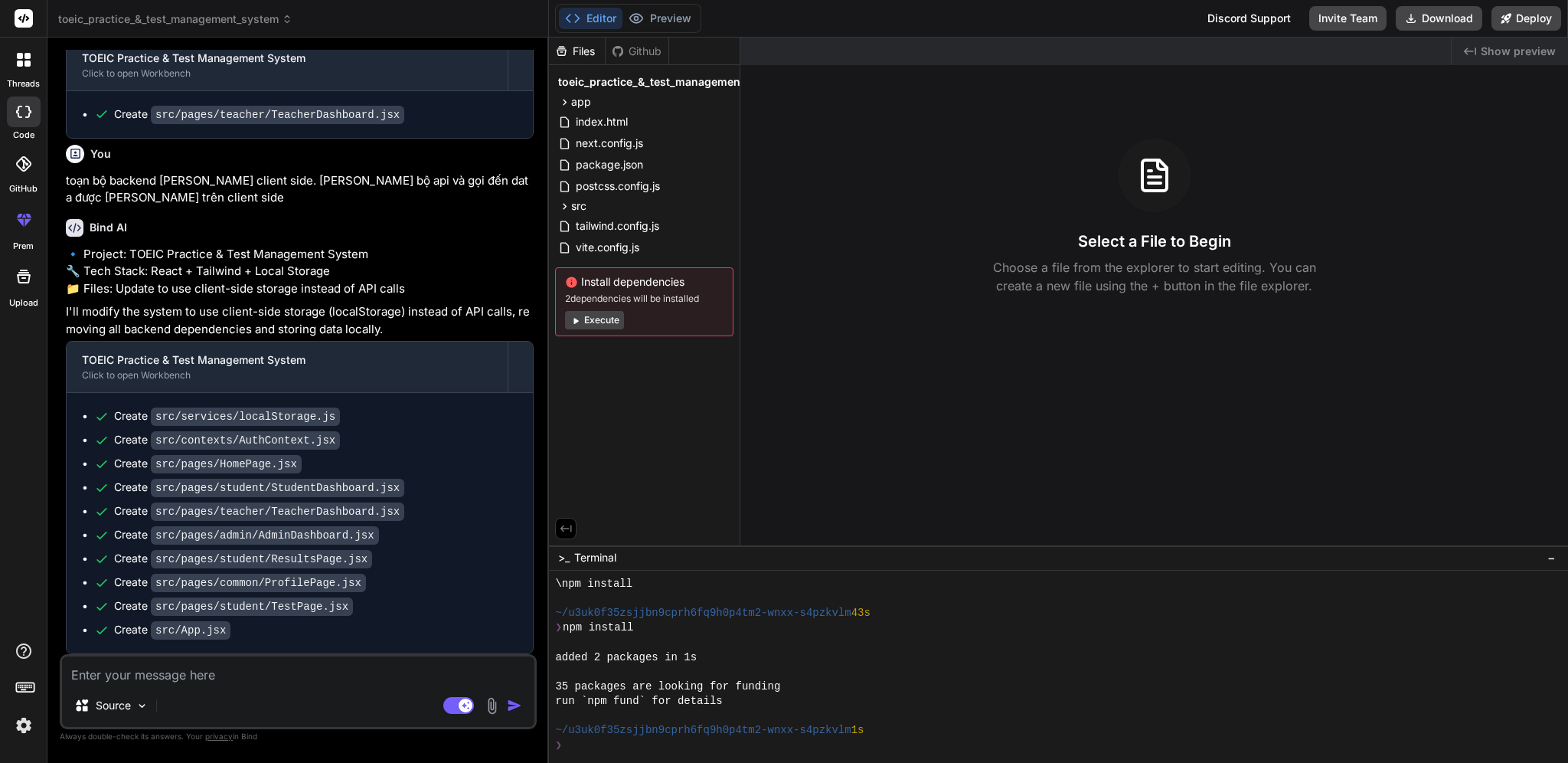
type textarea "x"
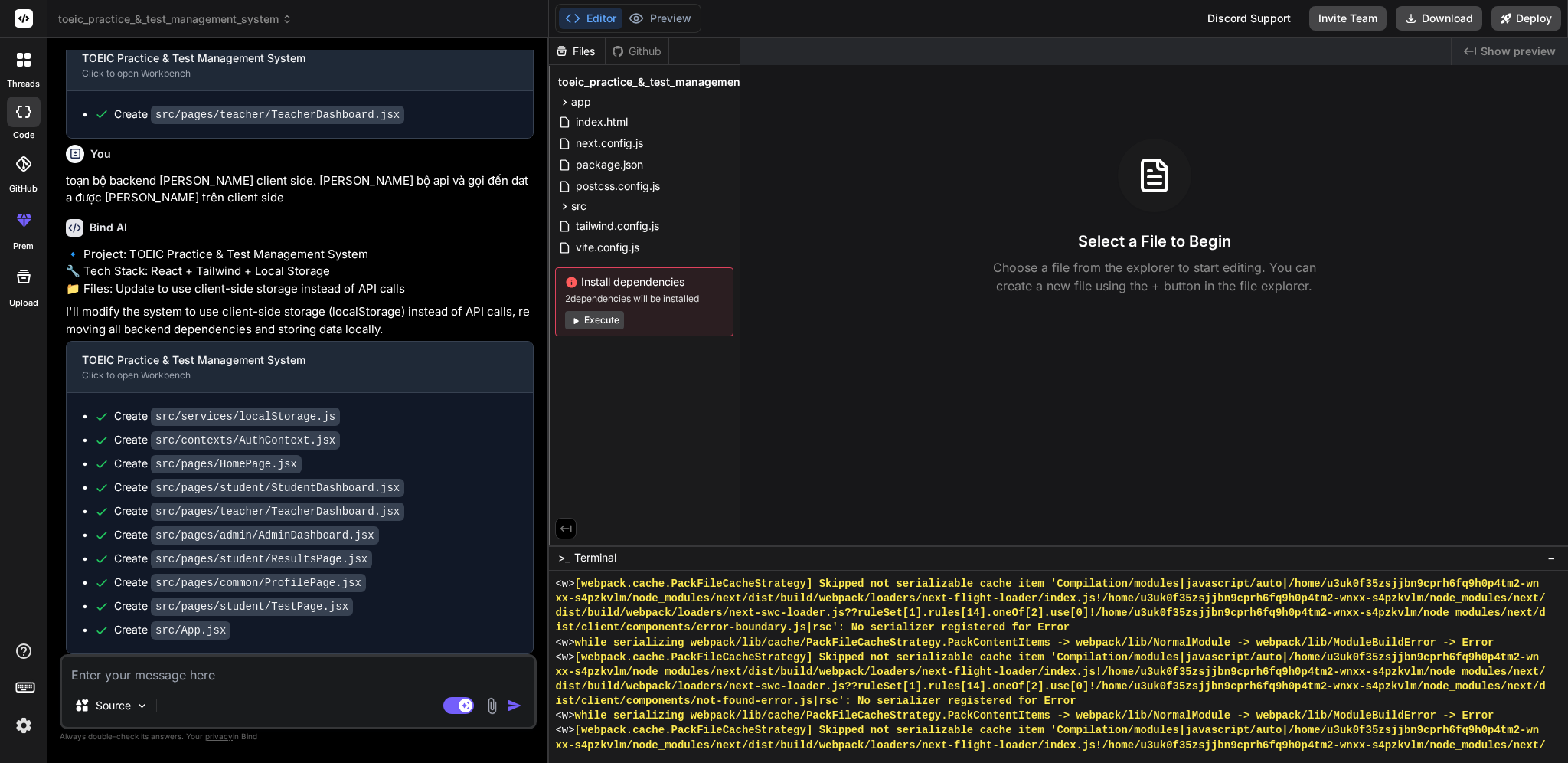
scroll to position [6120, 0]
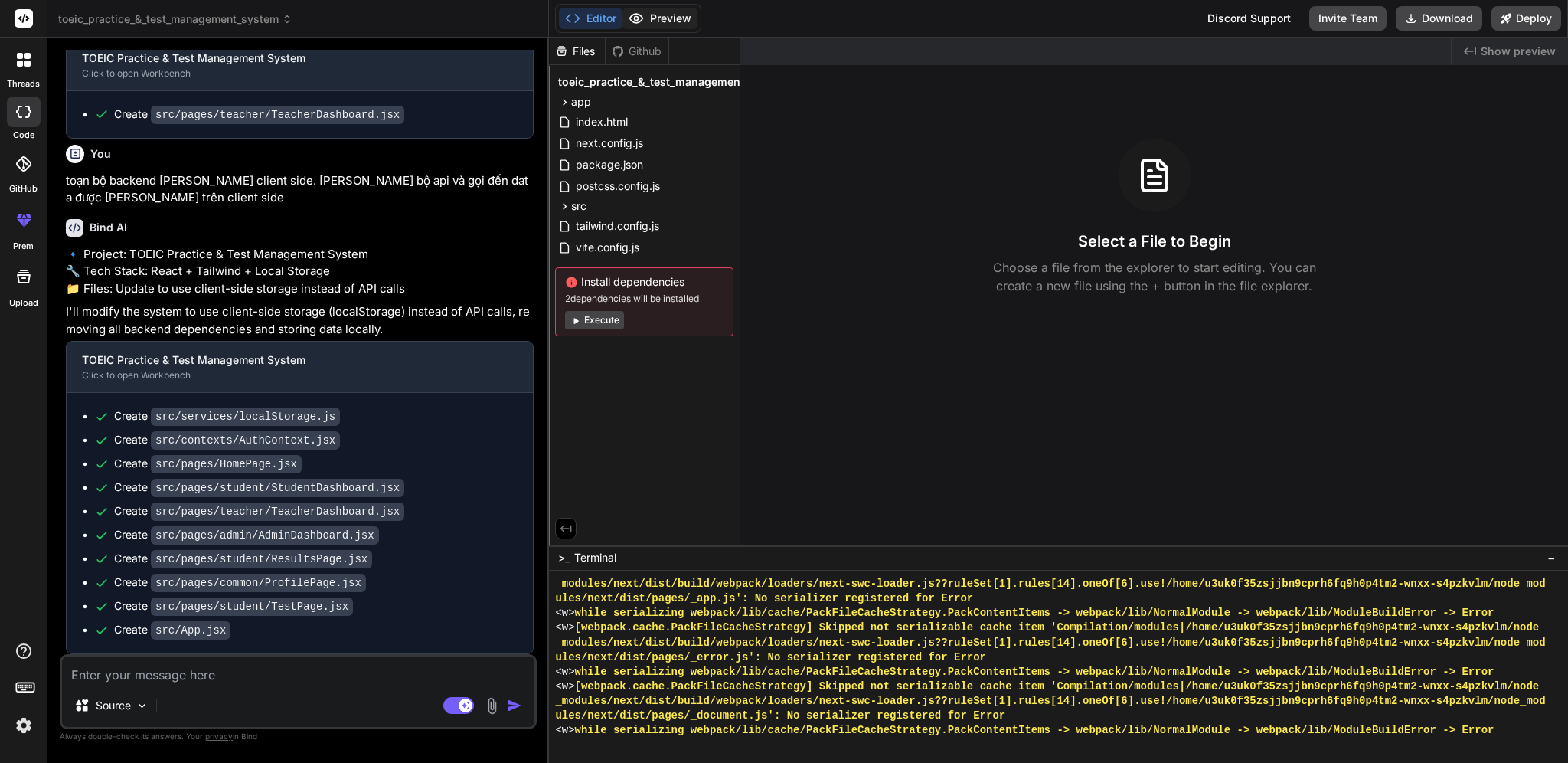
click at [669, 25] on button "Preview" at bounding box center [660, 18] width 75 height 21
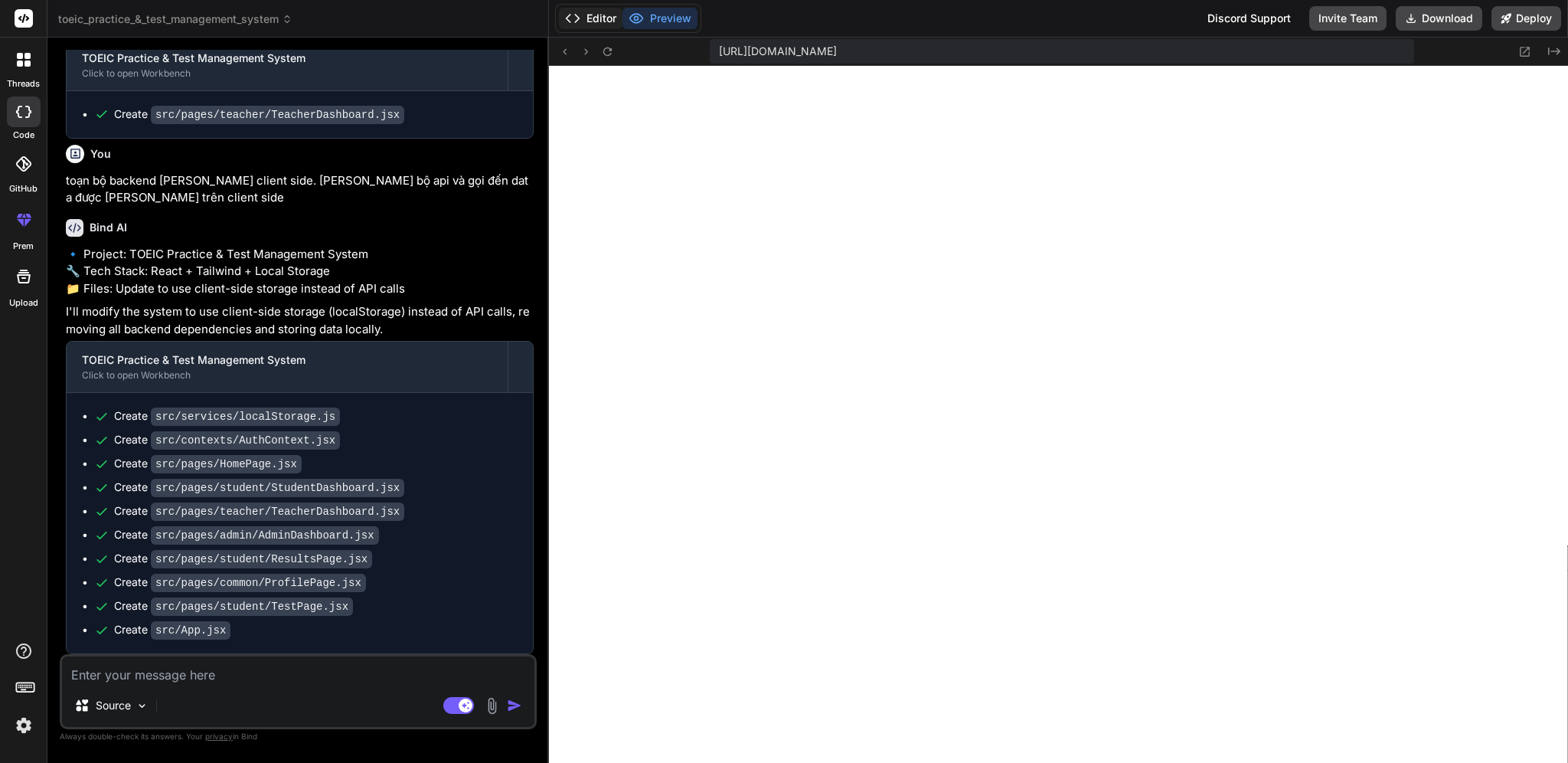
click at [586, 22] on button "Editor" at bounding box center [590, 18] width 63 height 21
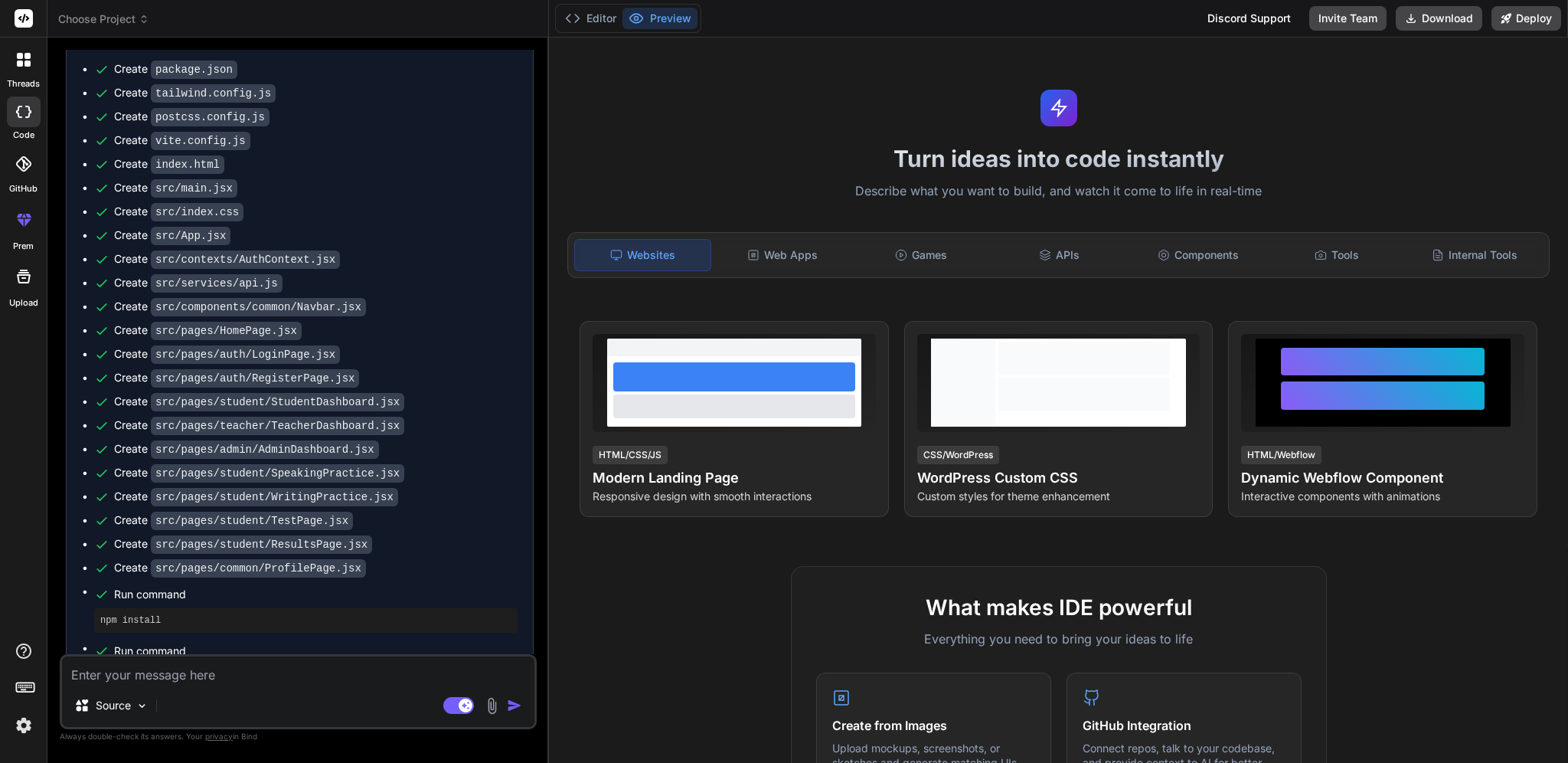
scroll to position [2009, 0]
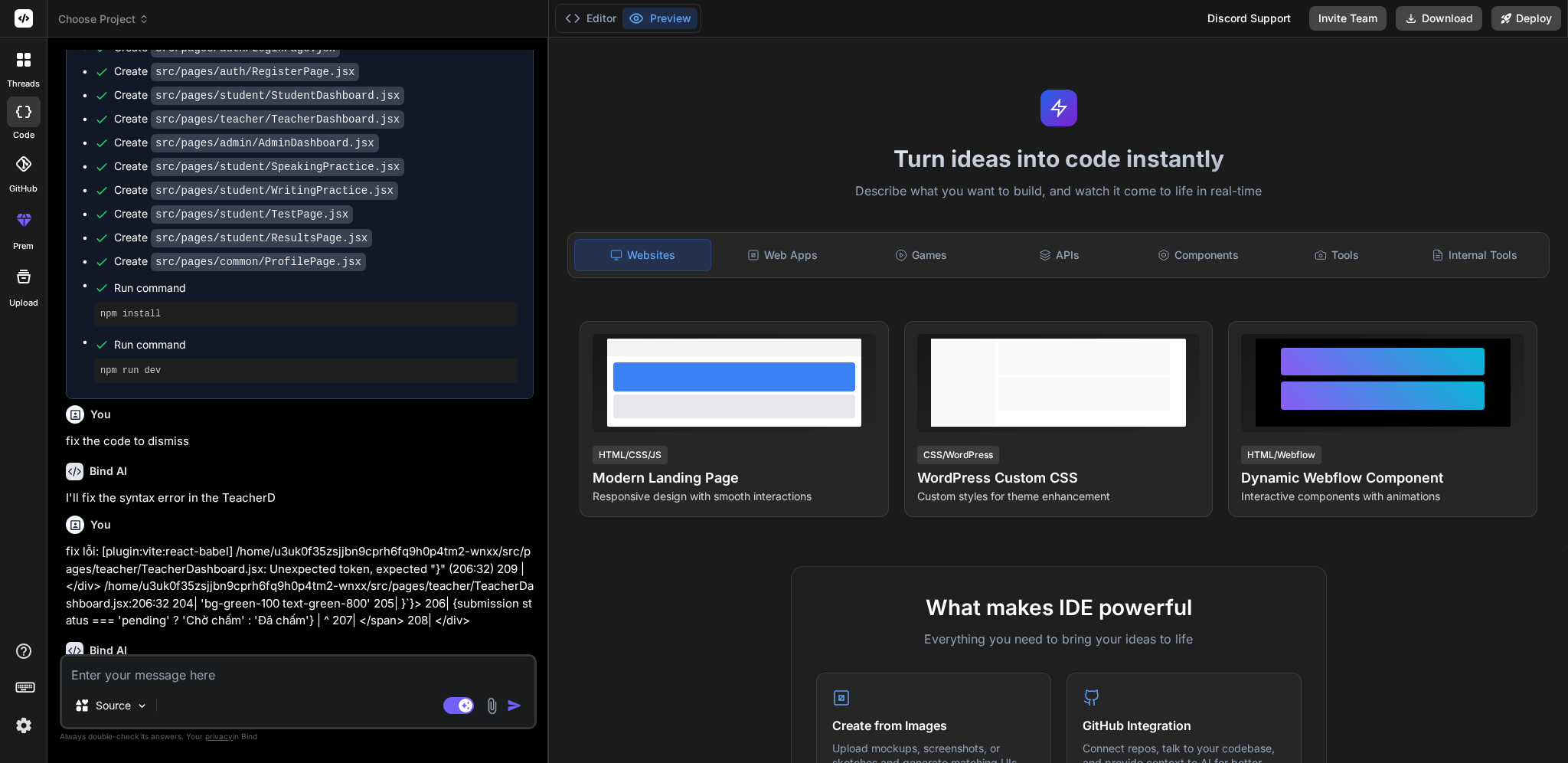
type textarea "x"
